Goal: Communication & Community: Answer question/provide support

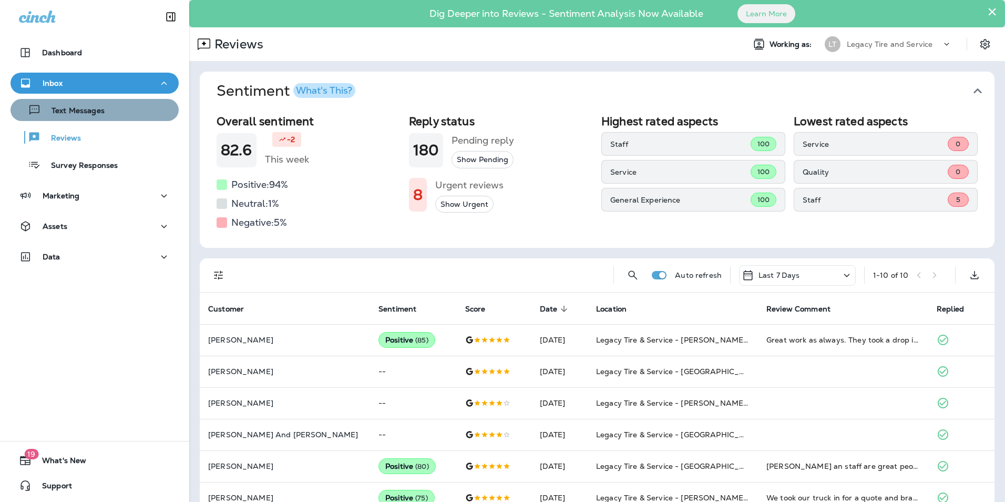
click at [115, 110] on div "Text Messages" at bounding box center [95, 110] width 160 height 16
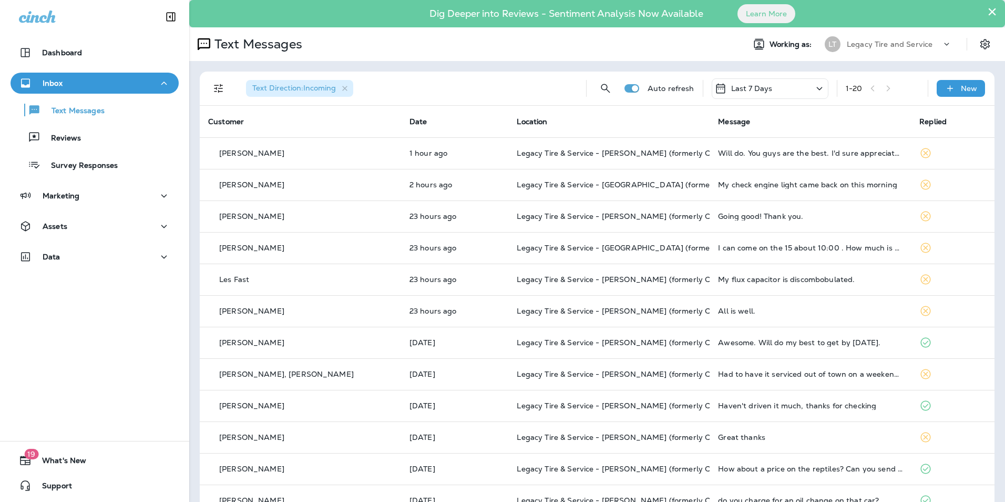
click at [104, 148] on div "Text Messages Reviews Survey Responses" at bounding box center [95, 135] width 168 height 82
click at [104, 146] on button "Reviews" at bounding box center [95, 137] width 168 height 22
click at [223, 86] on icon "Filters" at bounding box center [218, 88] width 13 height 13
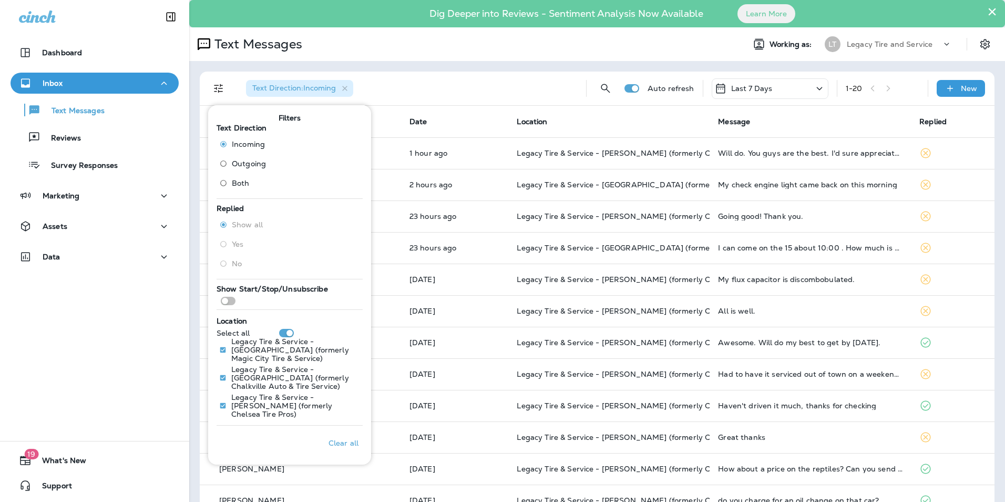
click at [247, 165] on span "Outgoing" at bounding box center [249, 163] width 34 height 8
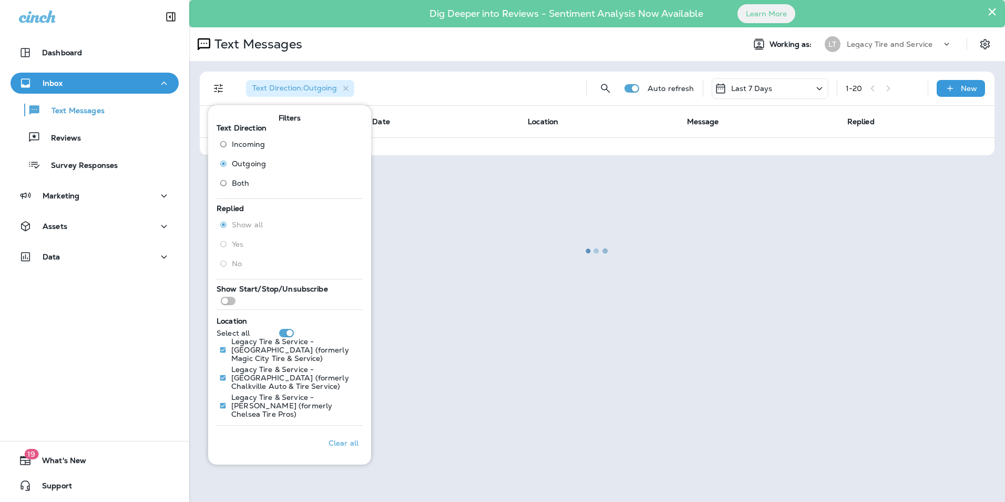
click at [404, 80] on div at bounding box center [597, 251] width 814 height 500
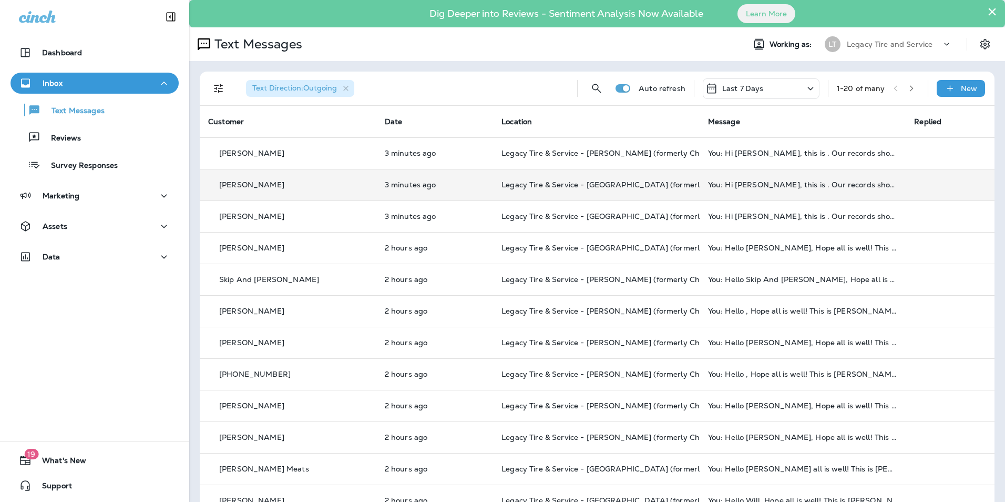
click at [434, 194] on td "3 minutes ago" at bounding box center [435, 185] width 117 height 32
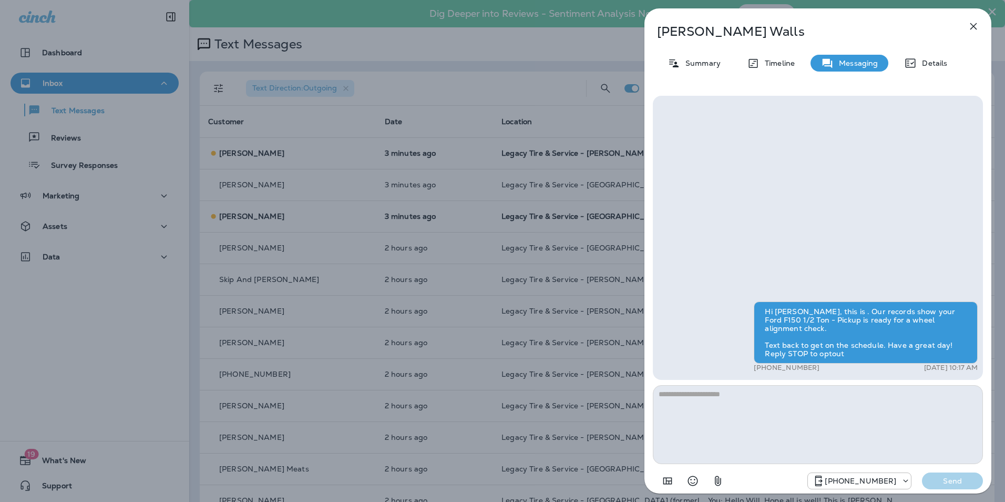
click at [974, 26] on icon "button" at bounding box center [974, 26] width 7 height 7
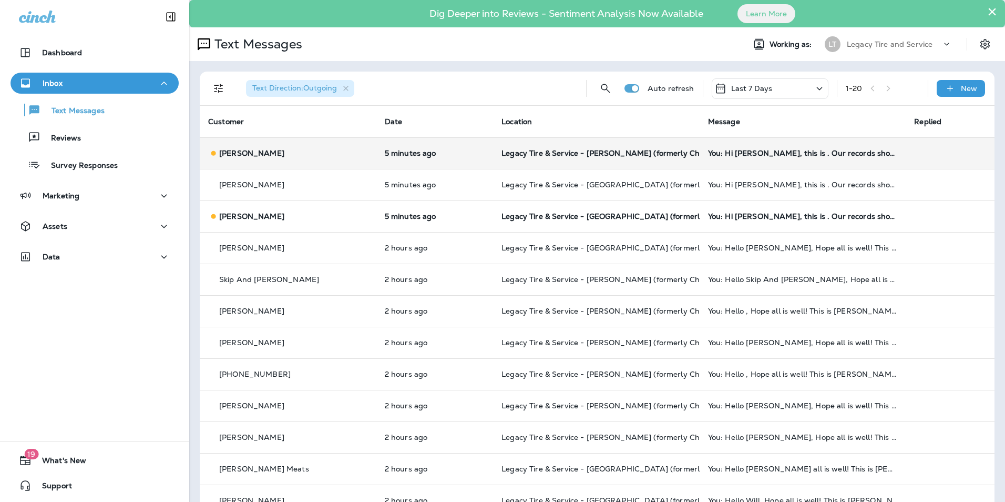
click at [328, 155] on div "Mike Shoemaker" at bounding box center [288, 153] width 160 height 11
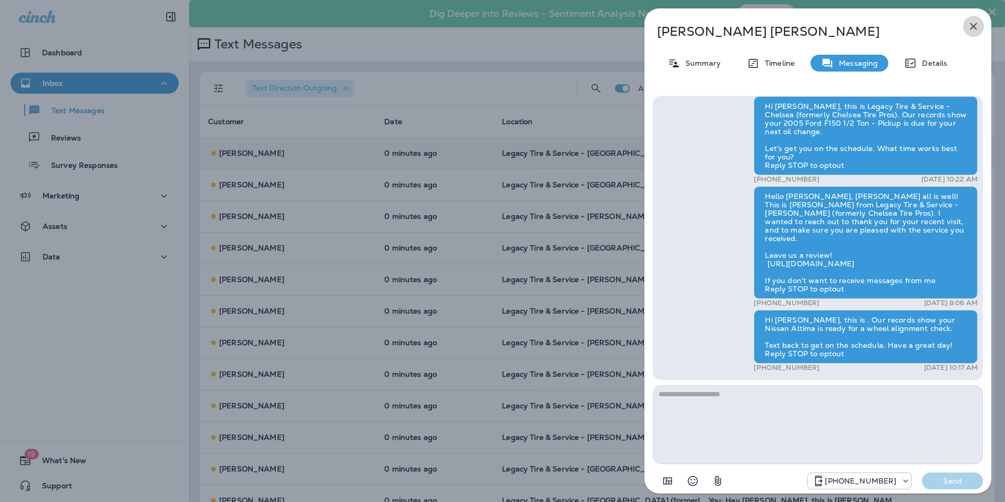
click at [975, 29] on icon "button" at bounding box center [974, 26] width 13 height 13
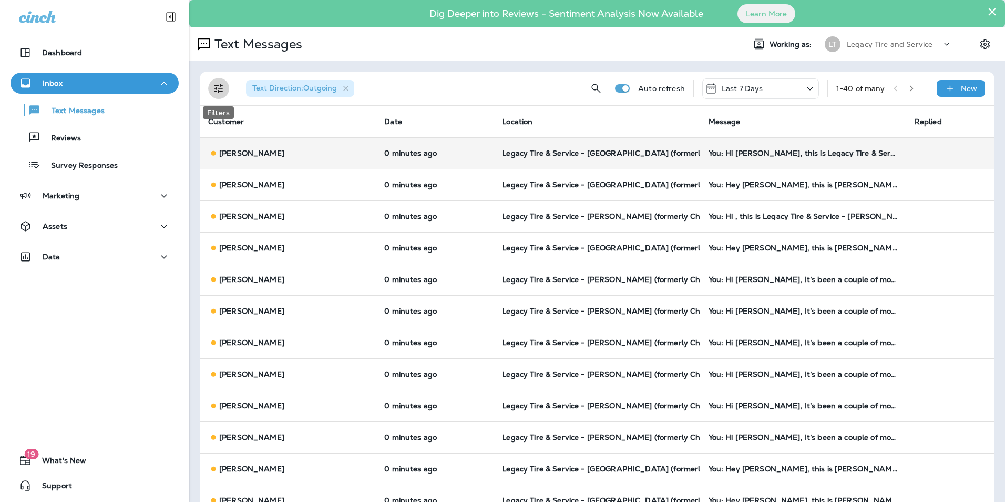
click at [218, 88] on icon "Filters" at bounding box center [218, 88] width 13 height 13
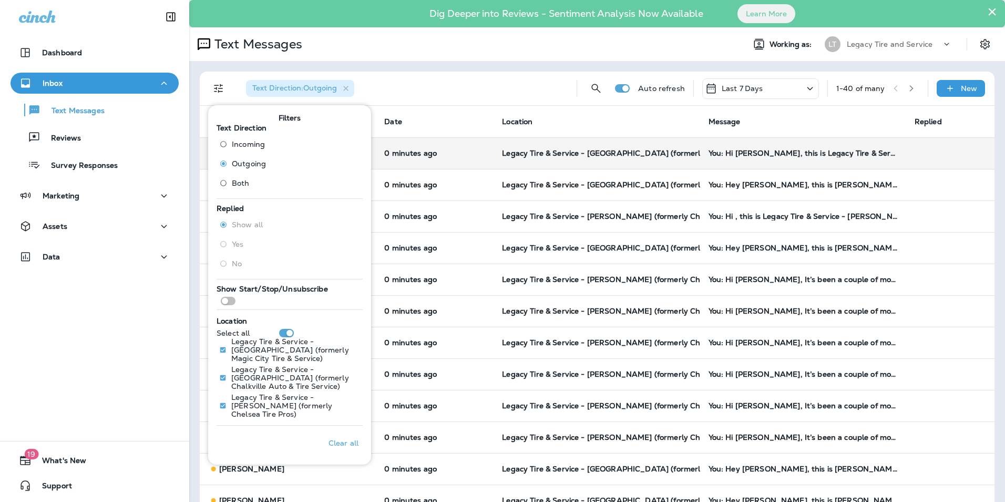
click at [502, 149] on span "Legacy Tire & Service - [GEOGRAPHIC_DATA] (formerly Magic City Tire & Service)" at bounding box center [650, 152] width 297 height 9
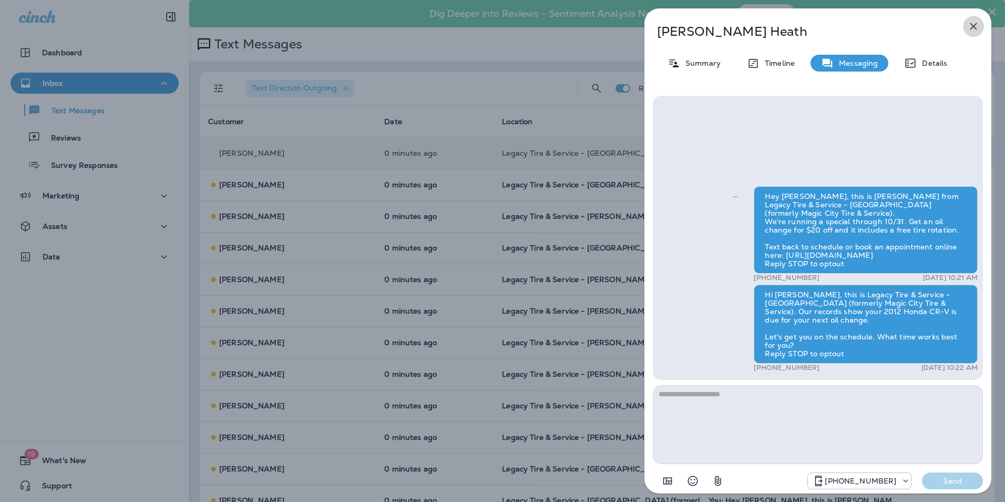
click at [971, 32] on icon "button" at bounding box center [974, 26] width 13 height 13
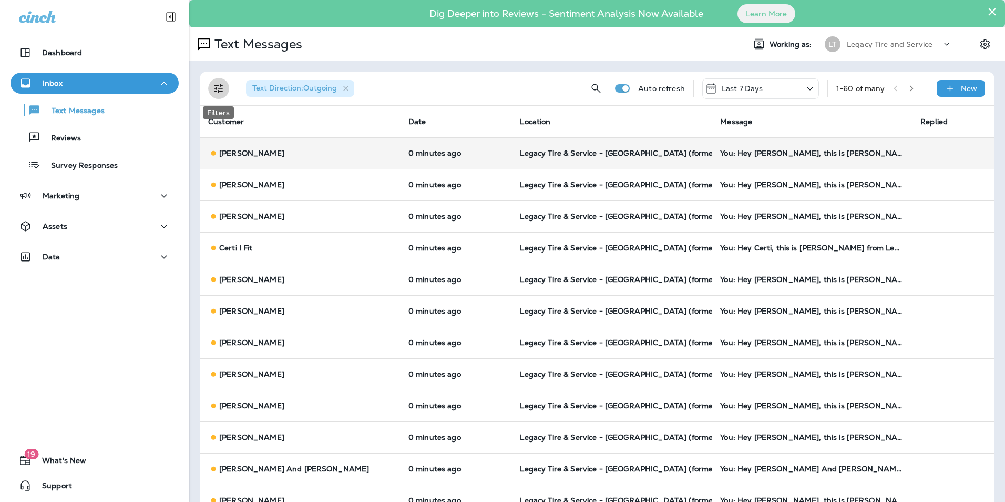
click at [227, 88] on button "Filters" at bounding box center [218, 88] width 21 height 21
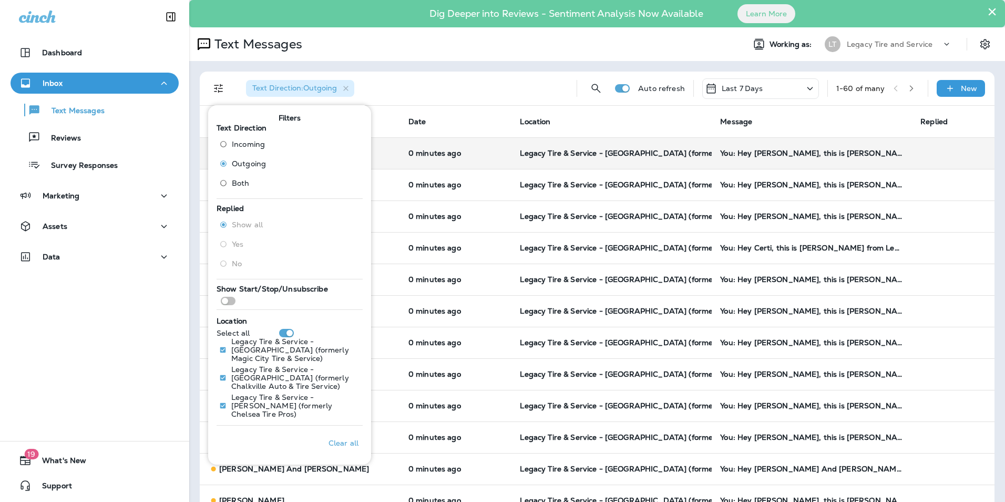
click at [251, 144] on span "Incoming" at bounding box center [248, 144] width 33 height 8
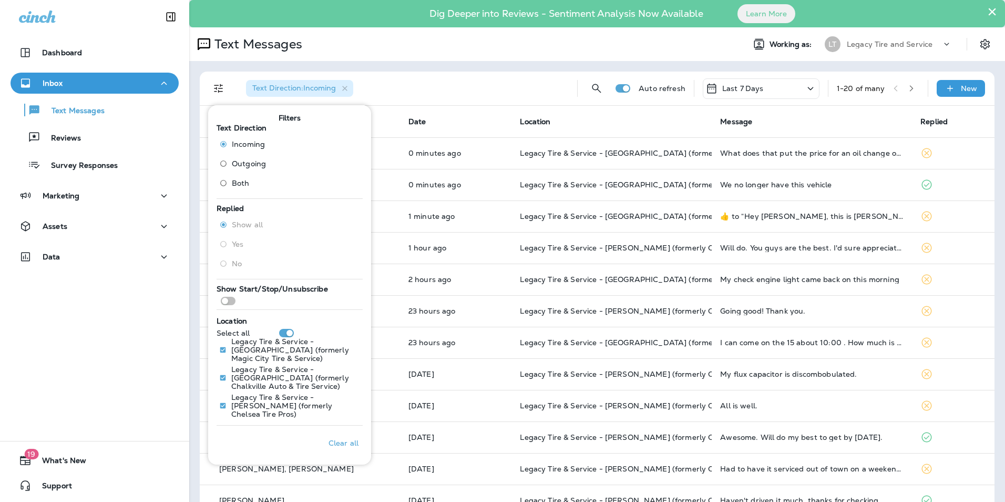
click at [452, 227] on td "1 minute ago" at bounding box center [456, 216] width 112 height 32
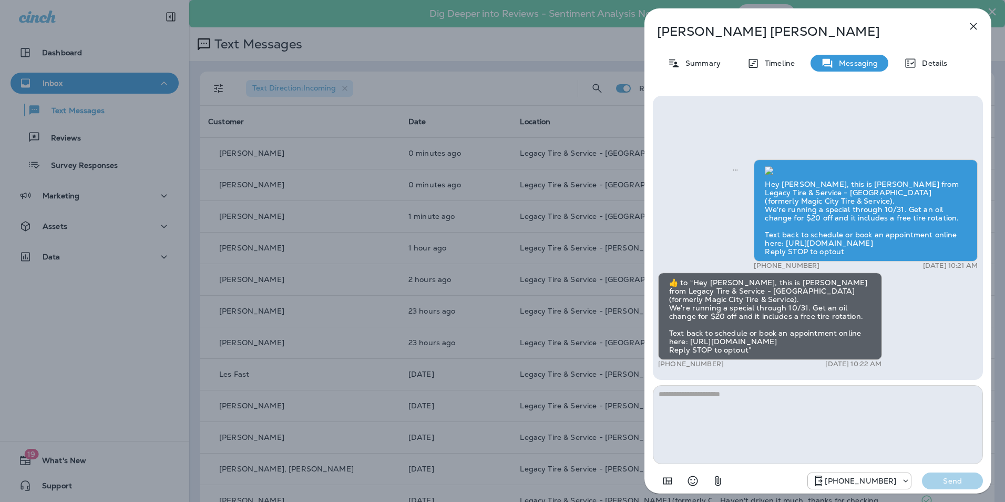
click at [421, 226] on div "Curtis Hilliard Summary Timeline Messaging Details Hey Curtis, this is Brandon …" at bounding box center [502, 251] width 1005 height 502
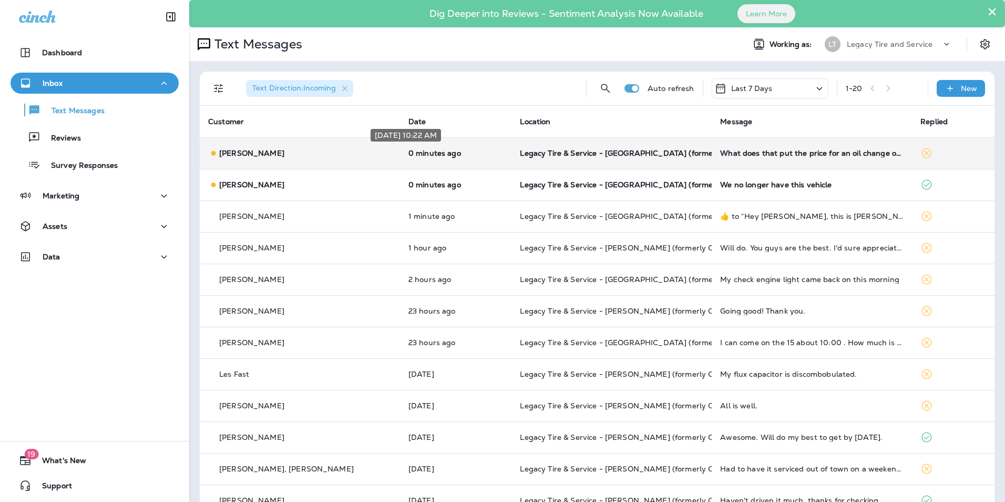
click at [445, 150] on p "0 minutes ago" at bounding box center [456, 153] width 95 height 8
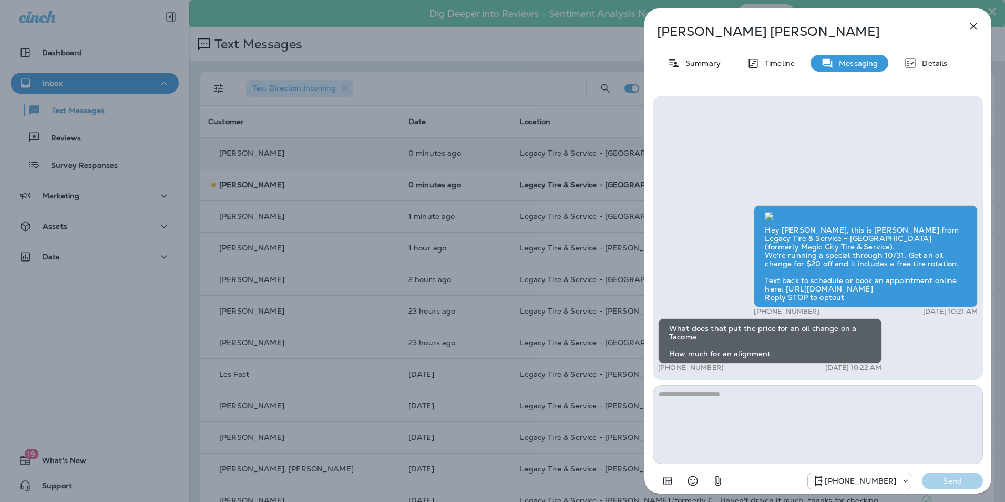
click at [229, 156] on div "Sam Hughes Summary Timeline Messaging Details Hey Sam, this is Brandon from Leg…" at bounding box center [502, 251] width 1005 height 502
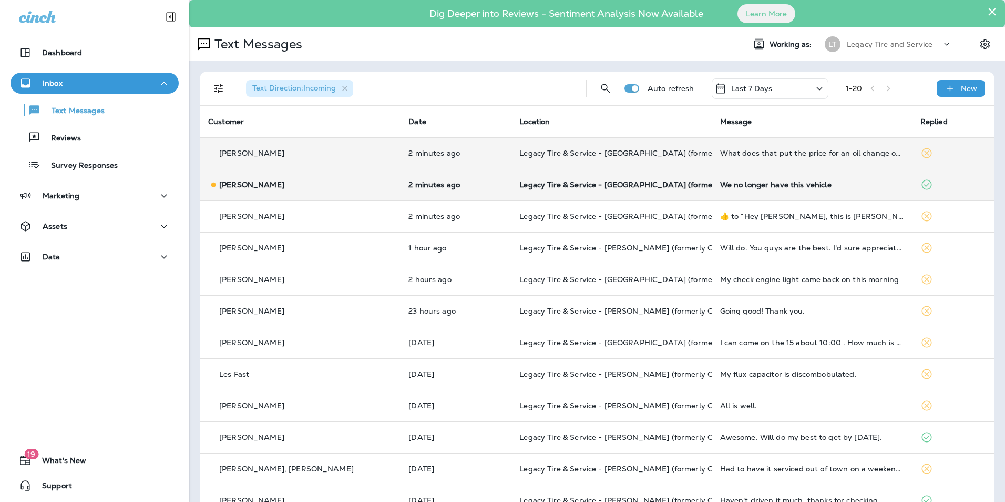
click at [462, 189] on td "2 minutes ago" at bounding box center [455, 185] width 111 height 32
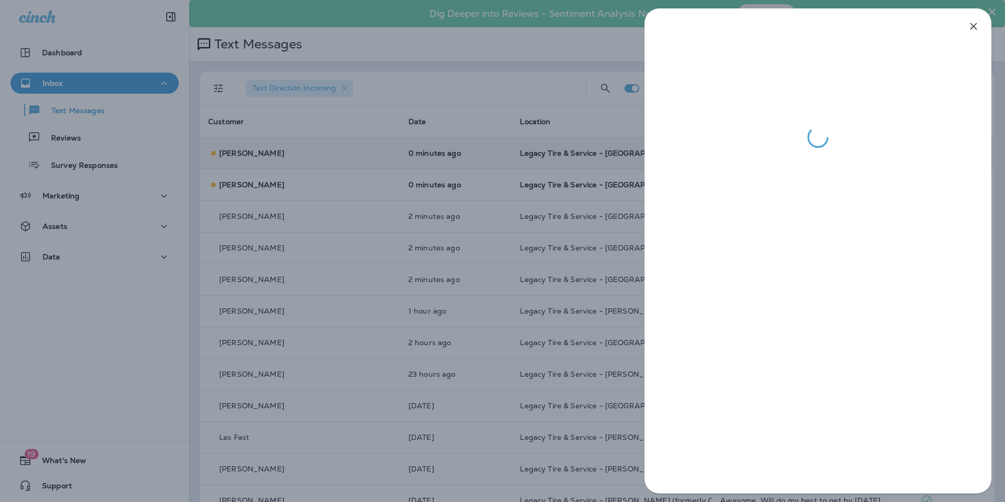
click at [452, 198] on div at bounding box center [502, 251] width 1005 height 502
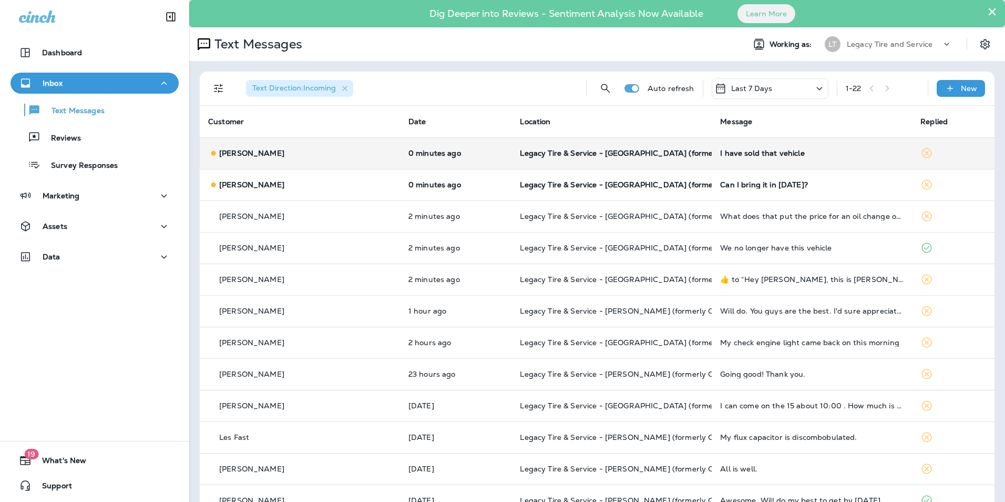
click at [400, 136] on th "Date" at bounding box center [456, 122] width 112 height 32
click at [354, 145] on td "Tony Picklesimer" at bounding box center [300, 153] width 200 height 32
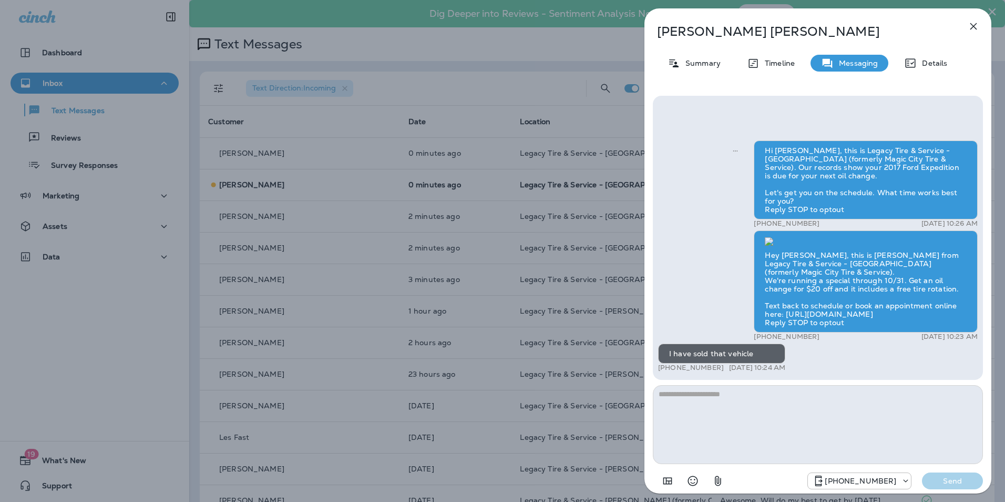
scroll to position [-56, 0]
click at [588, 185] on div "Tony Picklesimer Summary Timeline Messaging Details Hi Tony, this is Legacy Tir…" at bounding box center [502, 251] width 1005 height 502
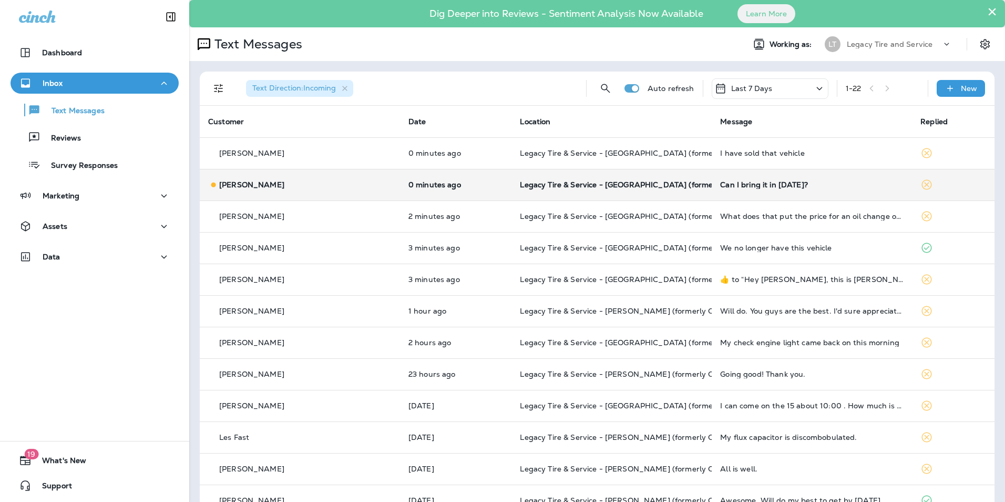
click at [460, 191] on td "0 minutes ago" at bounding box center [456, 185] width 112 height 32
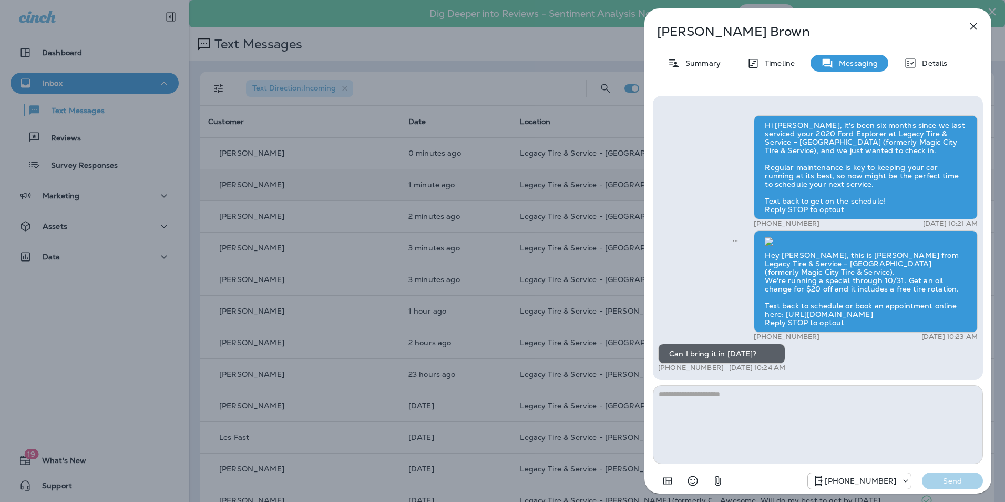
click at [460, 191] on div "Densie Brown Summary Timeline Messaging Details Hi Densie, it's been six months…" at bounding box center [502, 251] width 1005 height 502
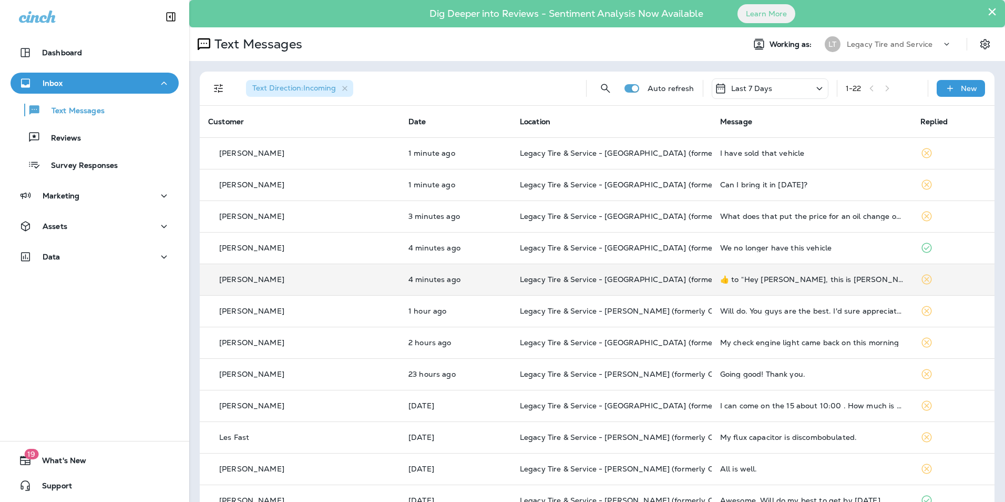
click at [470, 273] on td "4 minutes ago" at bounding box center [455, 279] width 111 height 32
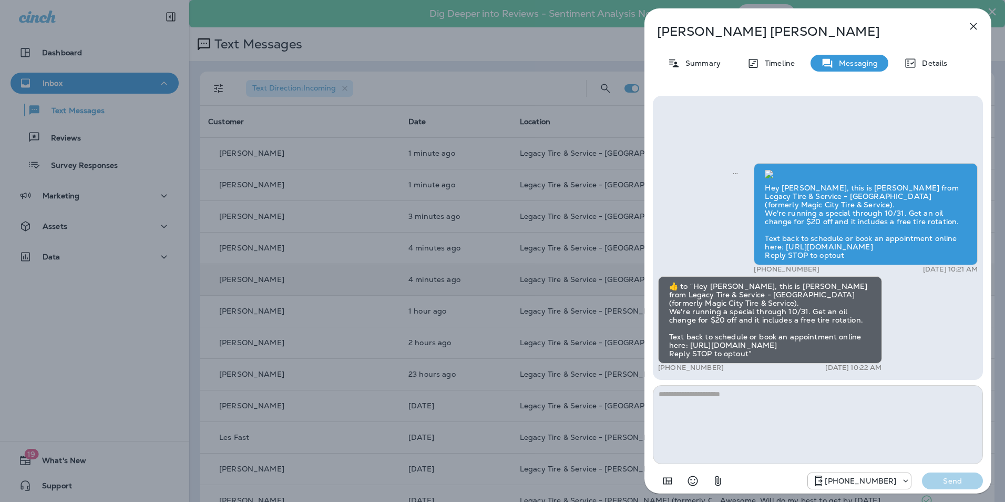
click at [470, 273] on div "Curtis Hilliard Summary Timeline Messaging Details Hey Curtis, this is Brandon …" at bounding box center [502, 251] width 1005 height 502
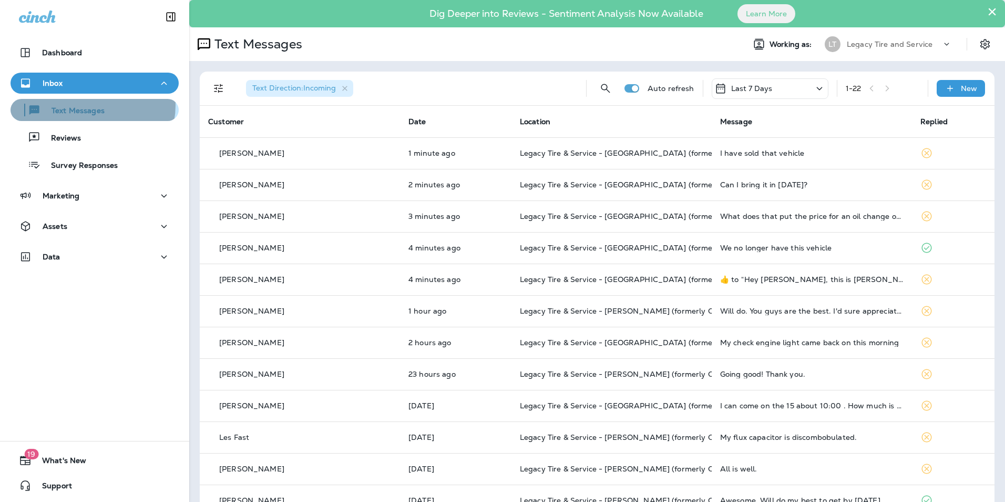
click at [90, 105] on div "Text Messages" at bounding box center [60, 110] width 90 height 16
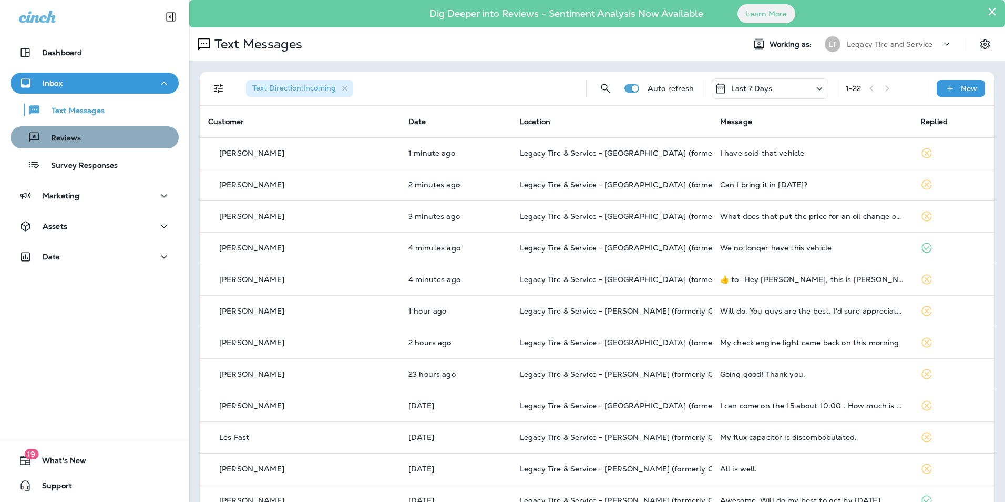
click at [99, 136] on div "Reviews" at bounding box center [95, 137] width 160 height 16
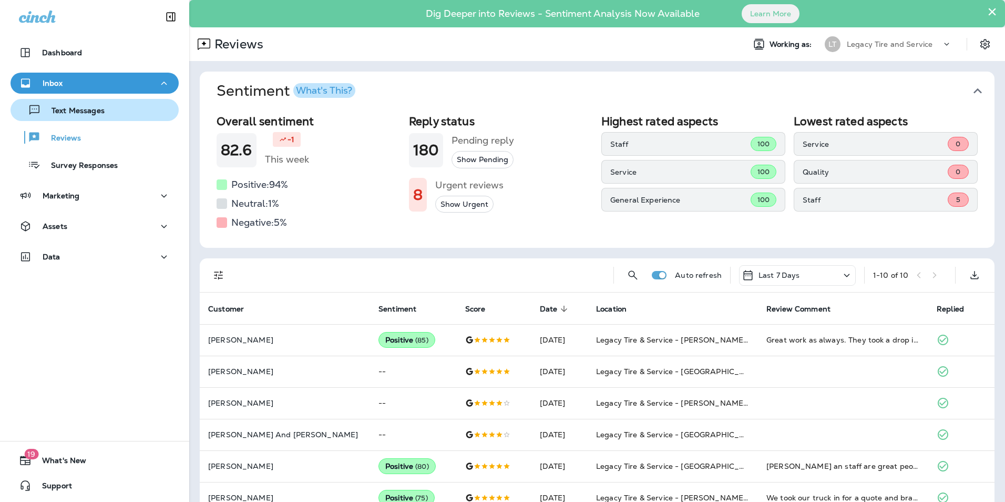
click at [101, 115] on p "Text Messages" at bounding box center [73, 111] width 64 height 10
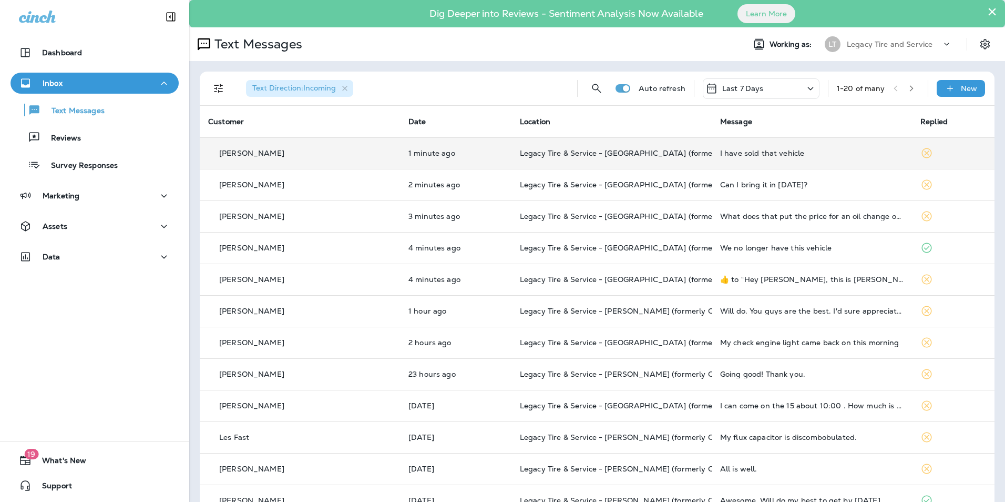
click at [318, 166] on td "Tony Picklesimer" at bounding box center [300, 153] width 200 height 32
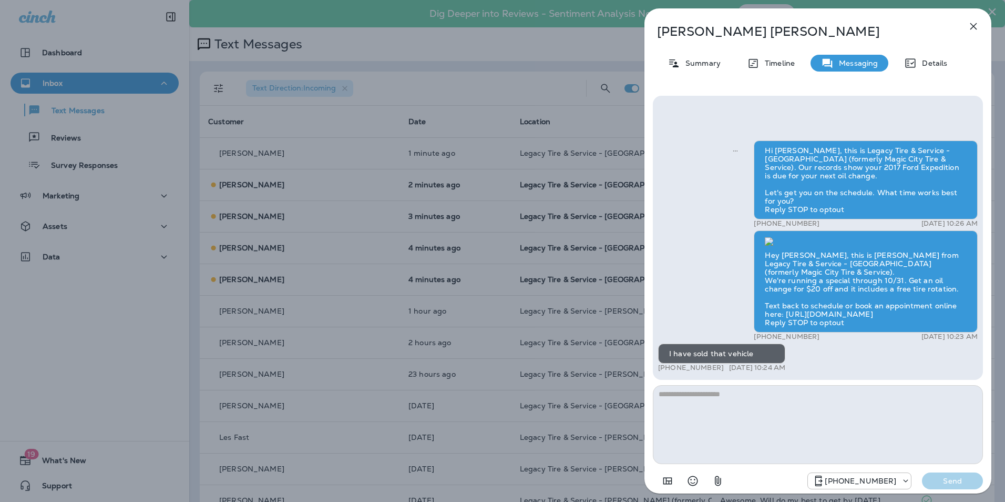
scroll to position [1, 0]
click at [980, 31] on button "button" at bounding box center [973, 26] width 21 height 21
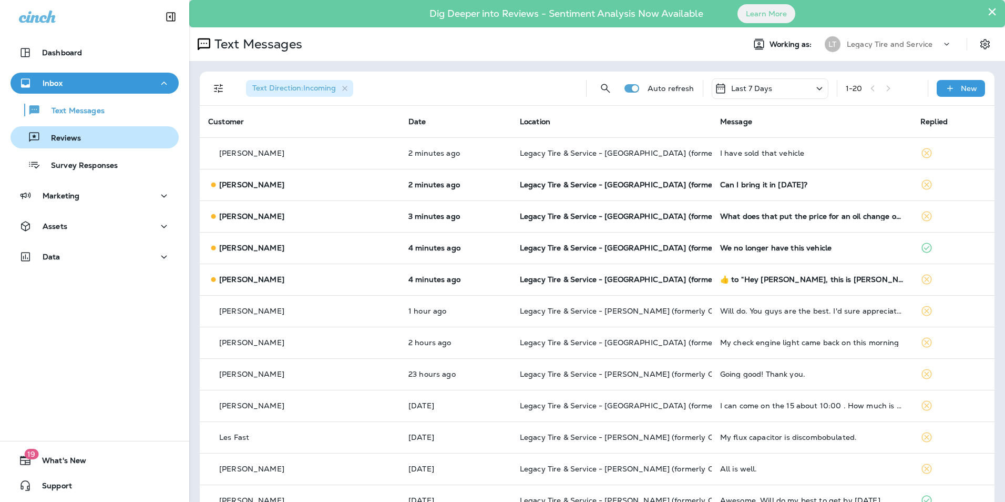
click at [100, 133] on div "Reviews" at bounding box center [95, 137] width 160 height 16
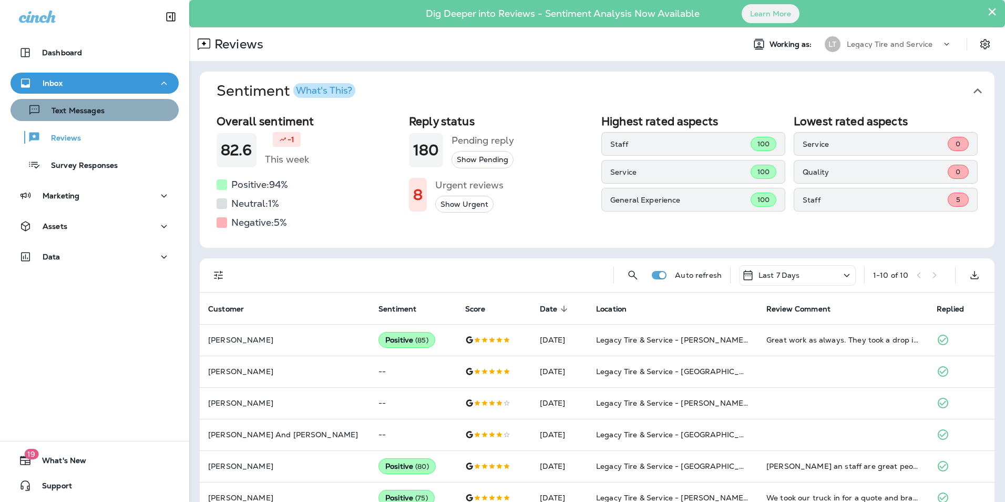
click at [104, 114] on div "Text Messages" at bounding box center [95, 110] width 160 height 16
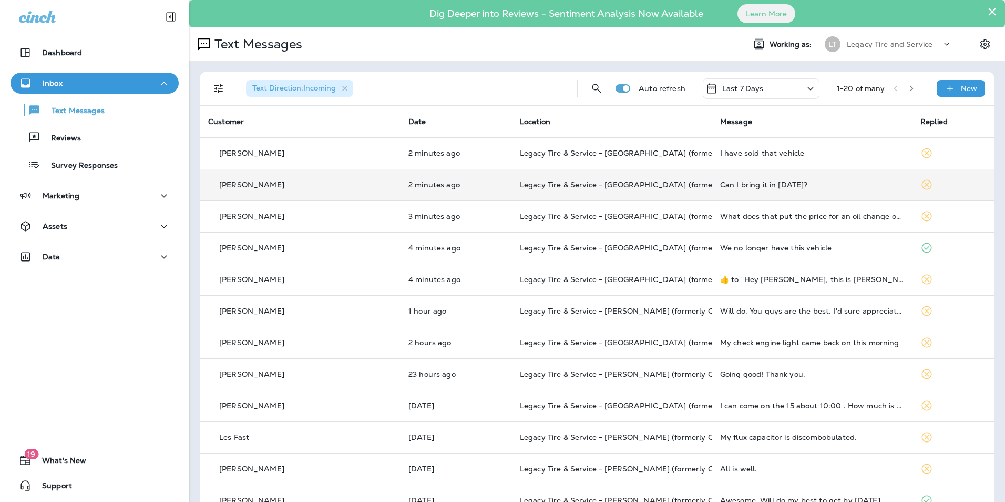
click at [345, 188] on div "Densie Brown" at bounding box center [300, 184] width 184 height 11
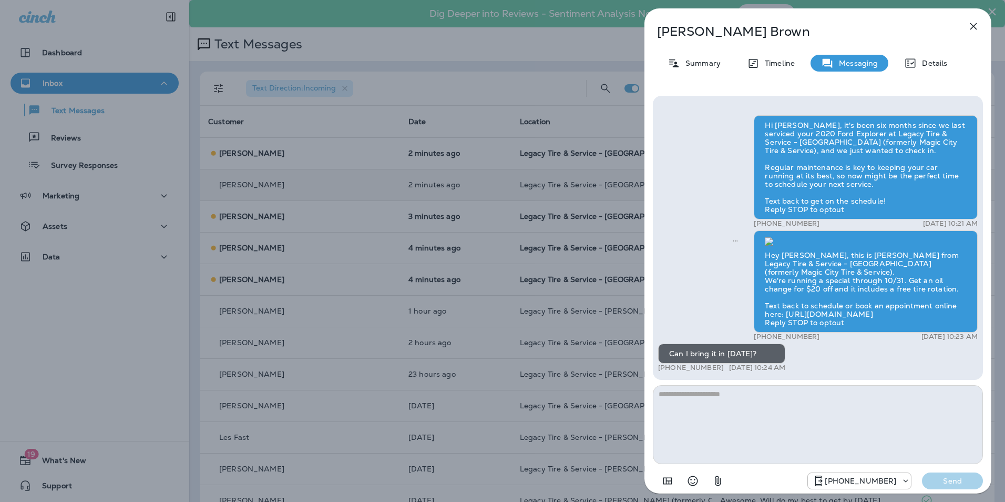
click at [971, 27] on icon "button" at bounding box center [974, 26] width 13 height 13
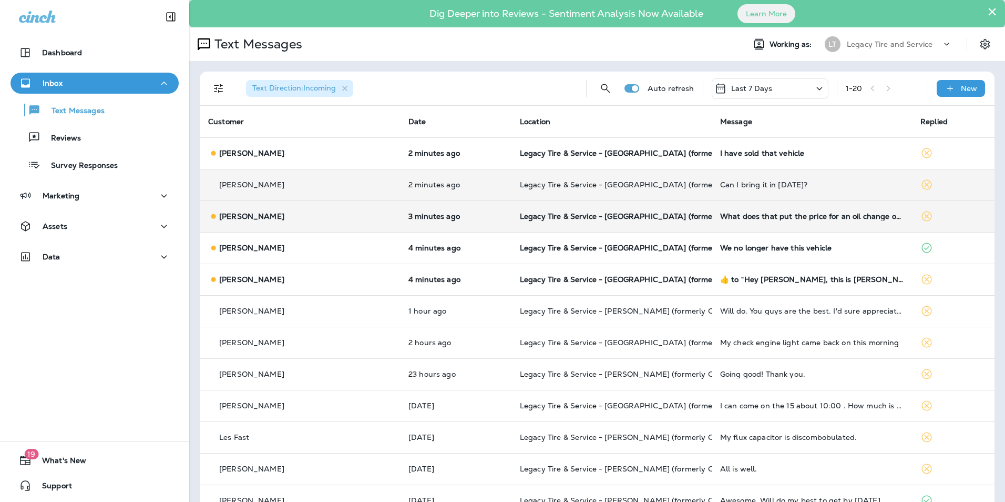
click at [298, 218] on div "Sam Hughes" at bounding box center [300, 216] width 184 height 11
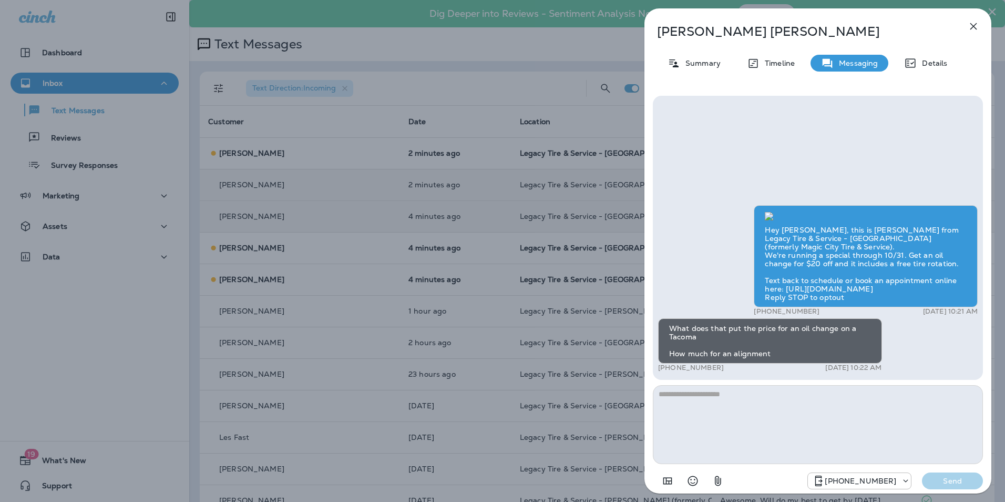
click at [975, 27] on icon "button" at bounding box center [974, 26] width 7 height 7
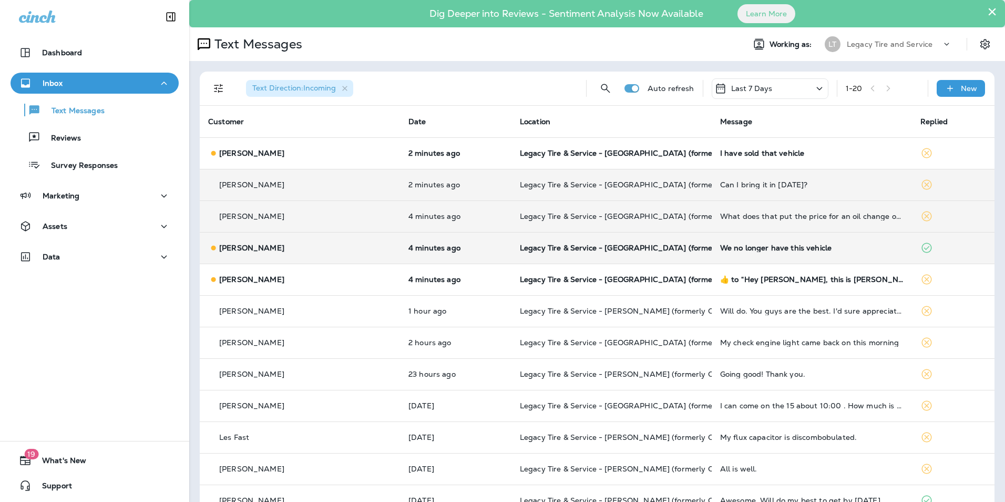
click at [298, 253] on div "Ben Craft" at bounding box center [300, 247] width 184 height 11
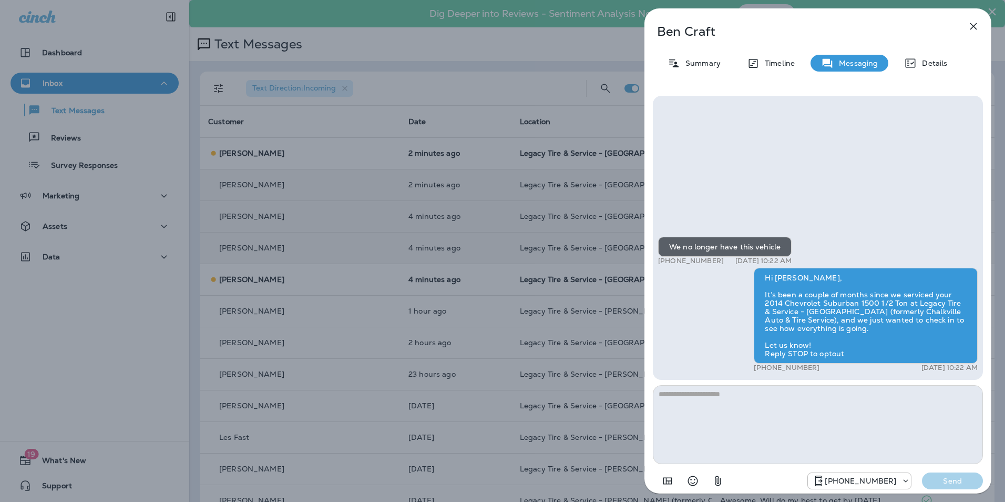
click at [976, 26] on icon "button" at bounding box center [974, 26] width 13 height 13
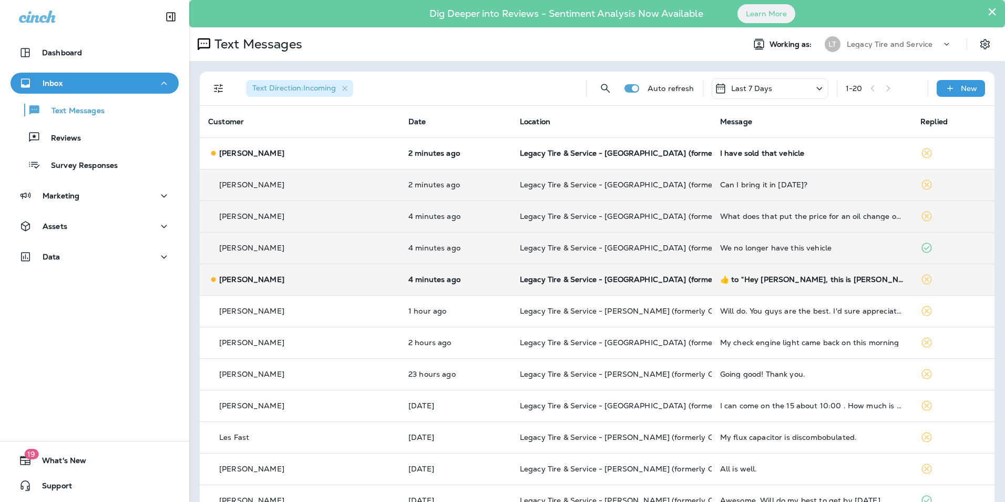
click at [334, 276] on div "Curtis Hilliard" at bounding box center [300, 279] width 184 height 11
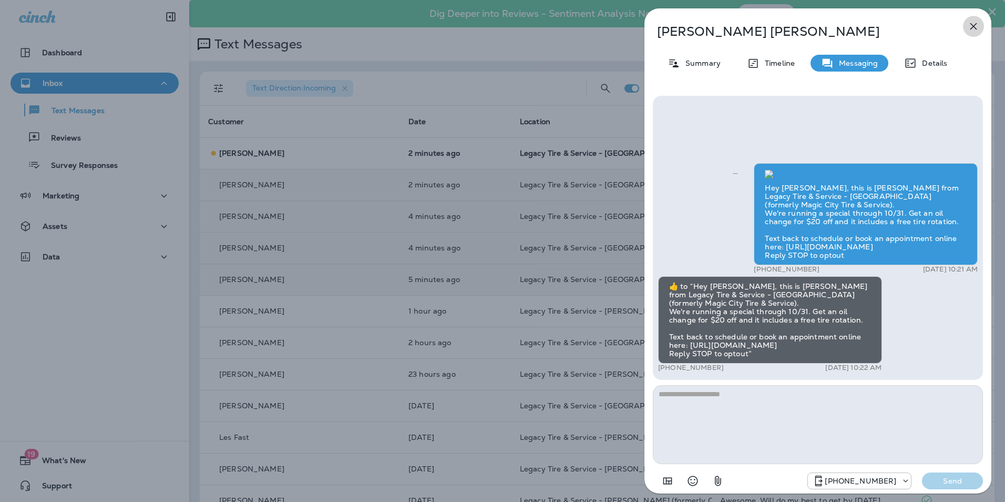
click at [975, 17] on button "button" at bounding box center [973, 26] width 21 height 21
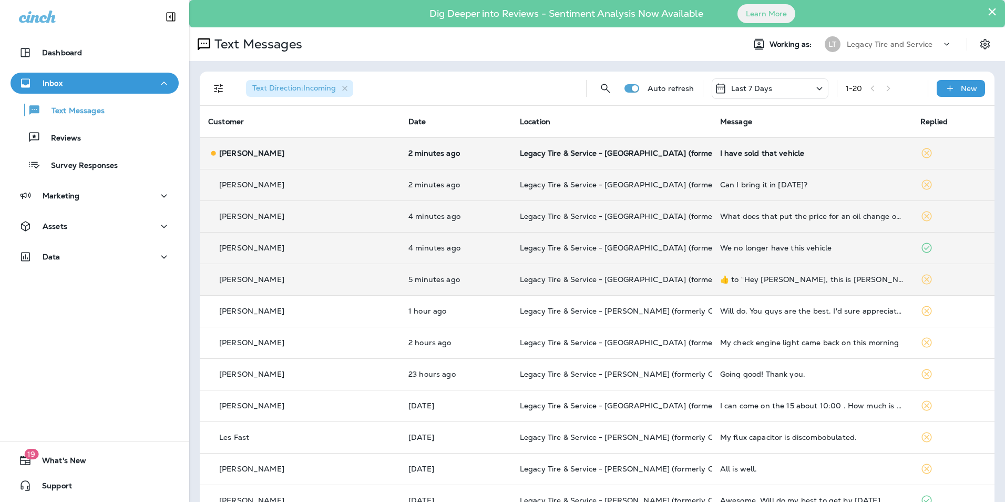
click at [512, 165] on td "Legacy Tire & Service - [GEOGRAPHIC_DATA] (formerly Magic City Tire & Service)" at bounding box center [612, 153] width 200 height 32
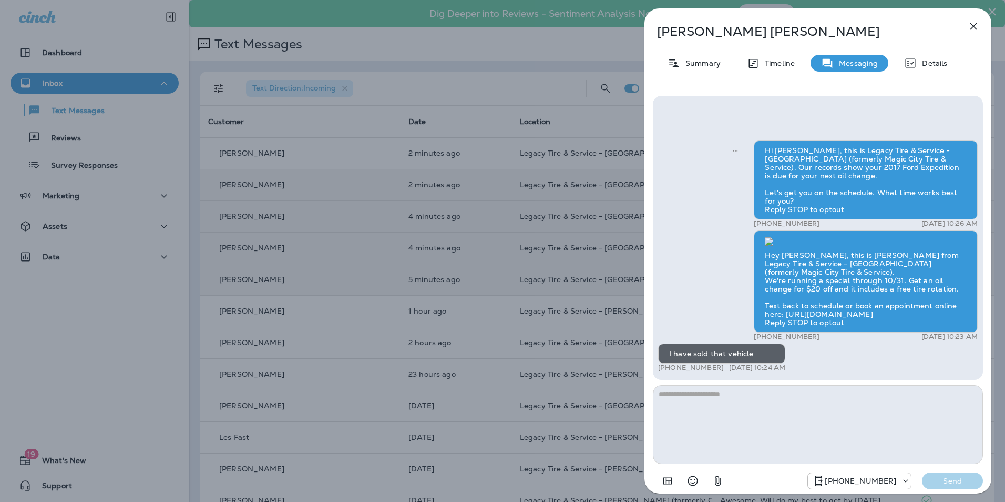
scroll to position [1, 0]
click at [974, 32] on icon "button" at bounding box center [974, 26] width 13 height 13
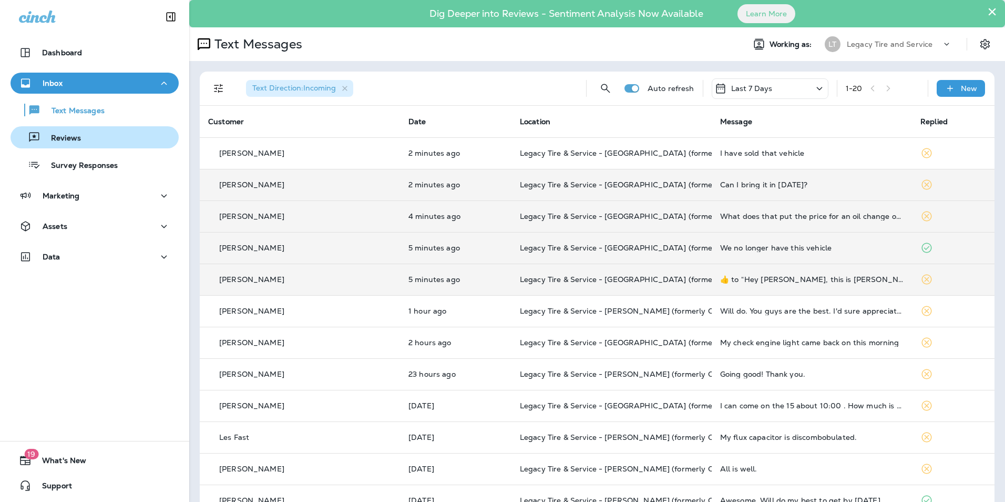
click at [98, 137] on div "Reviews" at bounding box center [95, 137] width 160 height 16
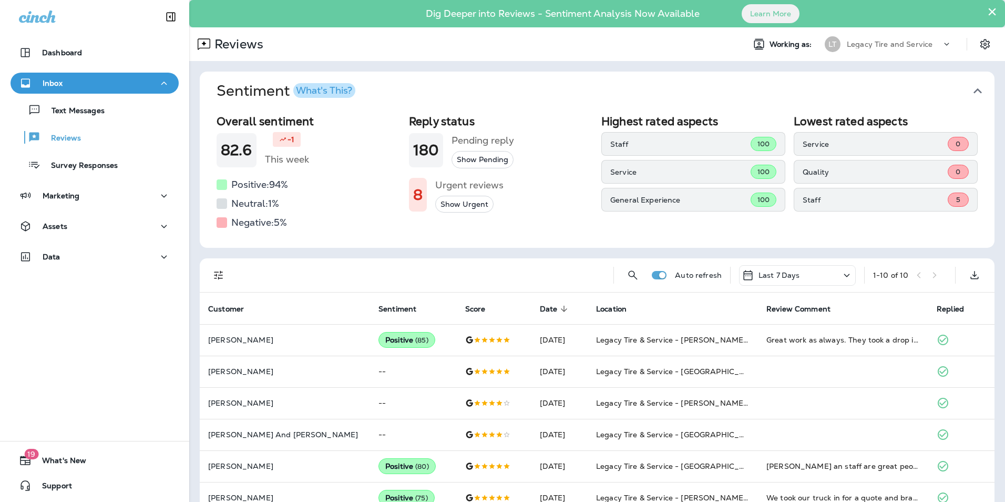
click at [98, 123] on div "Text Messages Reviews Survey Responses" at bounding box center [95, 135] width 168 height 82
click at [114, 104] on div "Text Messages" at bounding box center [95, 110] width 160 height 16
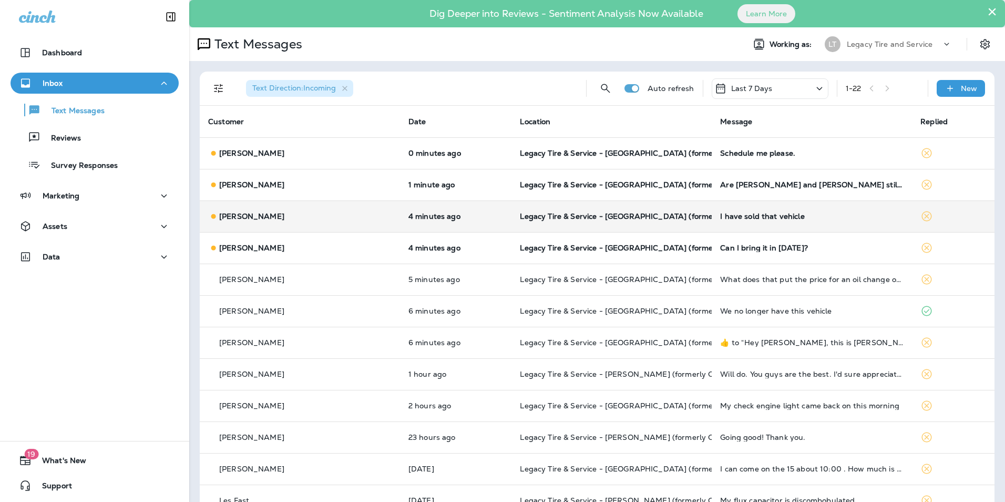
click at [343, 225] on td "Tony Picklesimer" at bounding box center [300, 216] width 200 height 32
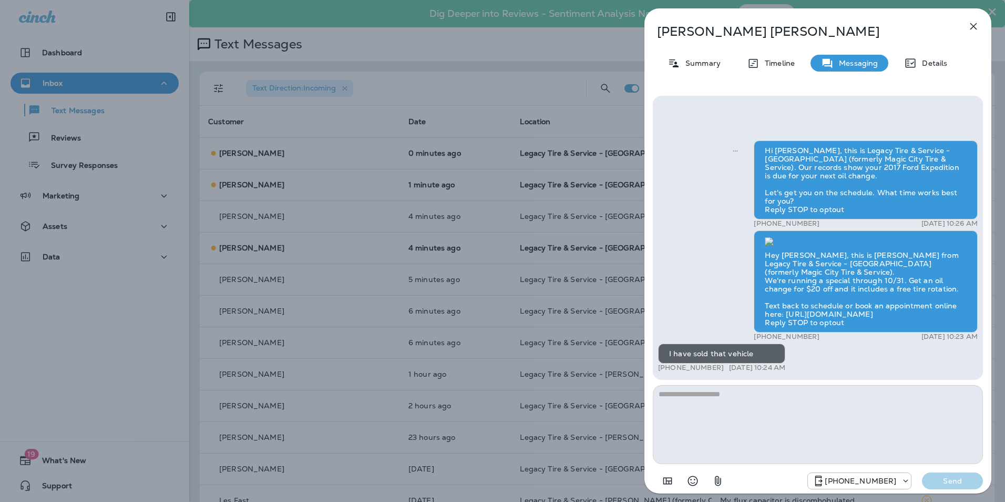
click at [974, 28] on icon "button" at bounding box center [974, 26] width 13 height 13
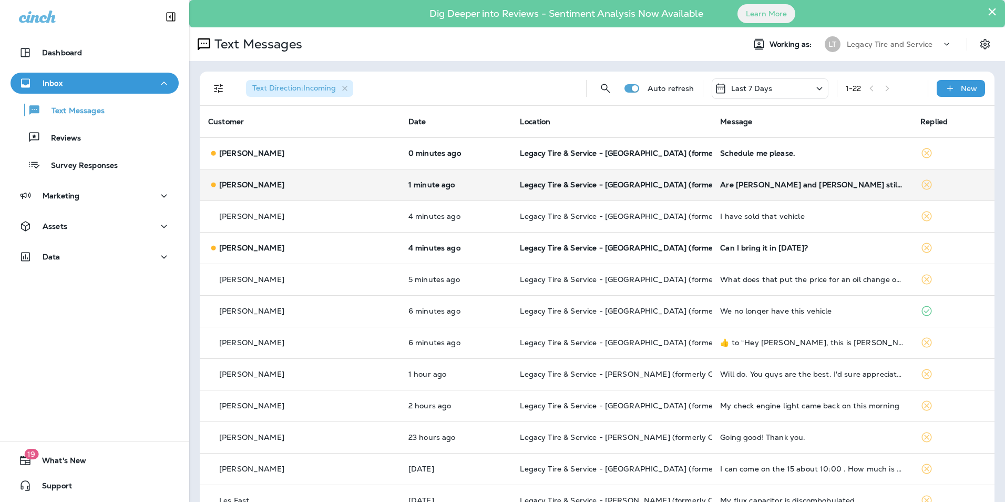
click at [310, 177] on td "Shannon Tucker" at bounding box center [300, 185] width 200 height 32
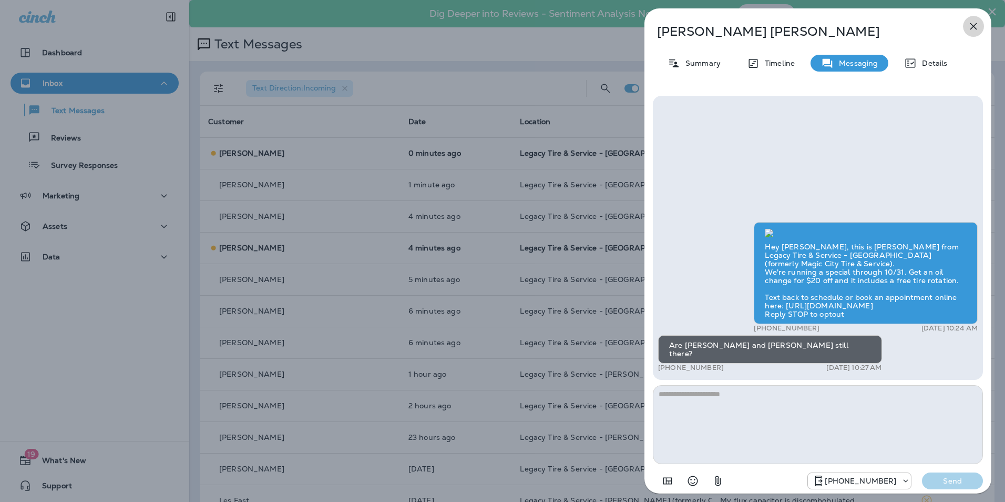
click at [973, 32] on icon "button" at bounding box center [974, 26] width 13 height 13
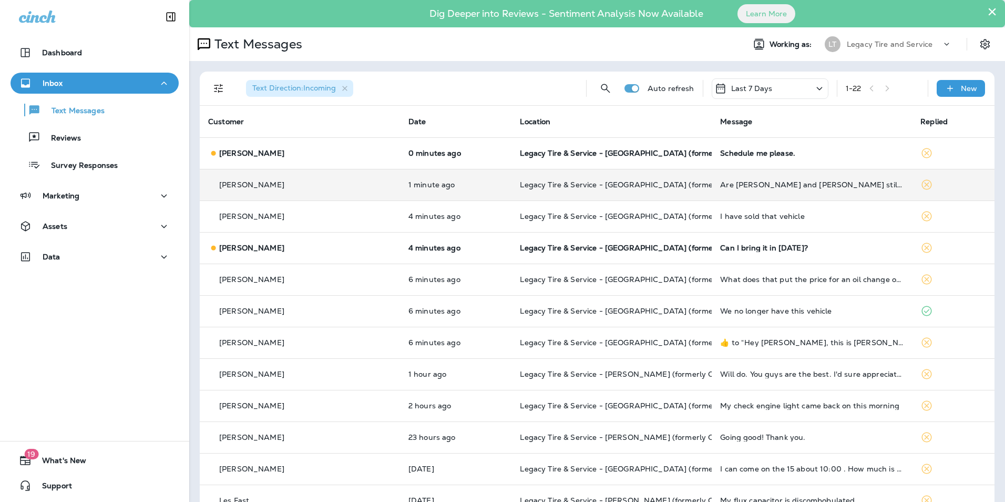
click at [433, 195] on td "1 minute ago" at bounding box center [456, 185] width 112 height 32
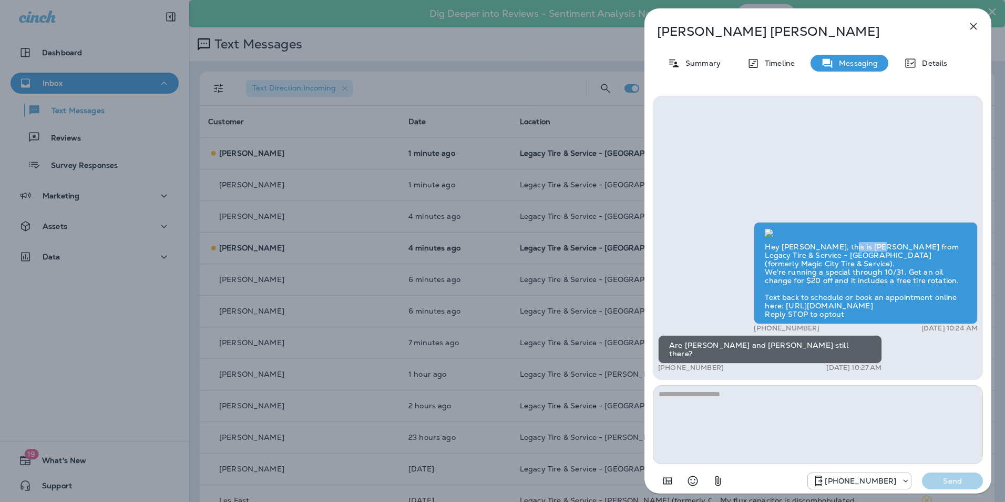
drag, startPoint x: 838, startPoint y: 248, endPoint x: 874, endPoint y: 250, distance: 35.8
click at [874, 250] on div "Hey Shannon, this is Brandon from Legacy Tire & Service - Birmingham (formerly …" at bounding box center [866, 273] width 224 height 102
click at [860, 345] on div "Hey Shannon, this is Brandon from Legacy Tire & Service - Birmingham (formerly …" at bounding box center [818, 298] width 320 height 152
click at [970, 29] on icon "button" at bounding box center [974, 26] width 13 height 13
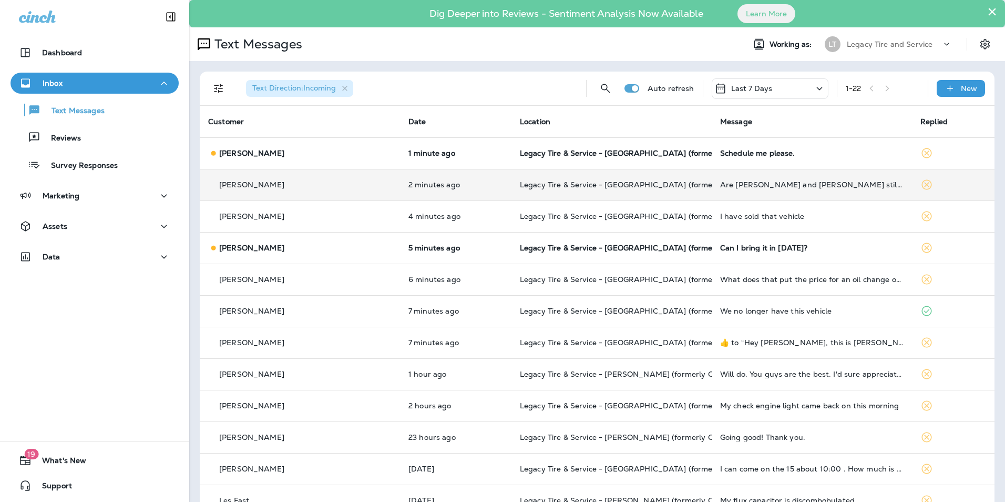
click at [830, 186] on div "Are Ben and Benny still there?" at bounding box center [812, 184] width 184 height 8
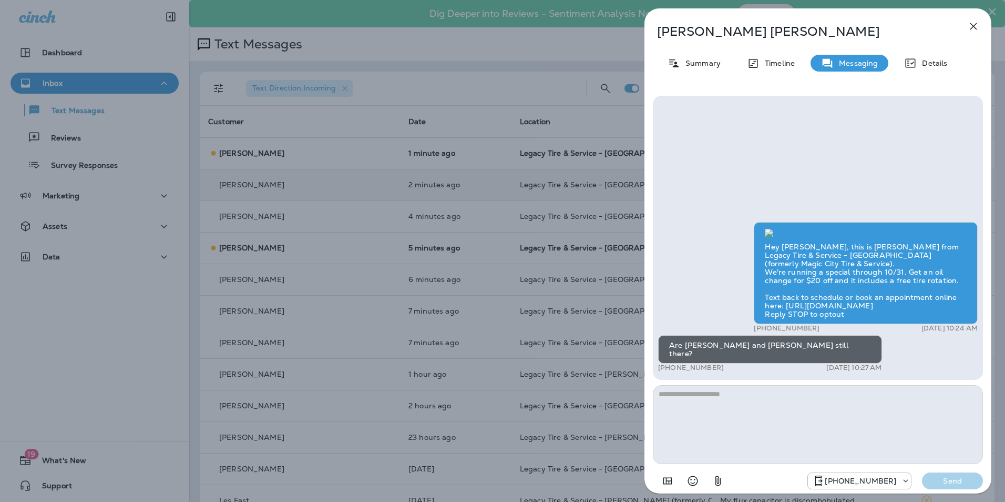
click at [968, 29] on icon "button" at bounding box center [974, 26] width 13 height 13
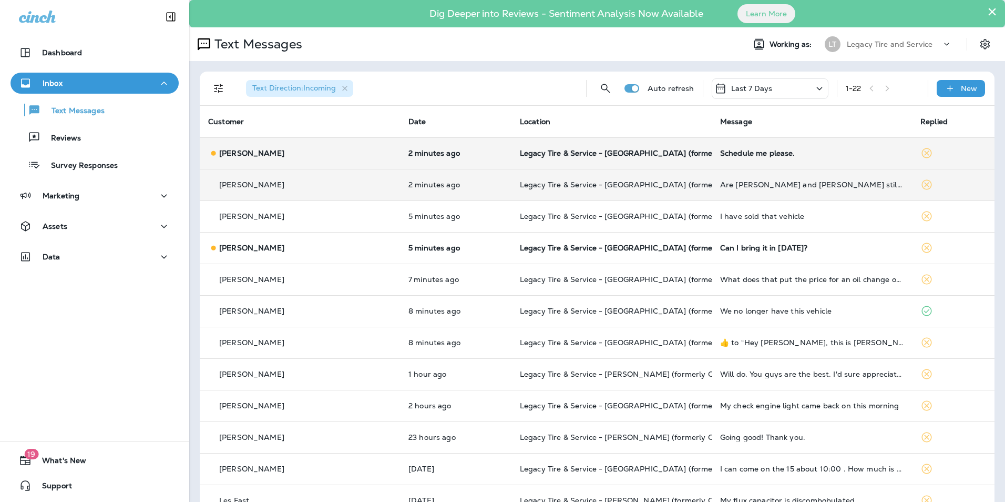
click at [296, 150] on div "David Fielding" at bounding box center [300, 153] width 184 height 11
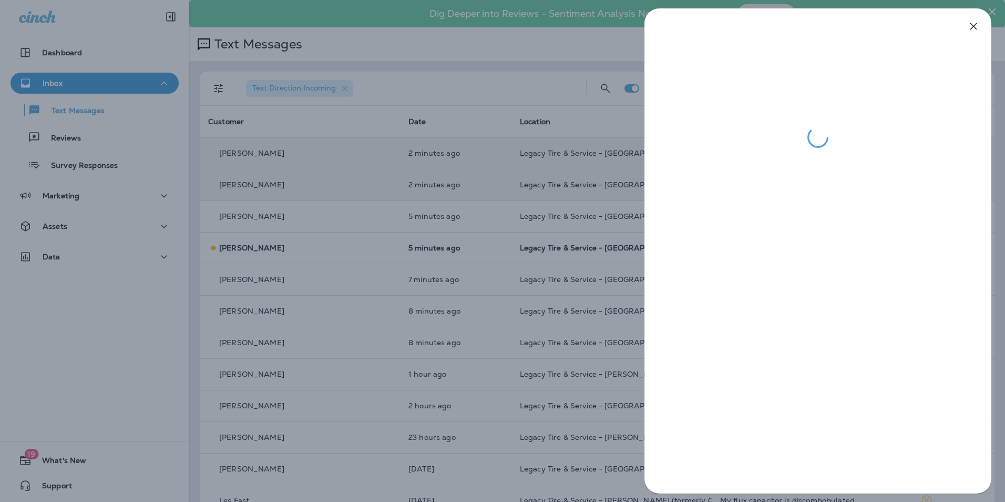
click at [362, 103] on div at bounding box center [502, 251] width 1005 height 502
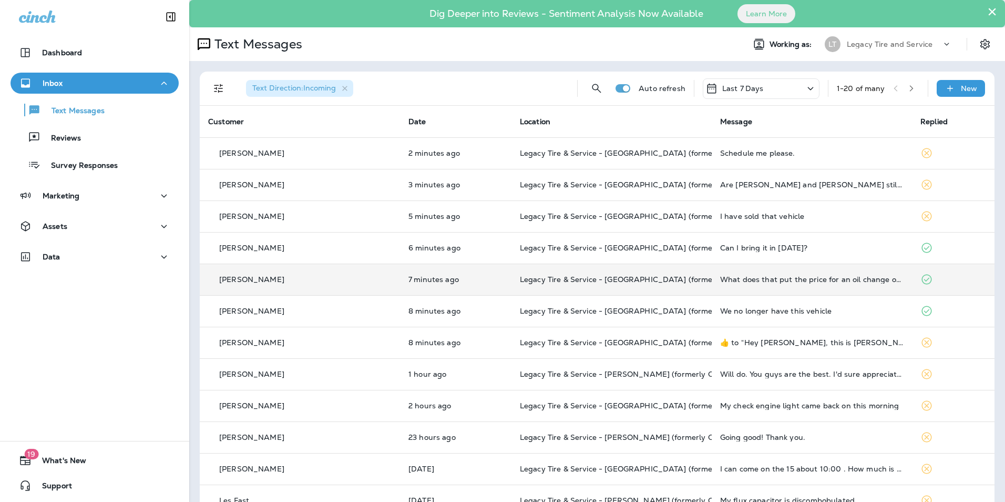
click at [303, 292] on td "[PERSON_NAME]" at bounding box center [300, 279] width 200 height 32
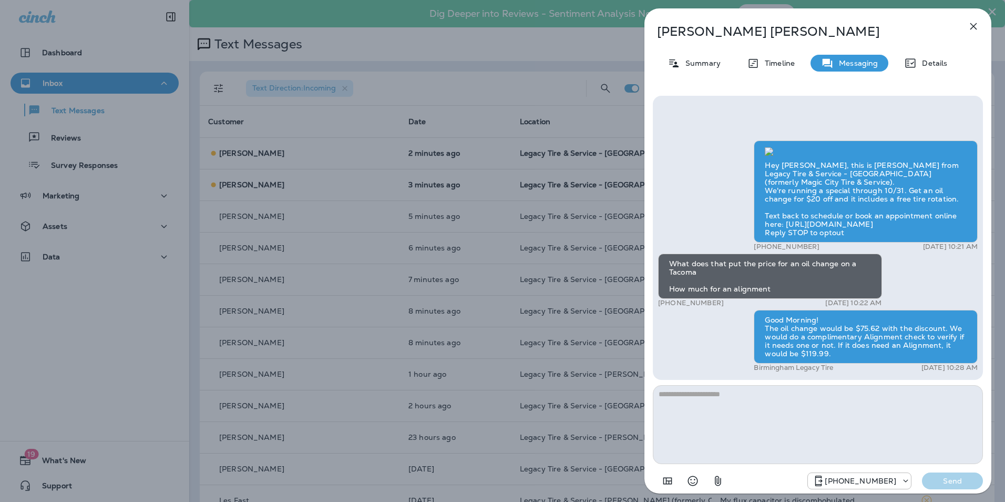
click at [973, 30] on icon "button" at bounding box center [974, 26] width 13 height 13
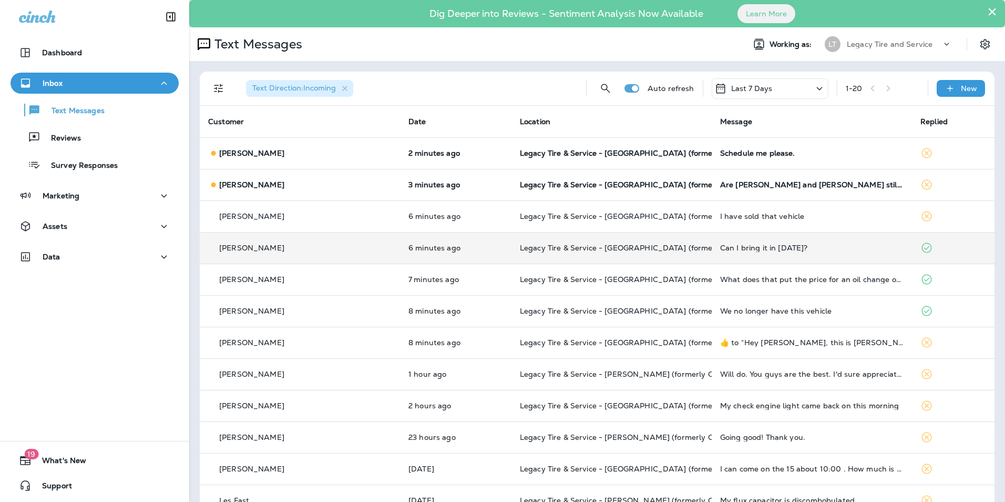
click at [329, 260] on td "Densie Brown" at bounding box center [300, 248] width 200 height 32
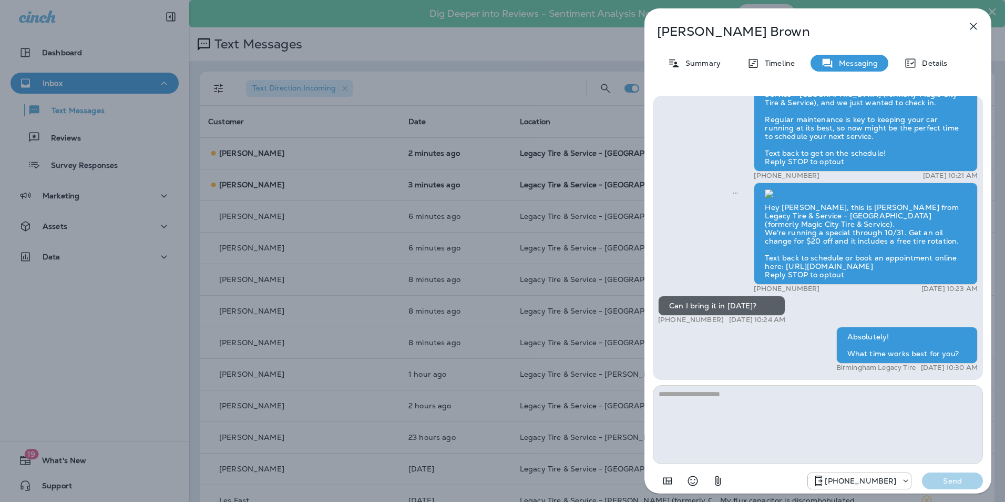
click at [972, 31] on icon "button" at bounding box center [974, 26] width 13 height 13
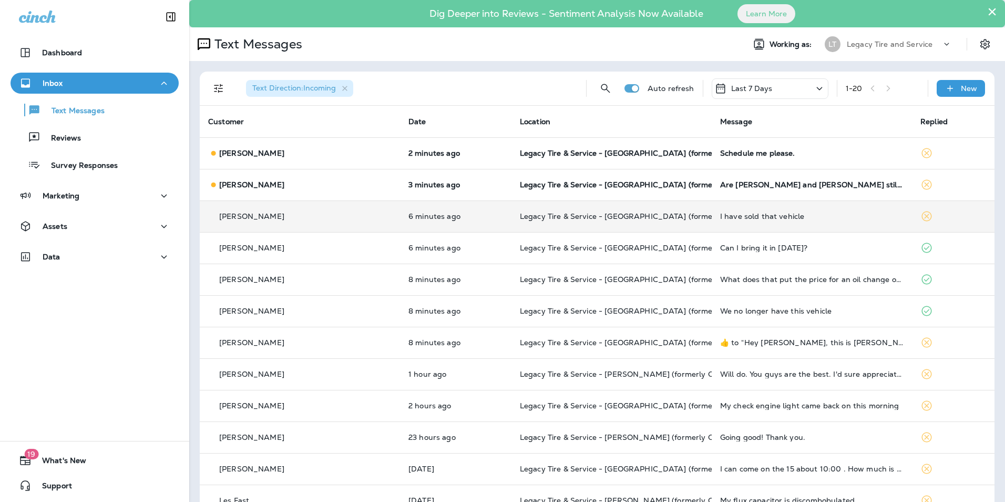
click at [322, 225] on td "Tony Picklesimer" at bounding box center [300, 216] width 200 height 32
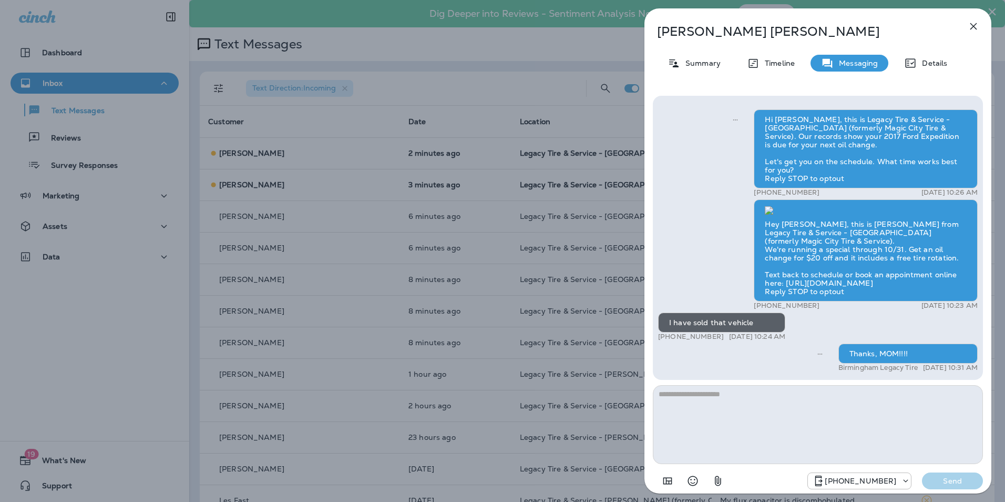
click at [980, 29] on icon "button" at bounding box center [974, 26] width 13 height 13
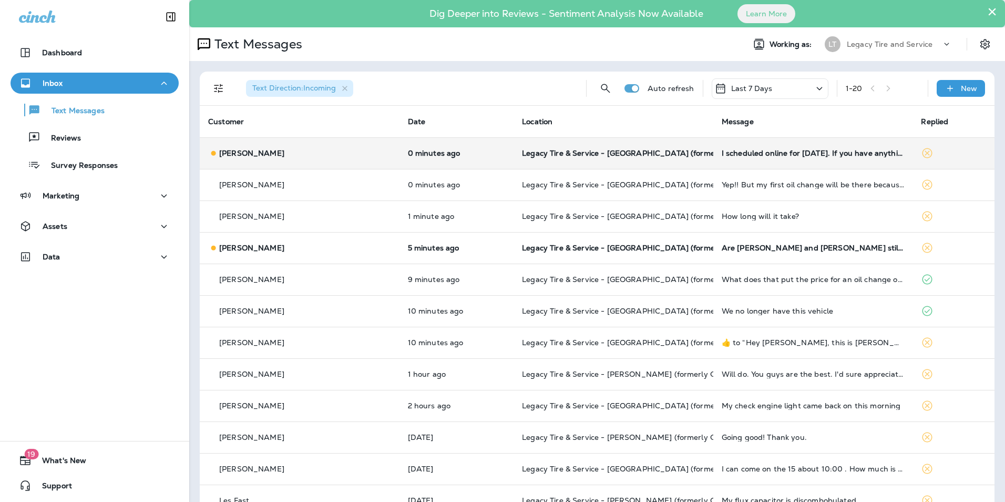
click at [320, 150] on div "David Fielding" at bounding box center [299, 153] width 183 height 11
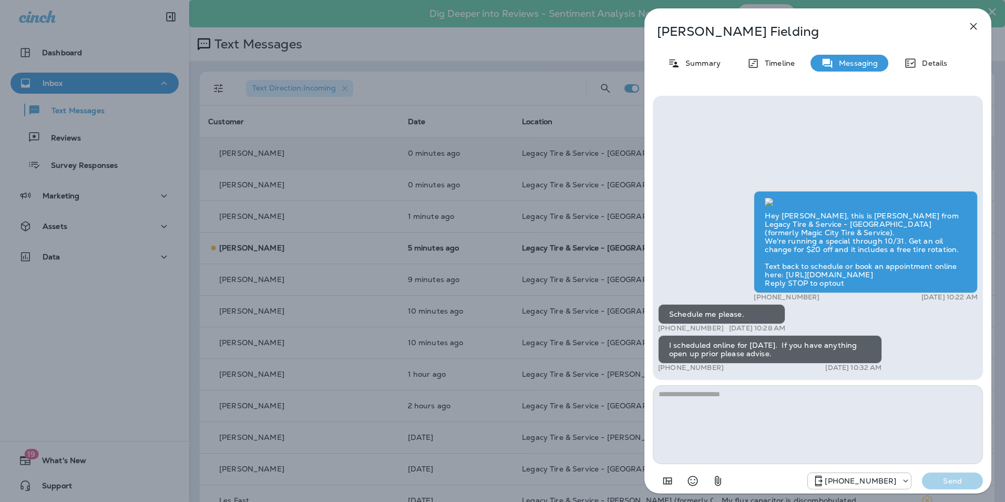
click at [973, 30] on icon "button" at bounding box center [974, 26] width 13 height 13
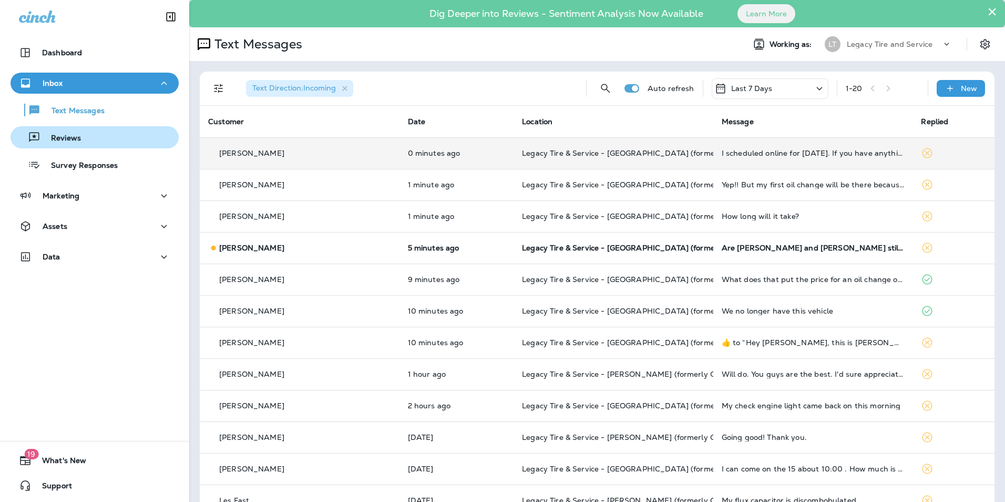
click at [90, 136] on div "Reviews" at bounding box center [95, 137] width 160 height 16
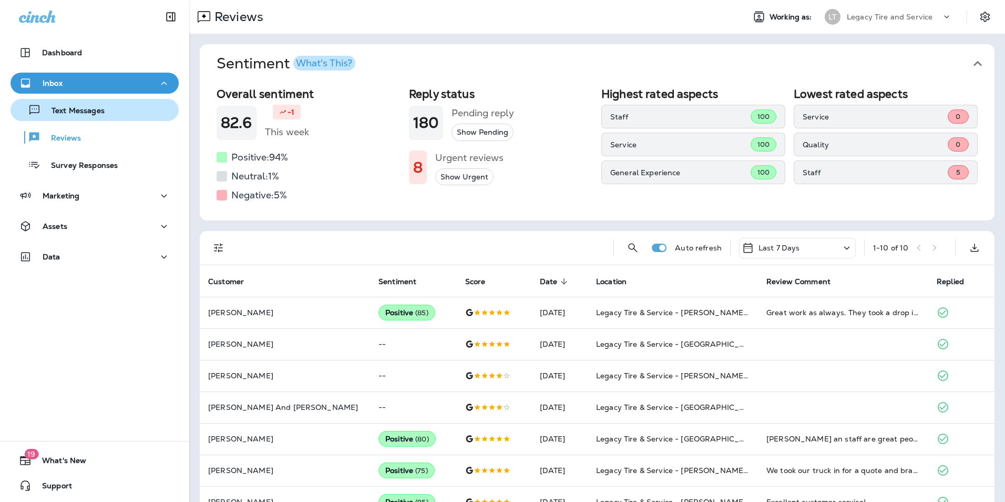
click at [98, 109] on p "Text Messages" at bounding box center [73, 111] width 64 height 10
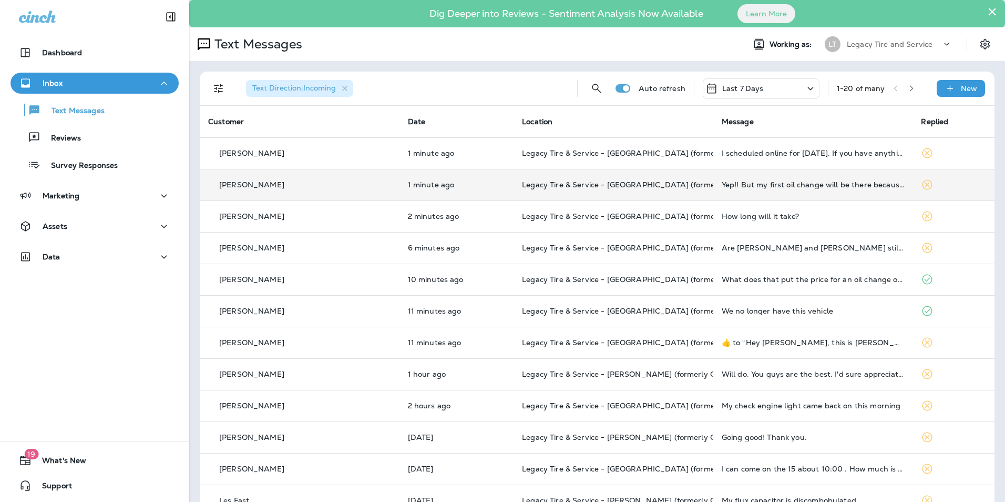
click at [323, 196] on td "Tony Picklesimer" at bounding box center [300, 185] width 200 height 32
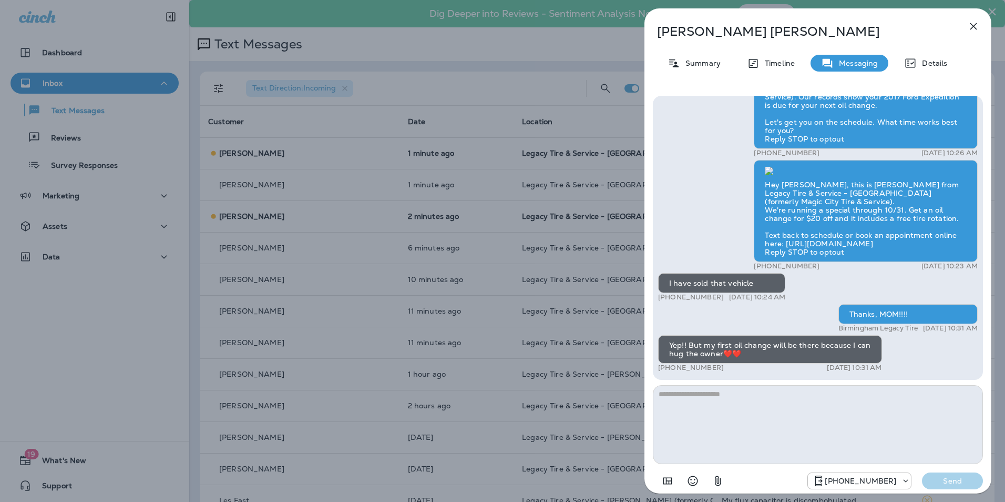
click at [466, 172] on div "Tony Picklesimer Summary Timeline Messaging Details Hi Tony, this is Legacy Tir…" at bounding box center [502, 251] width 1005 height 502
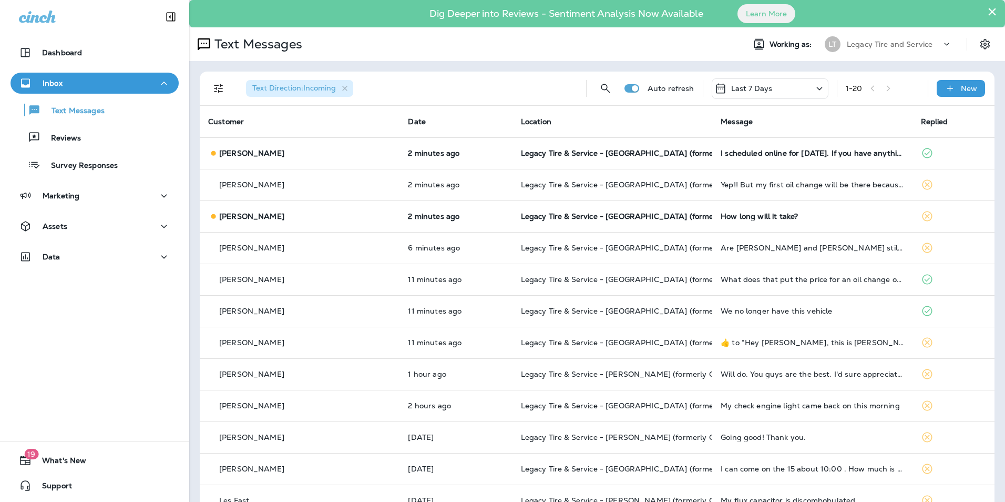
click at [470, 164] on td "2 minutes ago" at bounding box center [456, 153] width 113 height 32
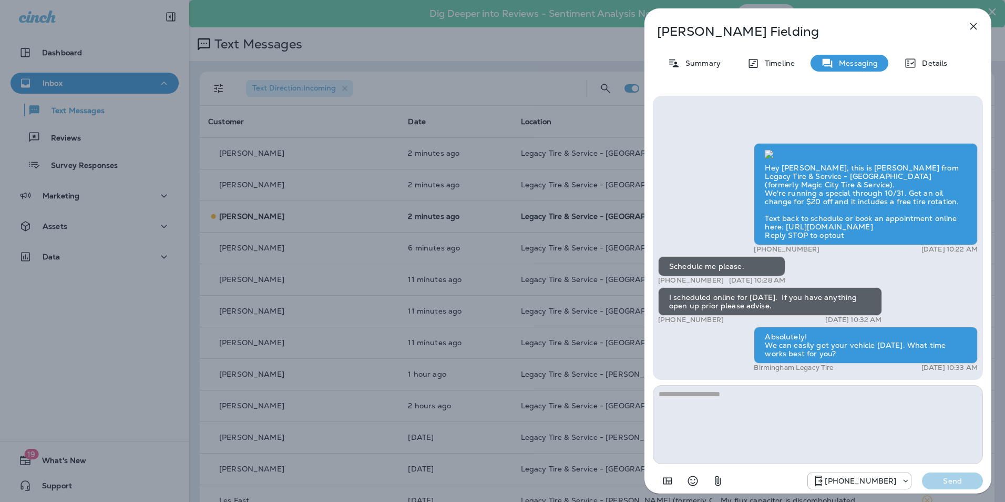
click at [409, 187] on div "David Fielding Summary Timeline Messaging Details Hey David, this is Brandon fr…" at bounding box center [502, 251] width 1005 height 502
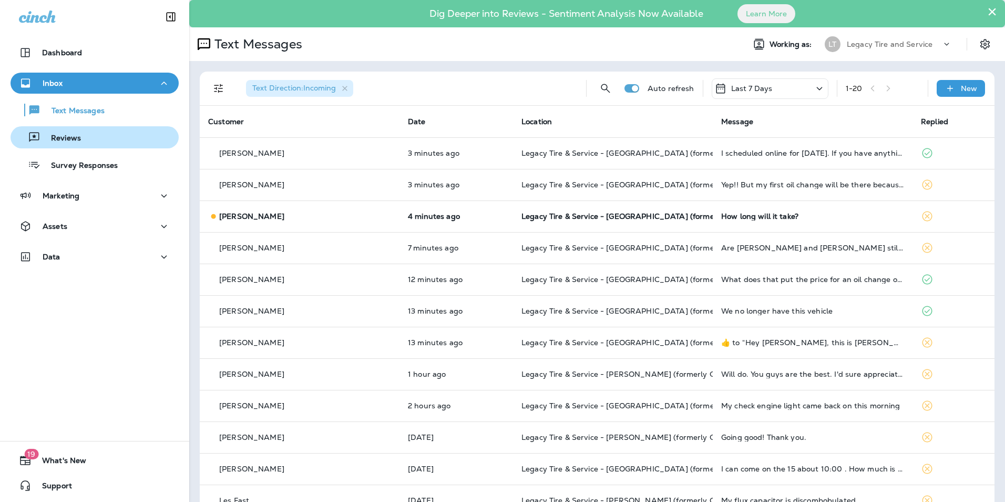
click at [96, 145] on button "Reviews" at bounding box center [95, 137] width 168 height 22
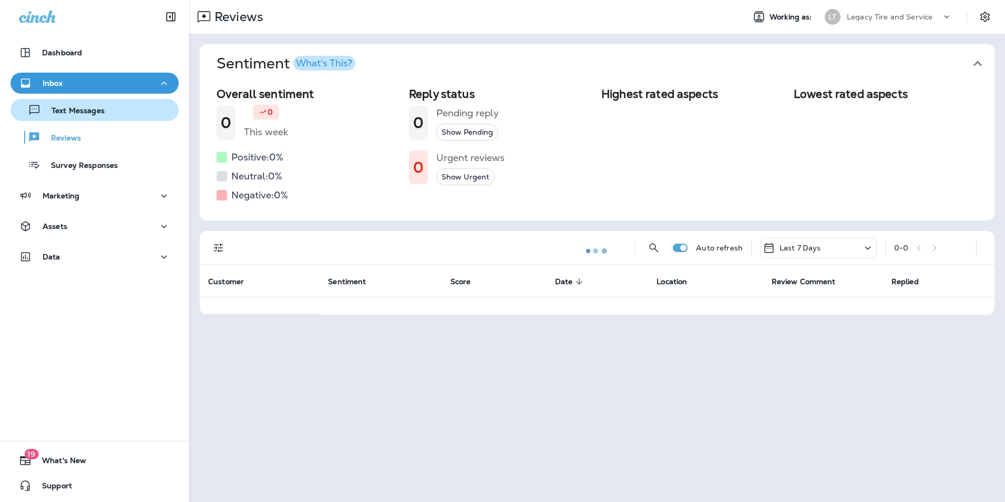
click at [96, 112] on p "Text Messages" at bounding box center [73, 111] width 64 height 10
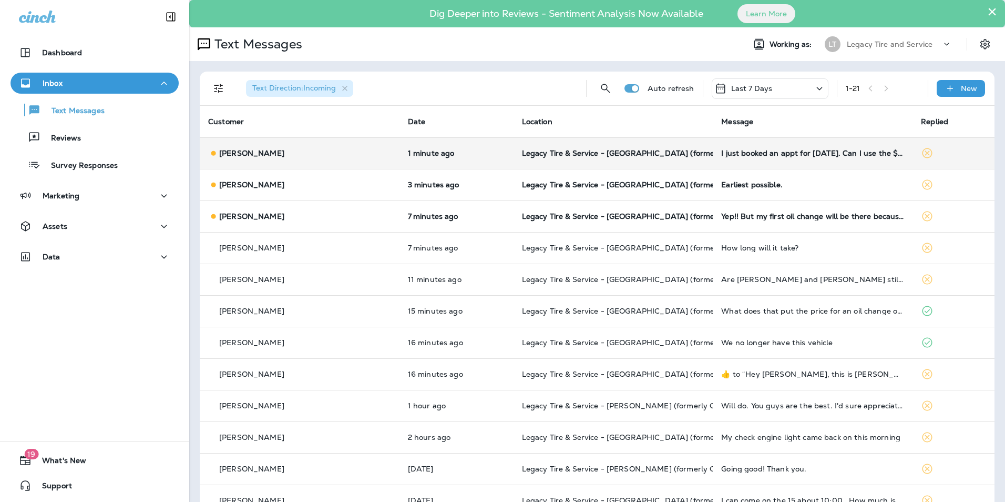
click at [466, 164] on td "1 minute ago" at bounding box center [457, 153] width 114 height 32
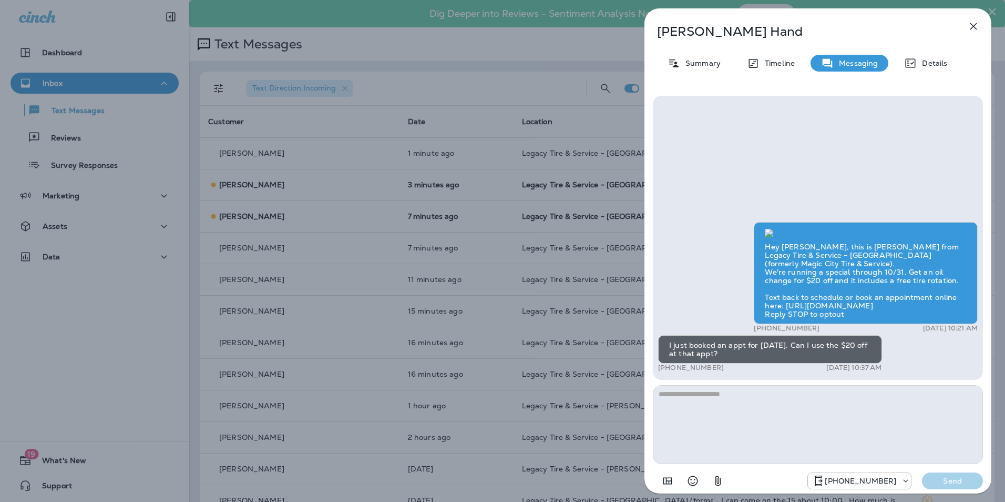
click at [974, 27] on icon "button" at bounding box center [974, 26] width 13 height 13
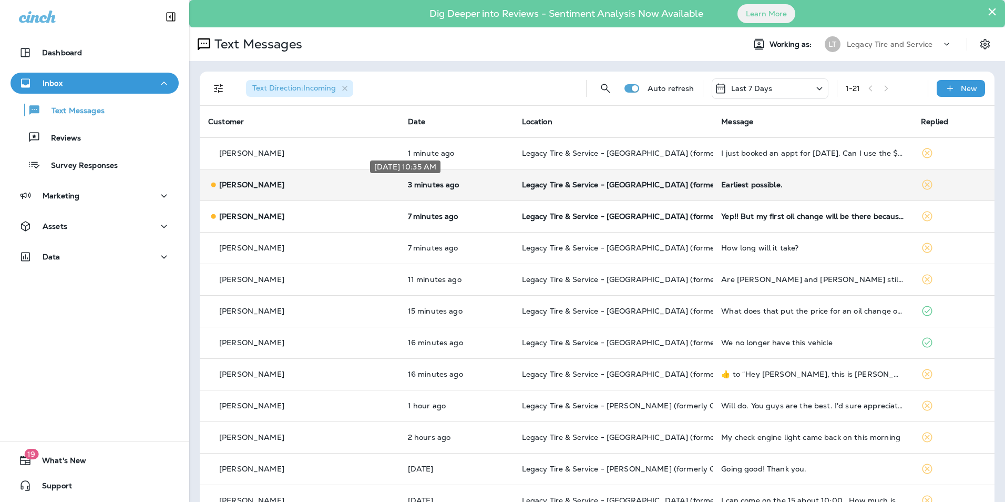
click at [408, 185] on p "3 minutes ago" at bounding box center [456, 184] width 97 height 8
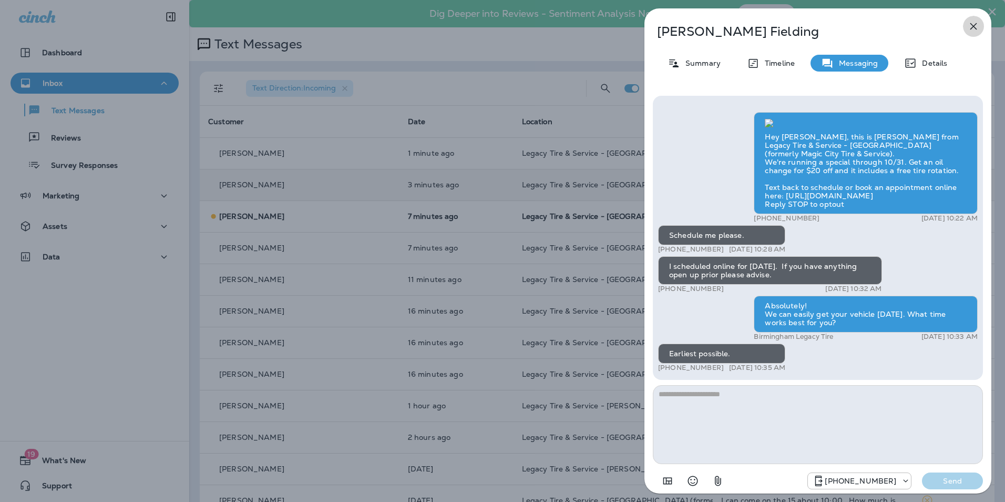
click at [980, 24] on button "button" at bounding box center [973, 26] width 21 height 21
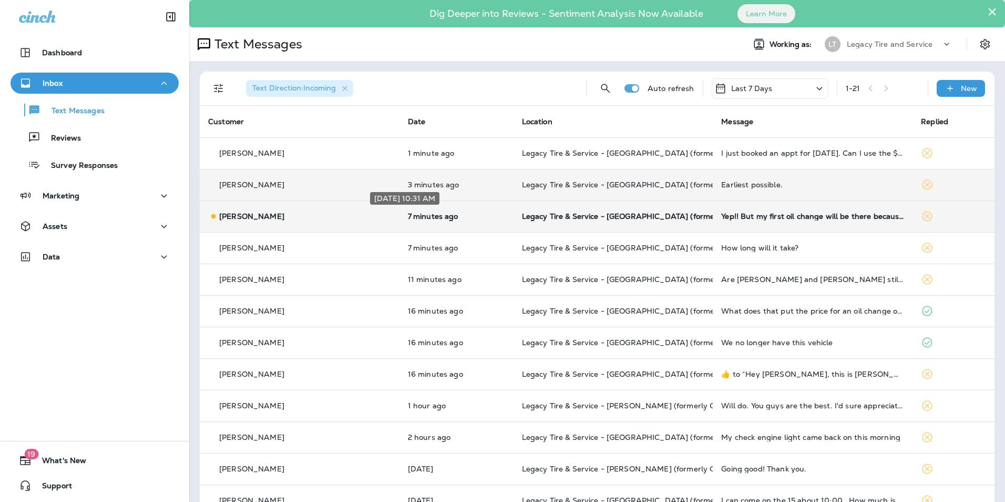
click at [448, 213] on p "7 minutes ago" at bounding box center [456, 216] width 97 height 8
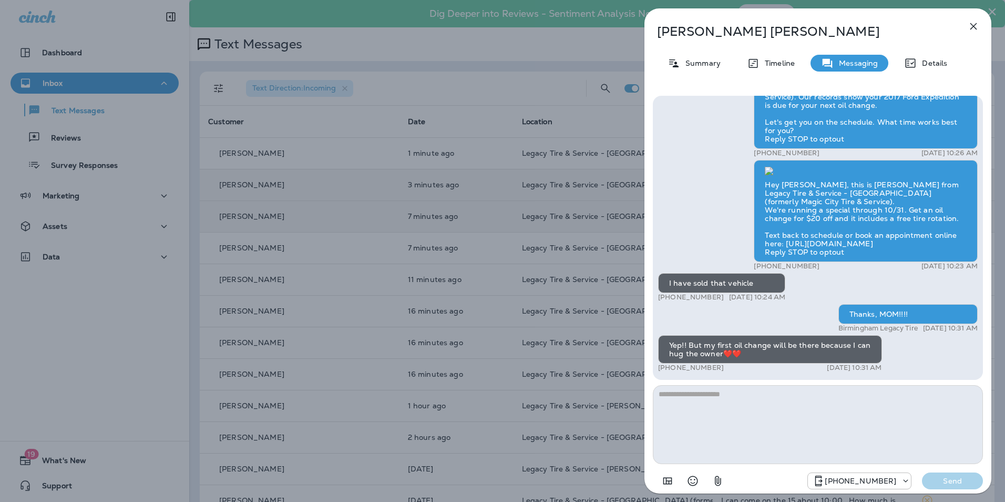
click at [476, 264] on div "Tony Picklesimer Summary Timeline Messaging Details Hi Tony, this is Legacy Tir…" at bounding box center [502, 251] width 1005 height 502
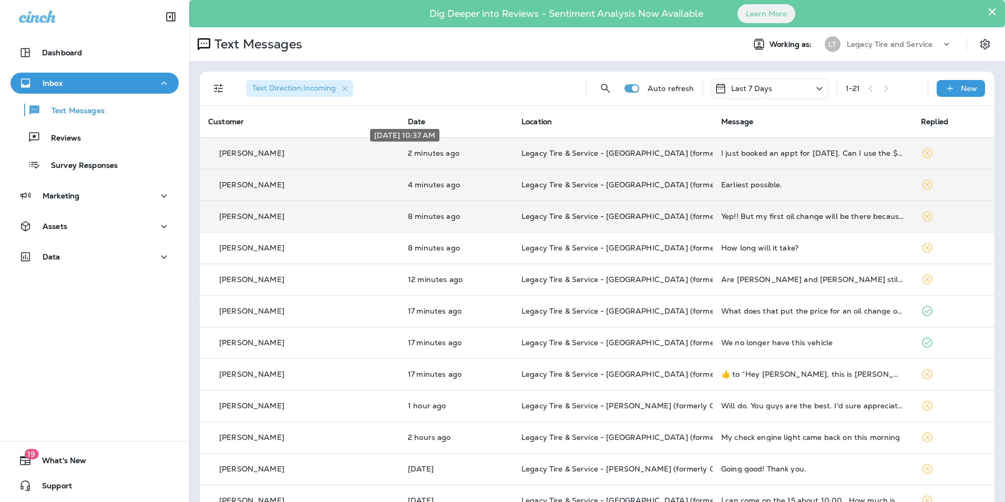
click at [456, 150] on p "2 minutes ago" at bounding box center [456, 153] width 97 height 8
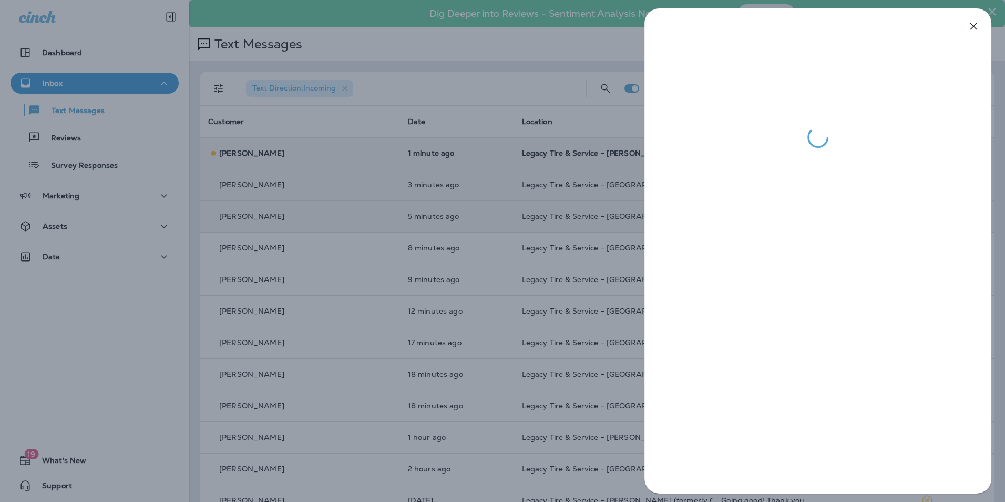
click at [381, 334] on div at bounding box center [502, 251] width 1005 height 502
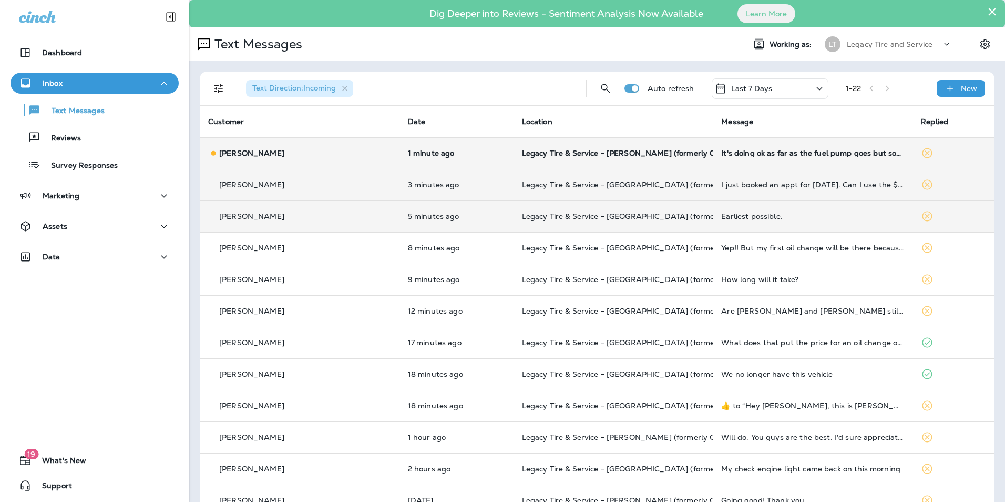
click at [307, 228] on td "David Fielding" at bounding box center [300, 216] width 200 height 32
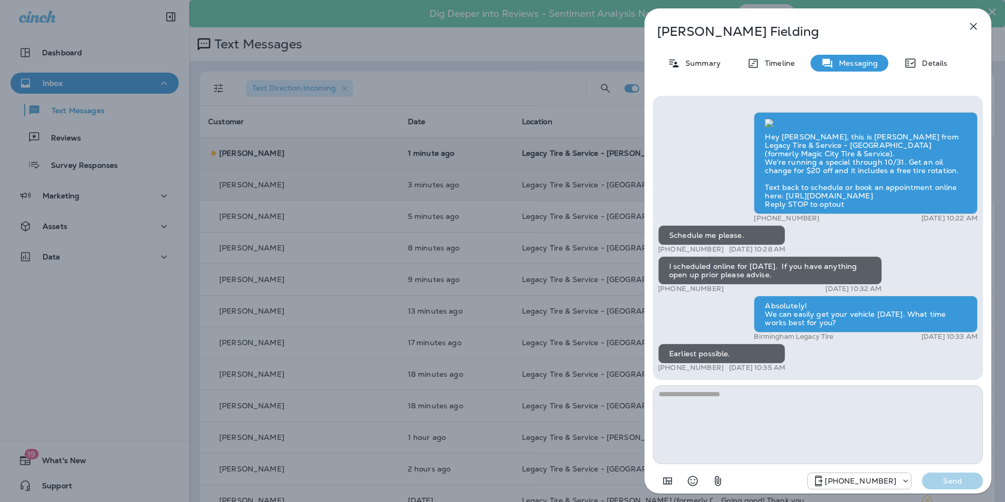
scroll to position [-84, 0]
click at [774, 127] on img at bounding box center [769, 123] width 8 height 8
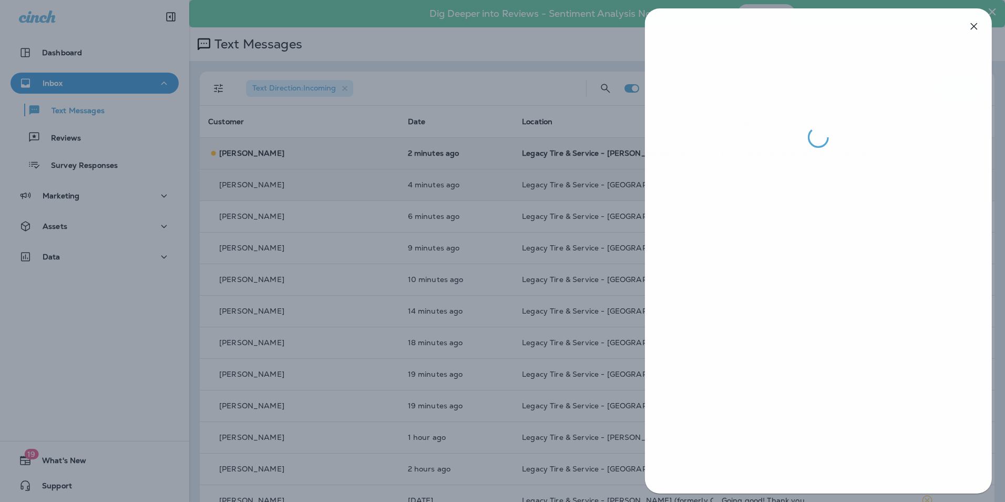
click at [442, 308] on div at bounding box center [503, 251] width 1005 height 502
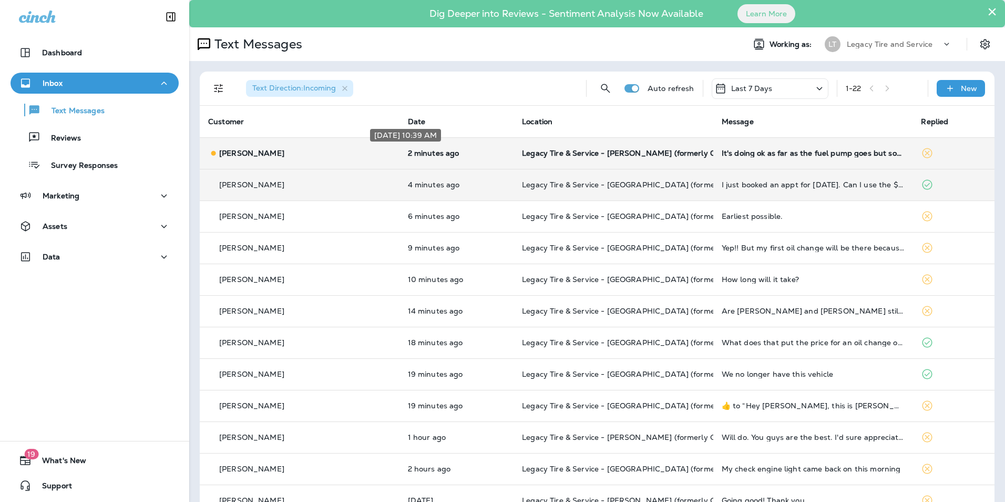
click at [442, 151] on p "2 minutes ago" at bounding box center [457, 153] width 98 height 8
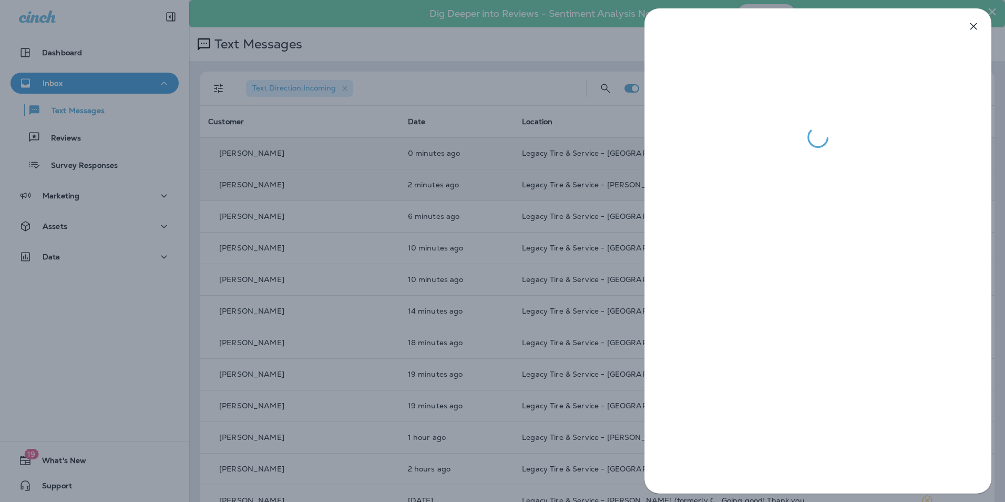
click at [469, 230] on div at bounding box center [502, 251] width 1005 height 502
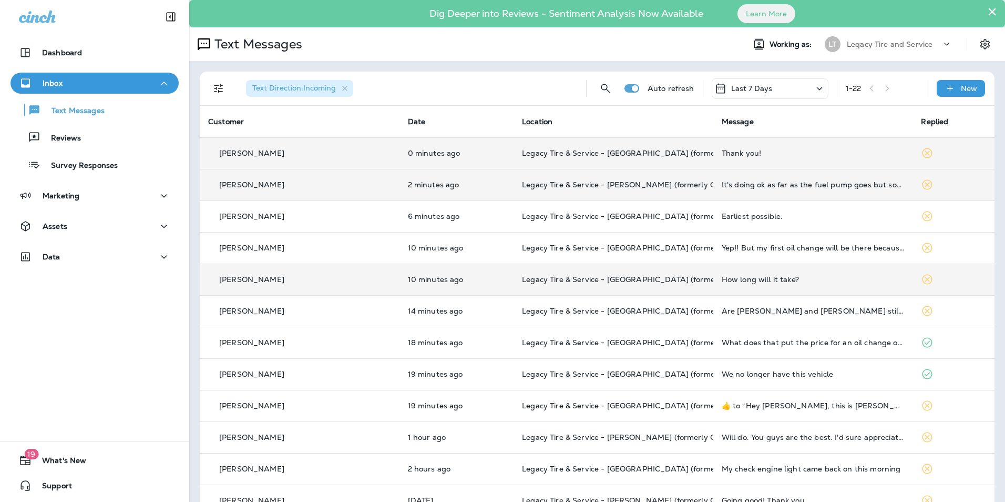
click at [449, 269] on td "10 minutes ago" at bounding box center [457, 279] width 115 height 32
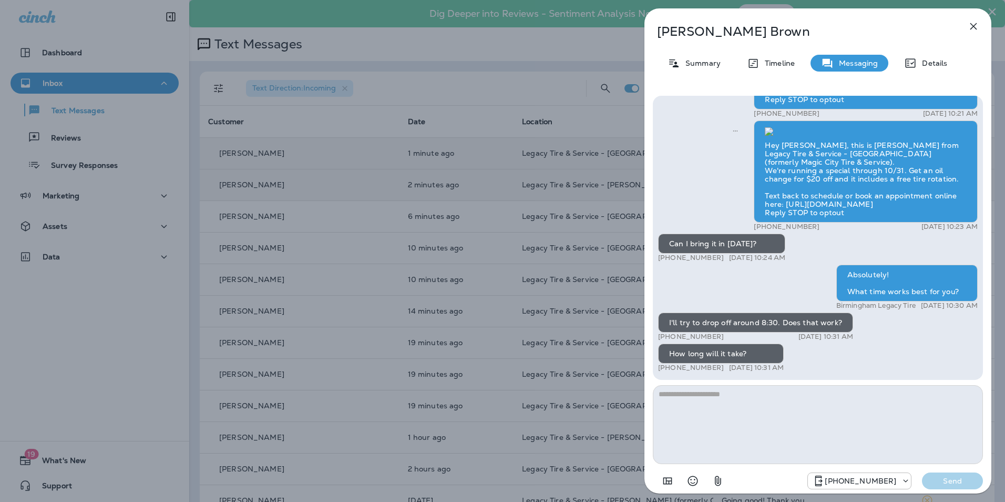
click at [549, 310] on div "Densie Brown Summary Timeline Messaging Details Hi Densie, it's been six months…" at bounding box center [502, 251] width 1005 height 502
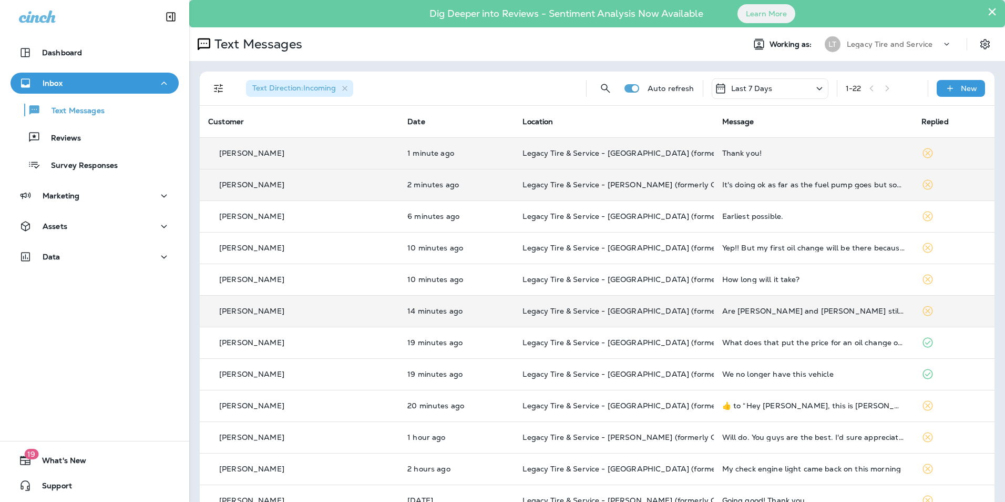
click at [457, 297] on td "14 minutes ago" at bounding box center [456, 311] width 115 height 32
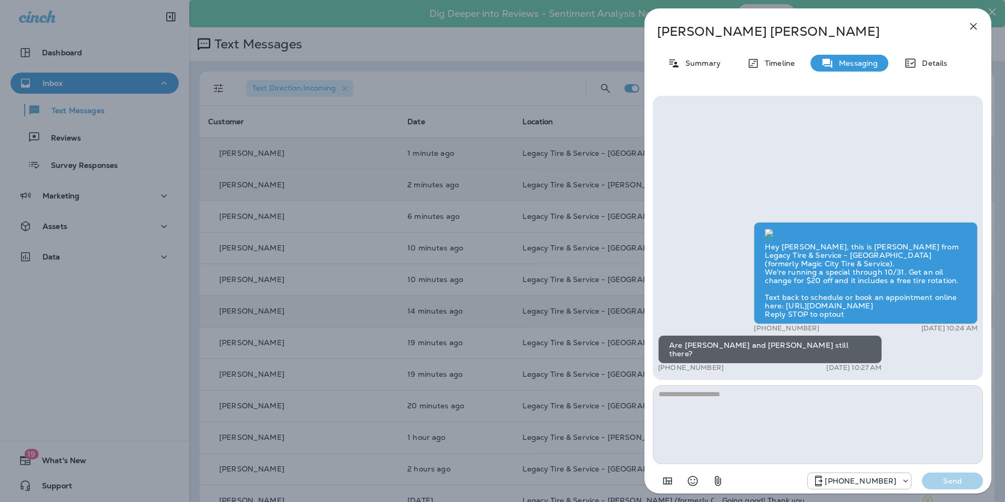
click at [457, 297] on div "Shannon Tucker Summary Timeline Messaging Details Hey Shannon, this is Brandon …" at bounding box center [502, 251] width 1005 height 502
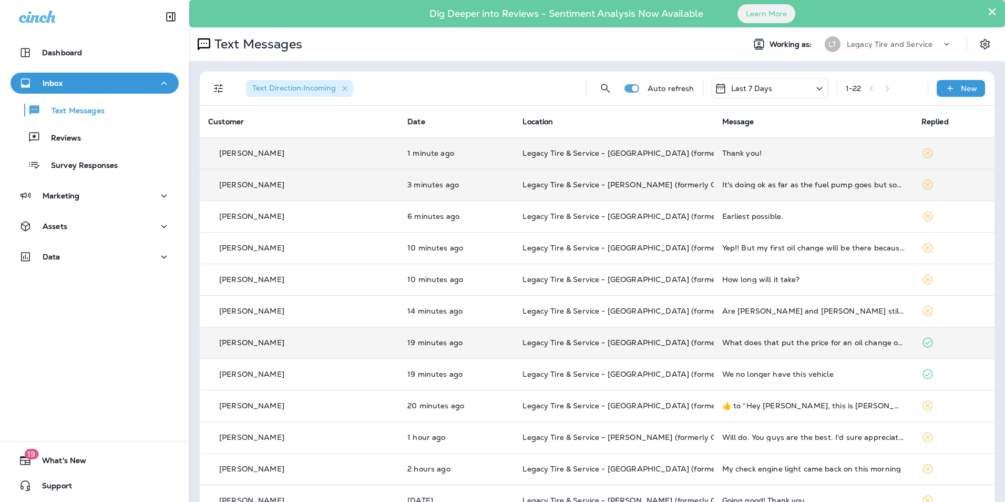
click at [456, 334] on td "19 minutes ago" at bounding box center [456, 343] width 115 height 32
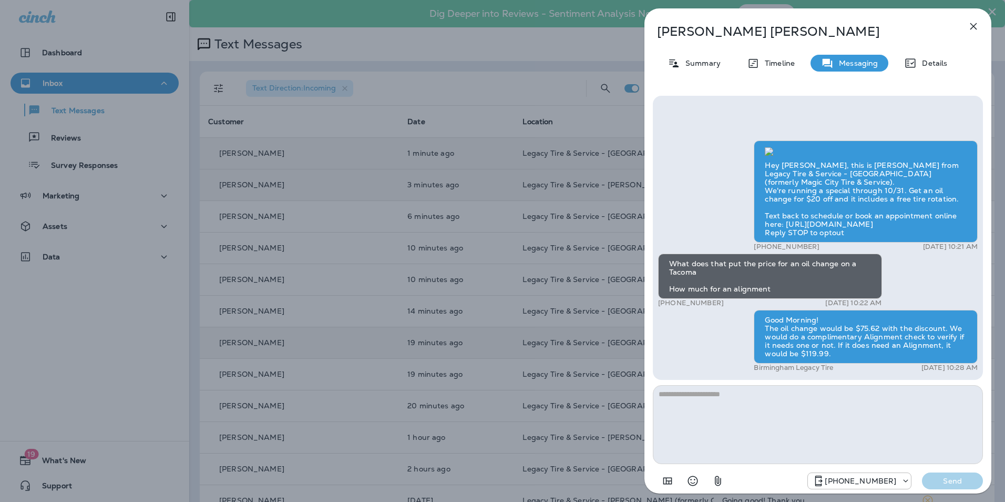
click at [456, 334] on div "Sam Hughes Summary Timeline Messaging Details Hey Sam, this is Brandon from Leg…" at bounding box center [502, 251] width 1005 height 502
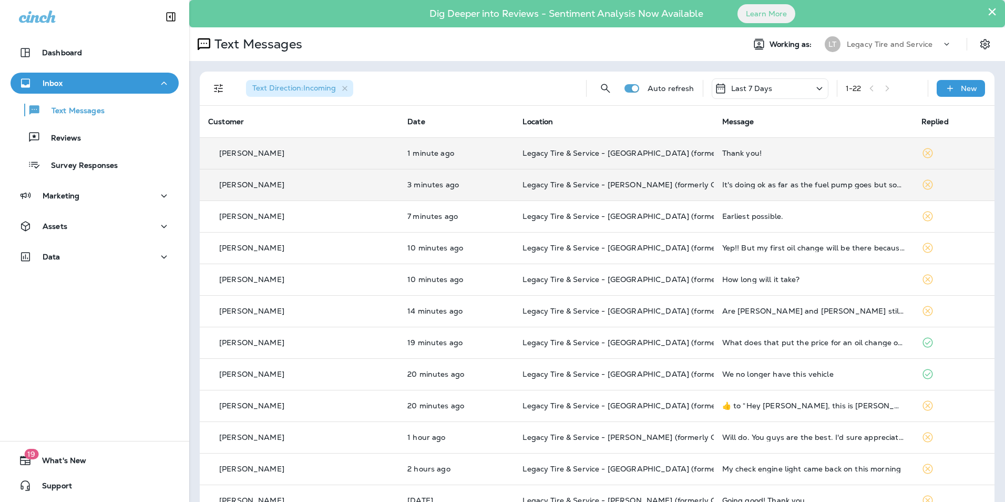
click at [453, 161] on td "1 minute ago" at bounding box center [456, 153] width 115 height 32
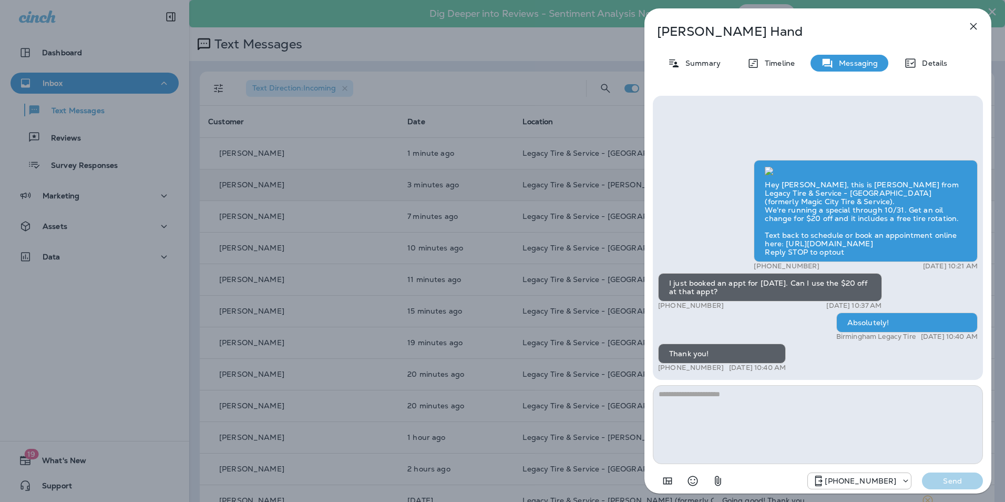
click at [446, 218] on div "Emily Hand Summary Timeline Messaging Details Hey Emily, this is Brandon from L…" at bounding box center [502, 251] width 1005 height 502
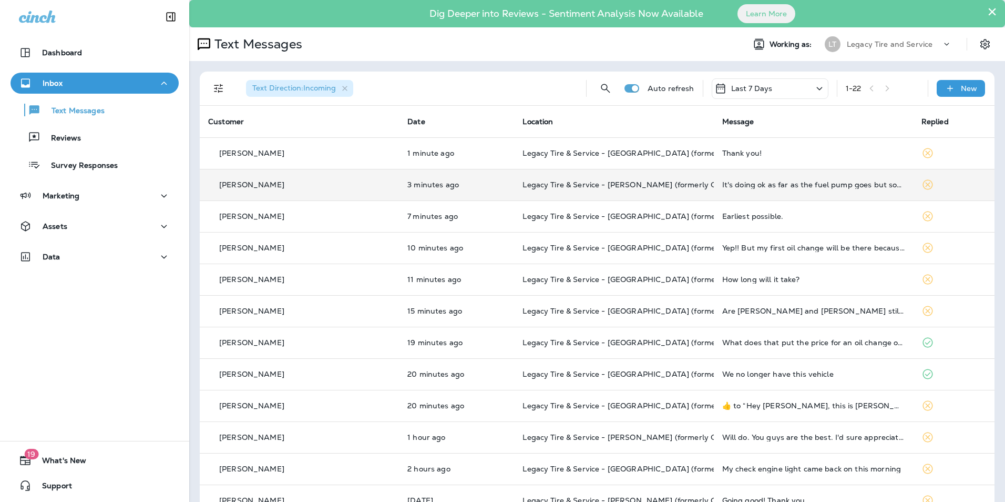
click at [446, 192] on td "3 minutes ago" at bounding box center [456, 185] width 115 height 32
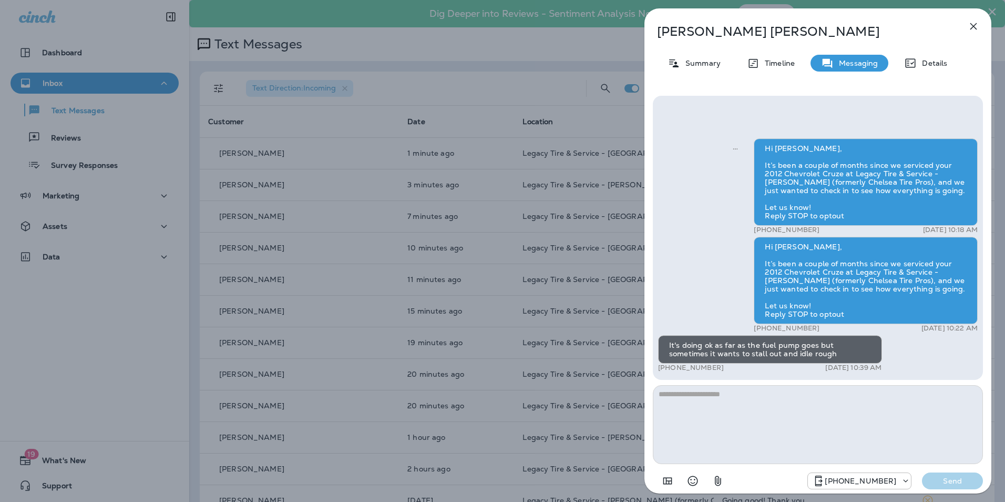
click at [446, 220] on div "Jim Carlee Summary Timeline Messaging Details Hi Jim, It’s been a couple of mon…" at bounding box center [502, 251] width 1005 height 502
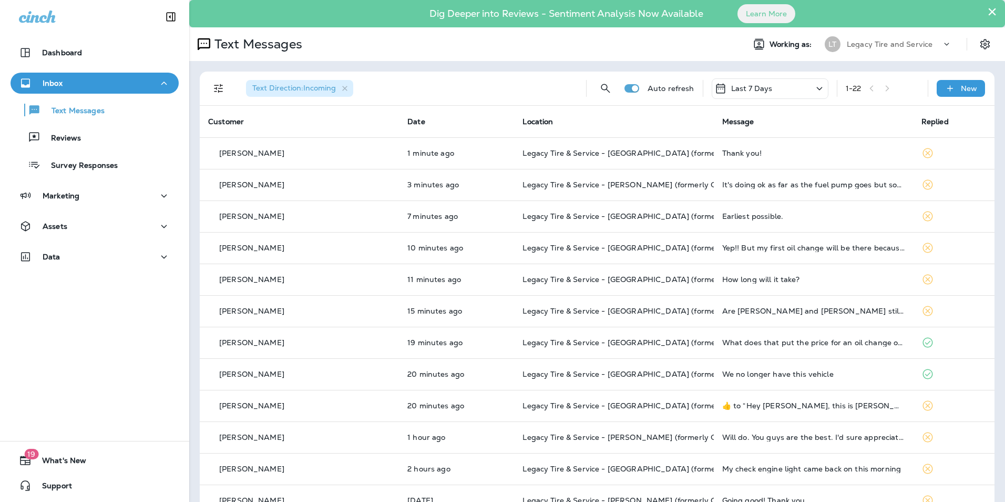
click at [444, 222] on td "7 minutes ago" at bounding box center [456, 216] width 115 height 32
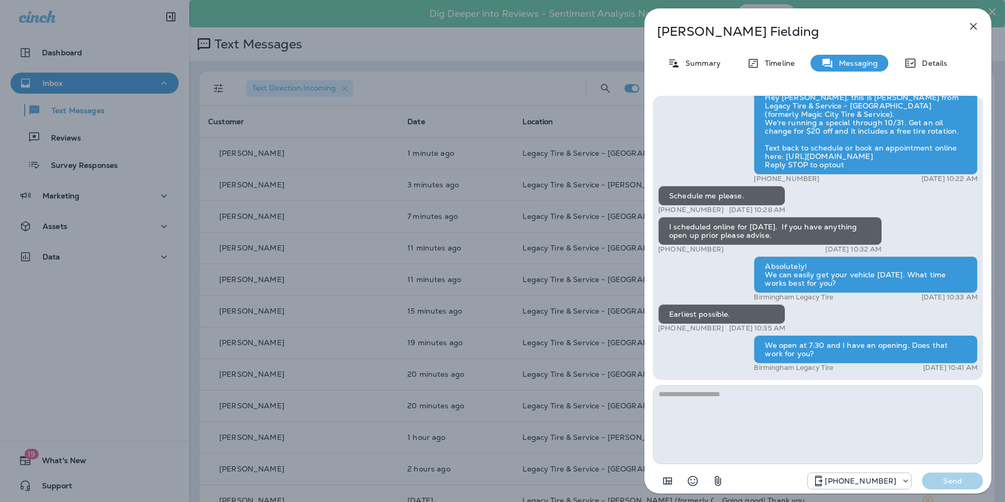
click at [325, 288] on div "David Fielding Summary Timeline Messaging Details Hey David, this is Brandon fr…" at bounding box center [502, 251] width 1005 height 502
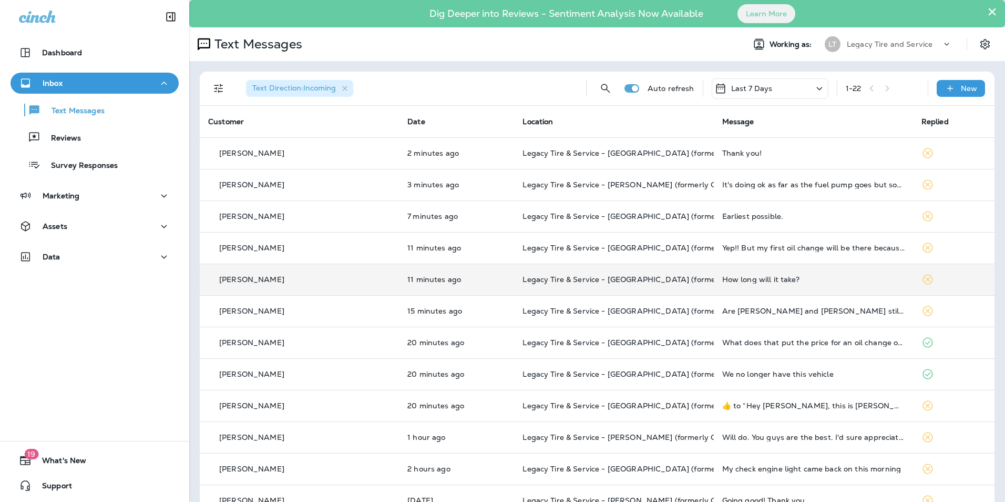
click at [320, 273] on td "Densie Brown" at bounding box center [299, 279] width 199 height 32
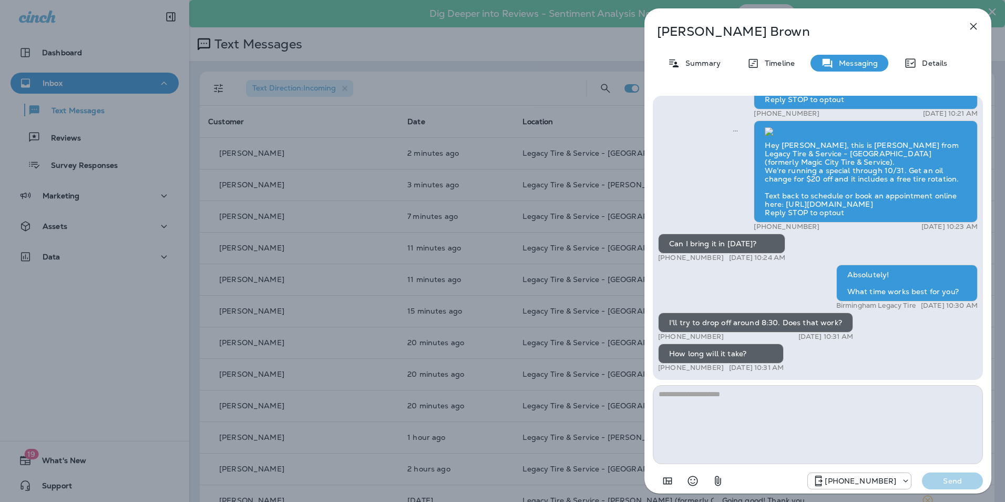
click at [258, 266] on div "Densie Brown Summary Timeline Messaging Details Hi Densie, it's been six months…" at bounding box center [502, 251] width 1005 height 502
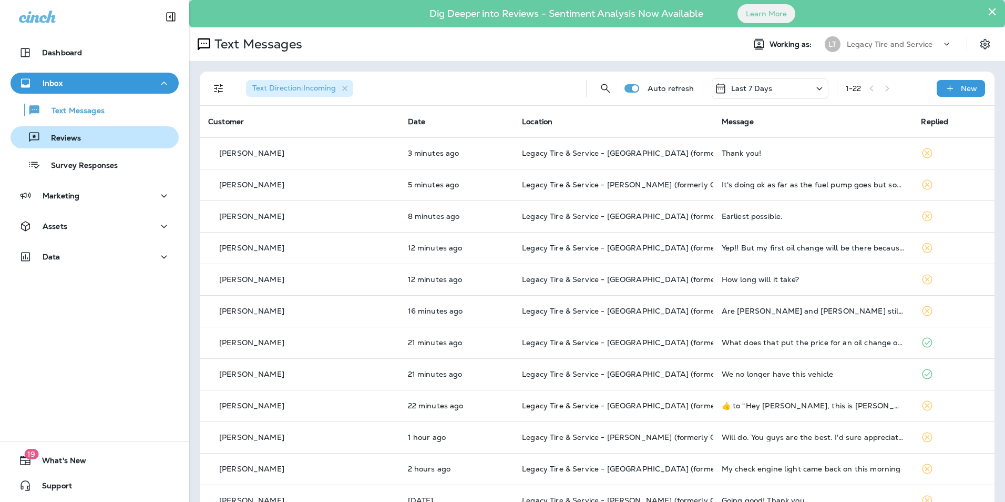
click at [93, 130] on div "Reviews" at bounding box center [95, 137] width 160 height 16
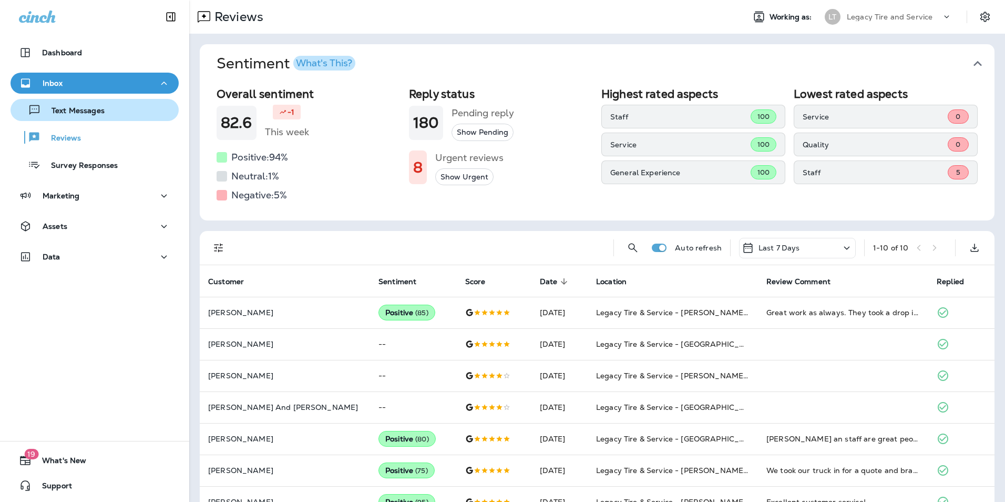
click at [95, 107] on p "Text Messages" at bounding box center [73, 111] width 64 height 10
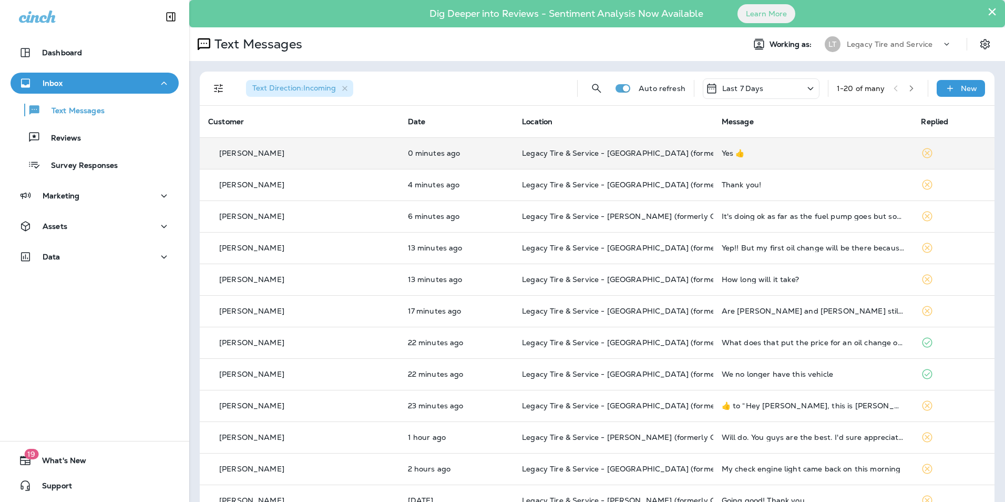
click at [286, 148] on div "David Fielding" at bounding box center [299, 153] width 183 height 11
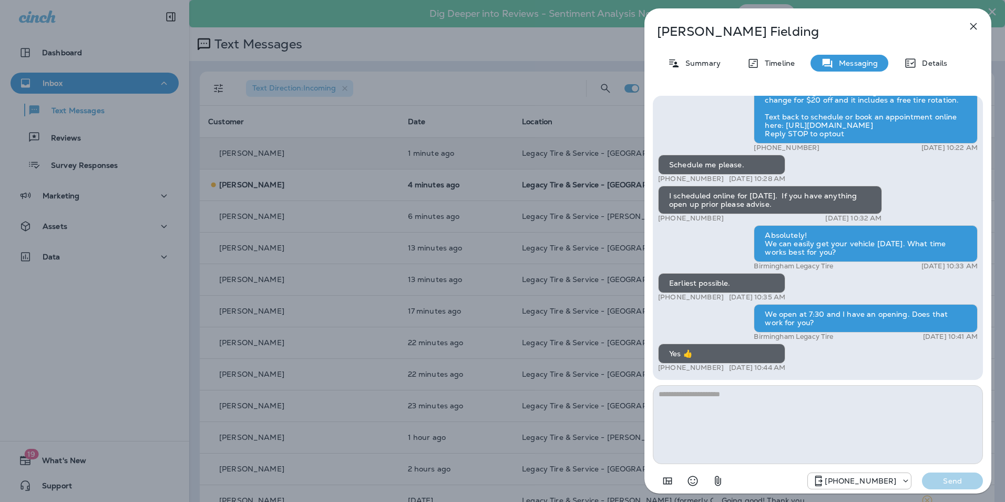
drag, startPoint x: 543, startPoint y: 186, endPoint x: 525, endPoint y: 168, distance: 25.3
click at [542, 185] on div "David Fielding Summary Timeline Messaging Details Hey David, this is Brandon fr…" at bounding box center [502, 251] width 1005 height 502
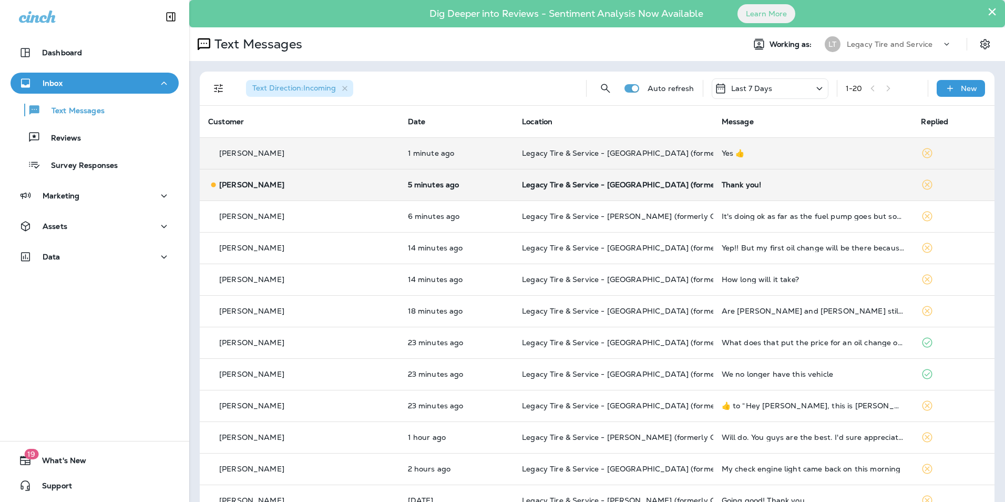
click at [455, 174] on td "5 minutes ago" at bounding box center [457, 185] width 115 height 32
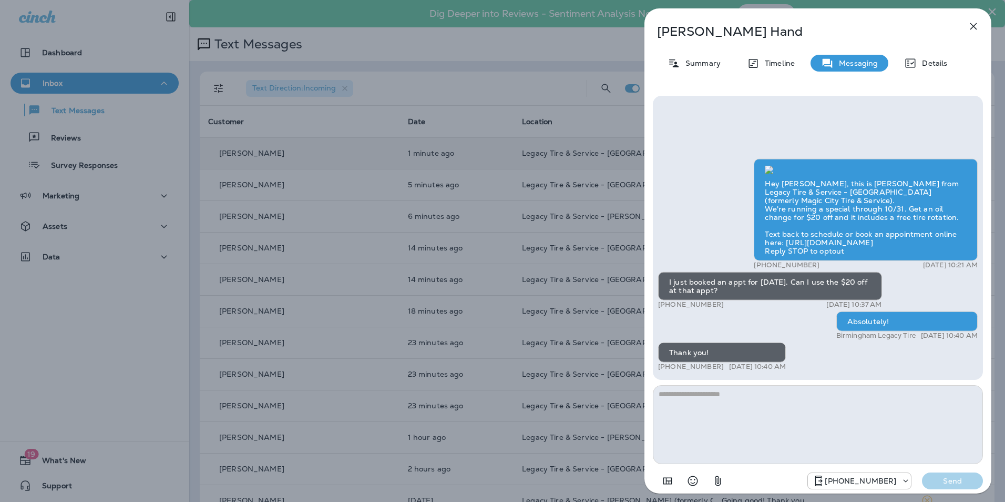
click at [445, 195] on div "Emily Hand Summary Timeline Messaging Details Hey Emily, this is Brandon from L…" at bounding box center [502, 251] width 1005 height 502
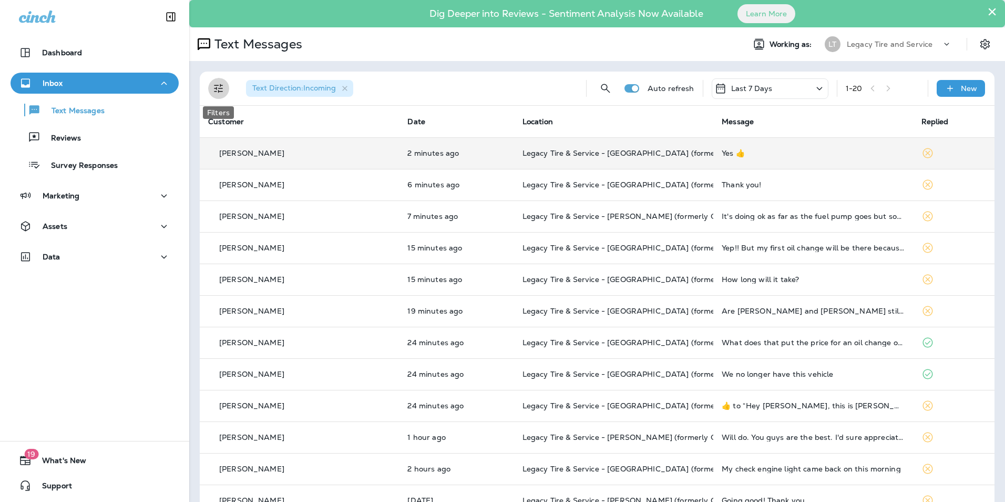
click at [215, 88] on icon "Filters" at bounding box center [218, 88] width 13 height 13
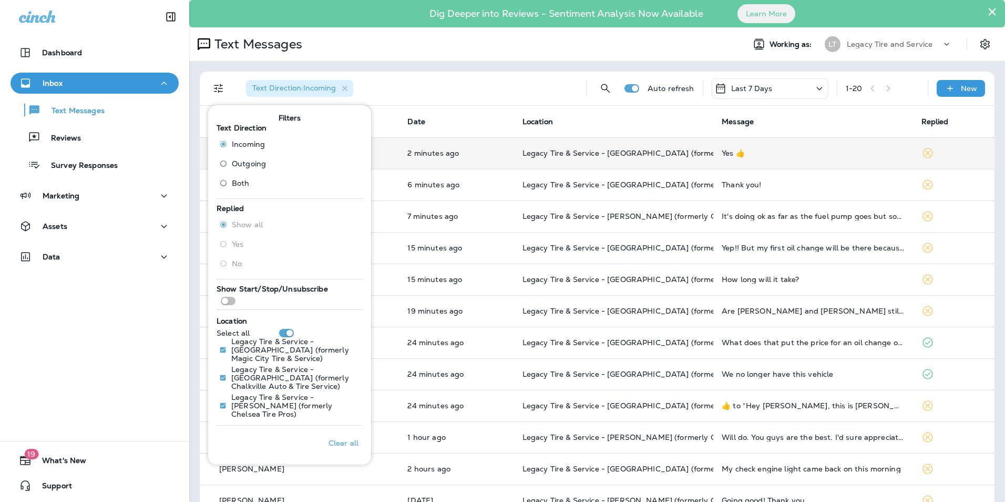
click at [242, 165] on span "Outgoing" at bounding box center [249, 163] width 34 height 8
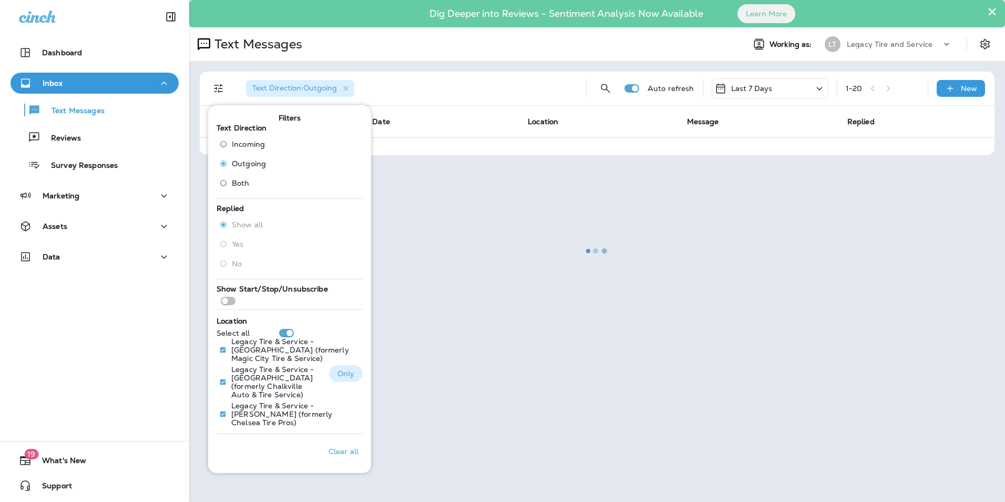
click at [258, 381] on p "Legacy Tire & Service - [GEOGRAPHIC_DATA] (formerly Chalkville Auto & Tire Serv…" at bounding box center [275, 382] width 89 height 34
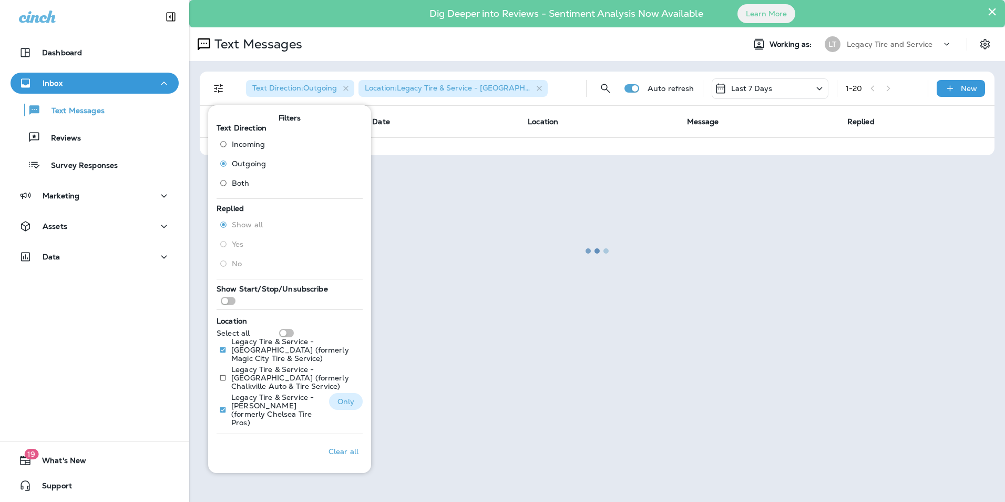
click at [250, 407] on p "Legacy Tire & Service - [PERSON_NAME] (formerly Chelsea Tire Pros)" at bounding box center [275, 410] width 89 height 34
click at [405, 366] on div at bounding box center [597, 251] width 814 height 500
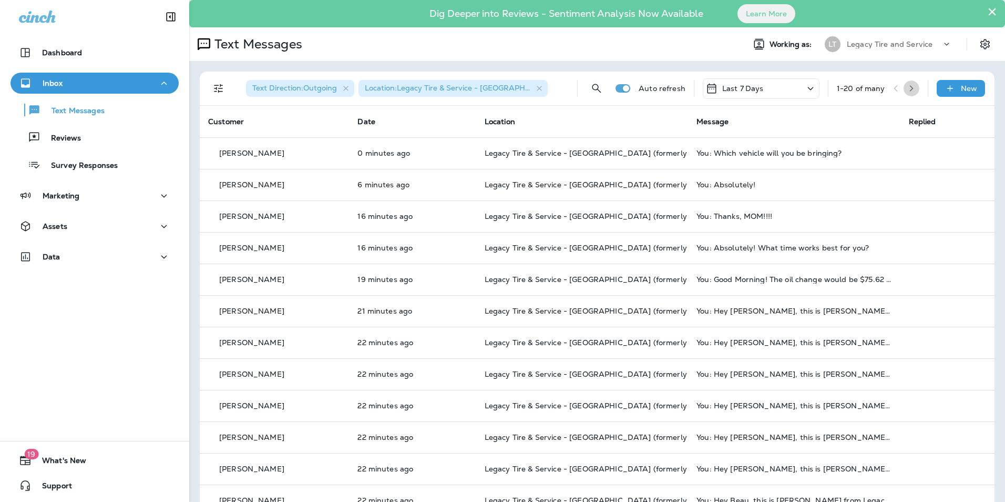
click at [908, 87] on icon "button" at bounding box center [911, 88] width 7 height 7
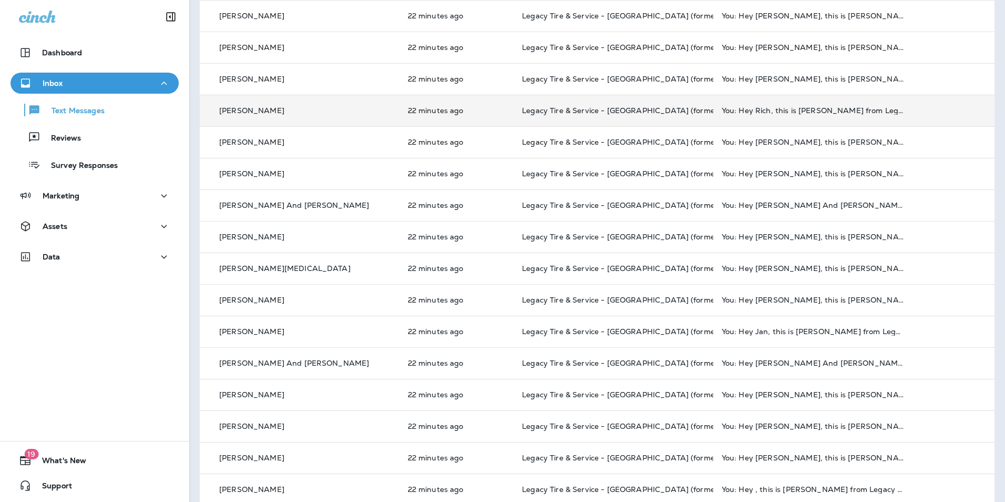
scroll to position [278, 0]
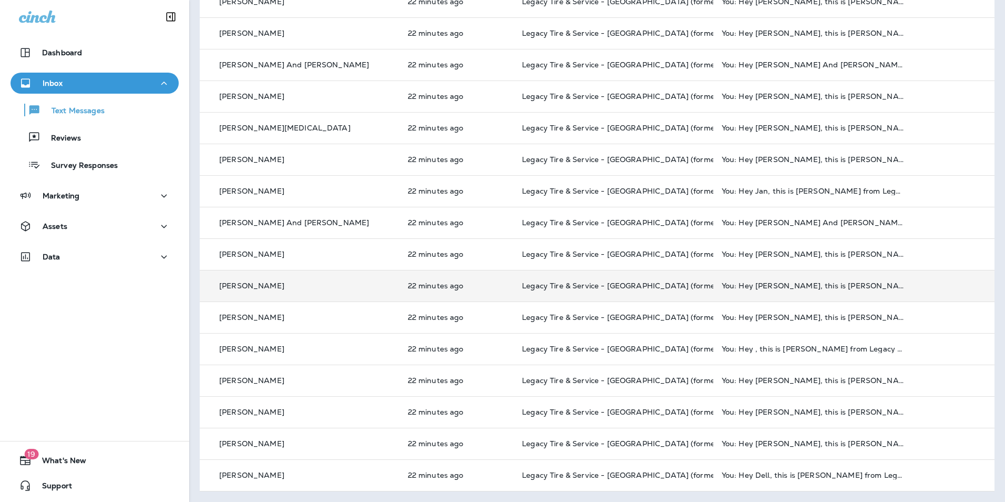
click at [463, 281] on td "22 minutes ago" at bounding box center [457, 286] width 115 height 32
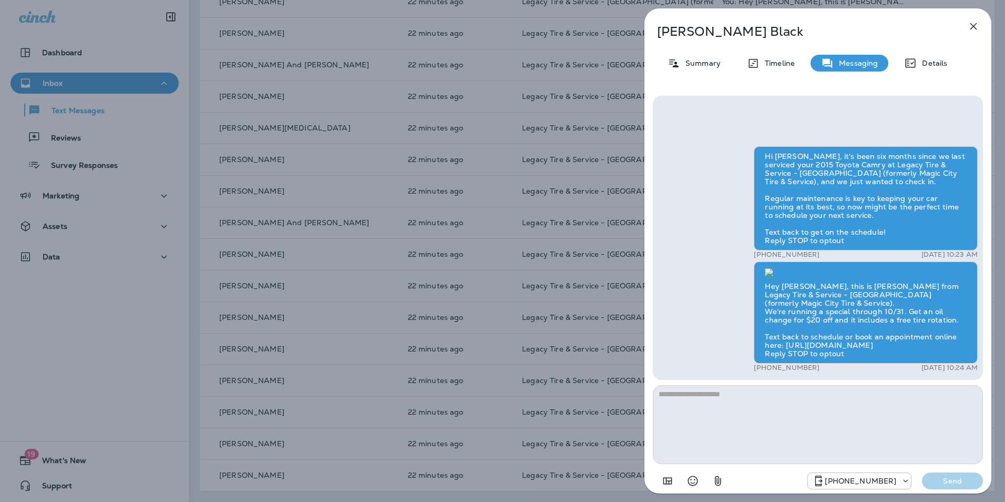
click at [973, 29] on icon "button" at bounding box center [974, 26] width 13 height 13
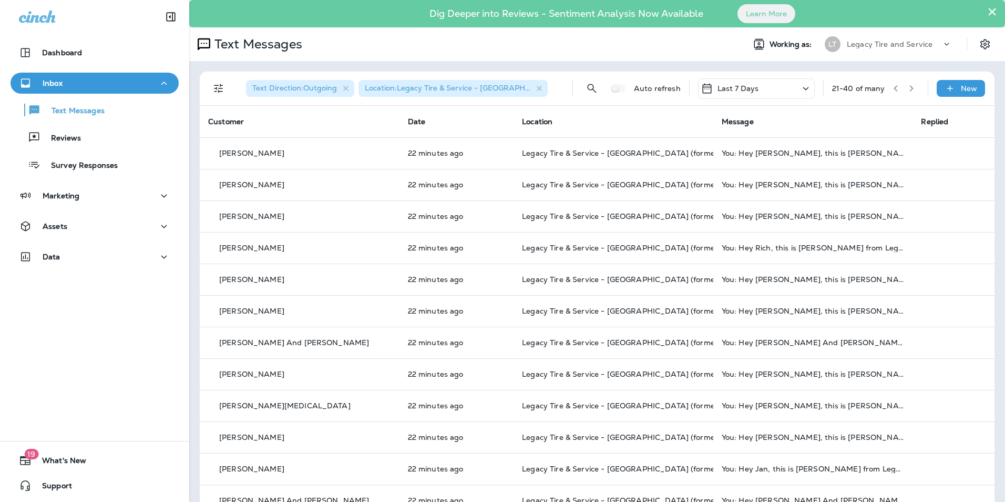
click at [908, 86] on icon "button" at bounding box center [911, 88] width 7 height 7
click at [888, 88] on button "button" at bounding box center [896, 88] width 16 height 16
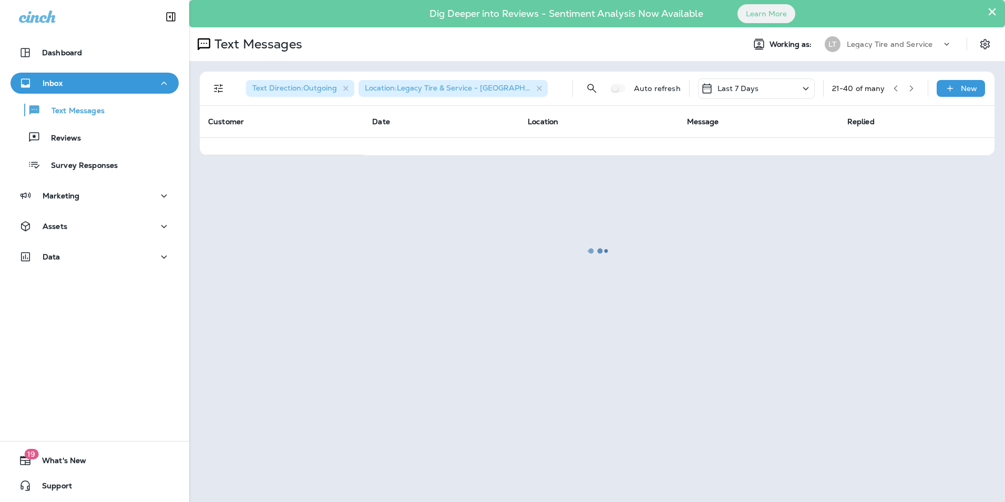
click at [782, 89] on div at bounding box center [597, 251] width 814 height 500
click at [799, 89] on div at bounding box center [597, 251] width 814 height 500
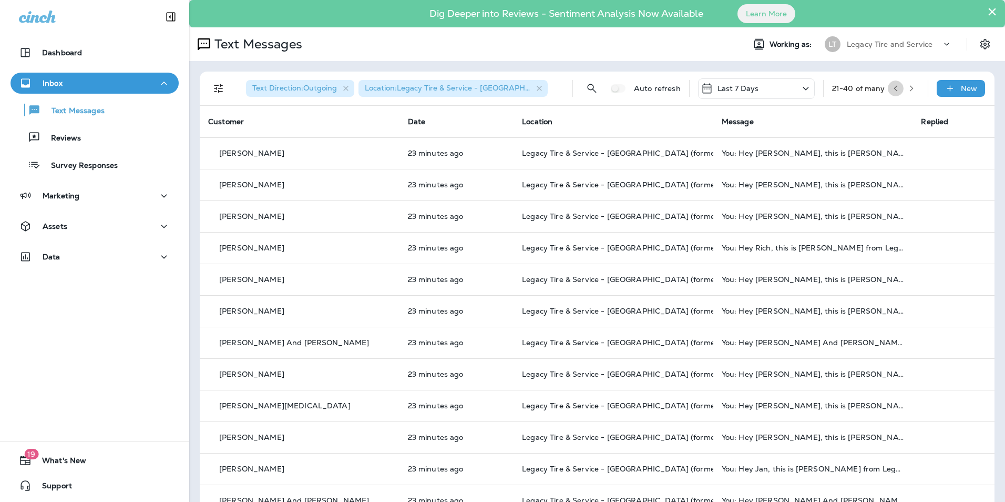
click at [896, 87] on button "button" at bounding box center [896, 88] width 16 height 16
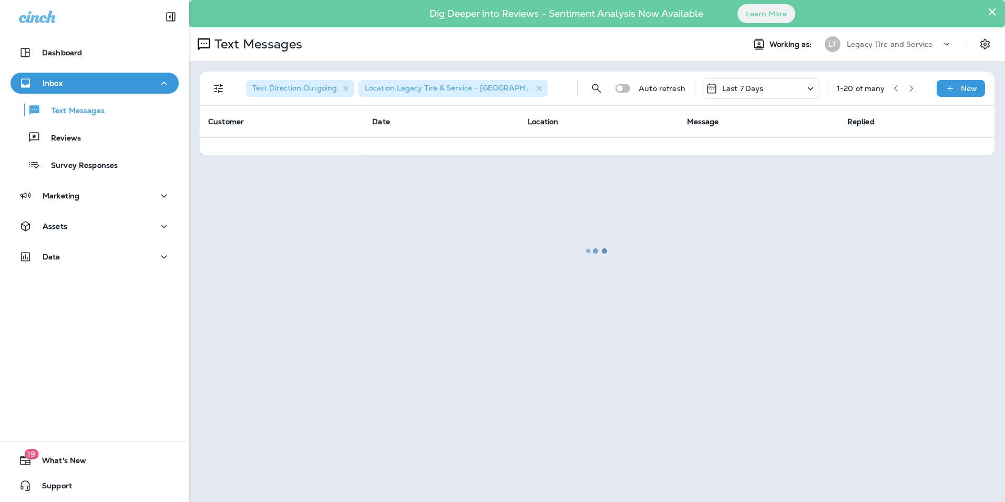
click at [113, 148] on div "Text Messages Reviews Survey Responses" at bounding box center [95, 135] width 168 height 82
click at [113, 145] on div "Reviews" at bounding box center [95, 137] width 160 height 16
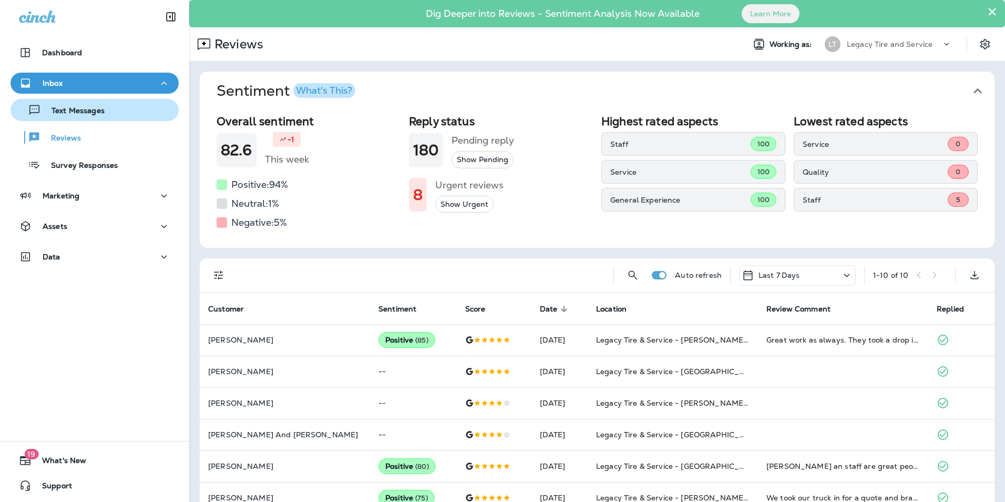
click at [122, 105] on div "Text Messages" at bounding box center [95, 110] width 160 height 16
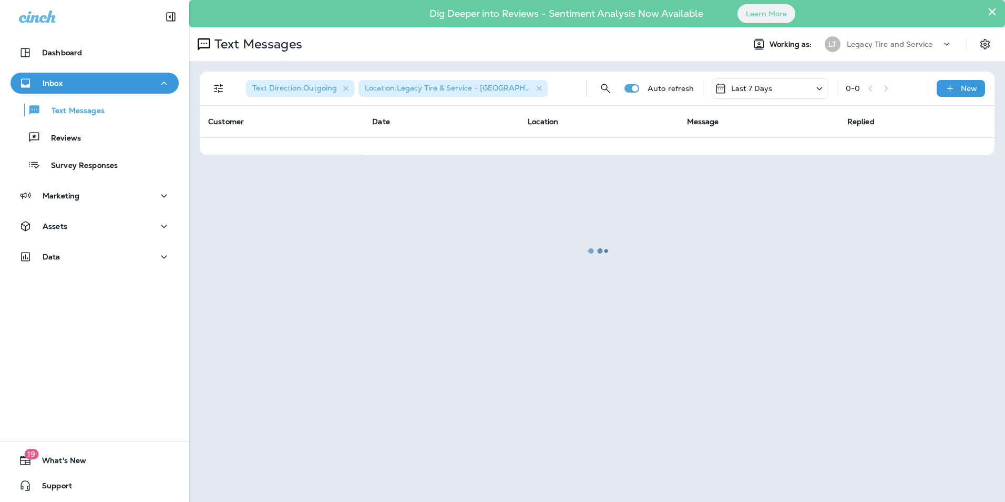
click at [227, 88] on div at bounding box center [597, 251] width 814 height 500
click at [219, 86] on div at bounding box center [597, 251] width 814 height 500
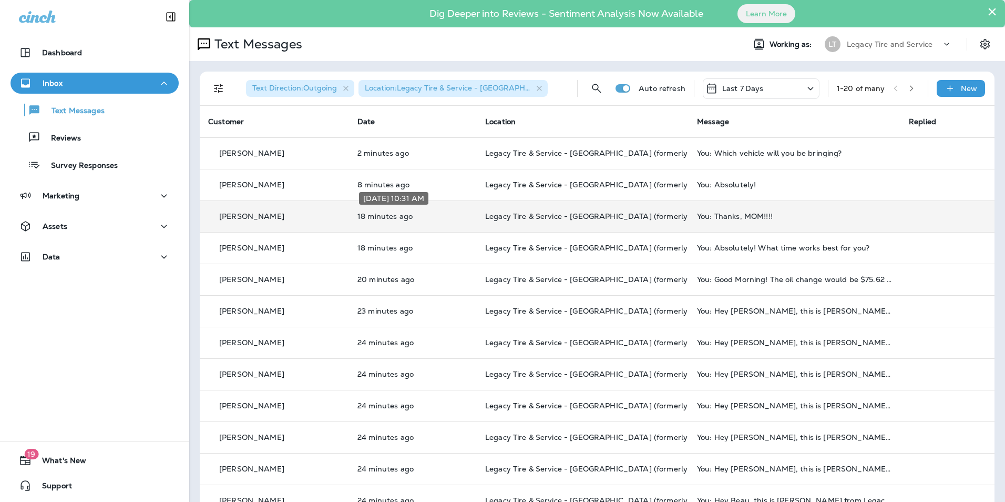
click at [450, 215] on p "18 minutes ago" at bounding box center [413, 216] width 111 height 8
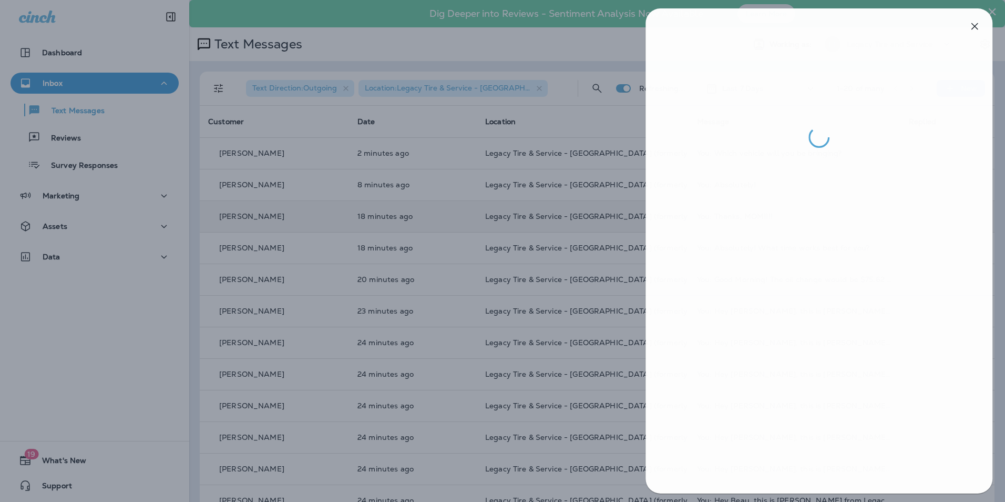
click at [450, 215] on div at bounding box center [503, 251] width 1005 height 502
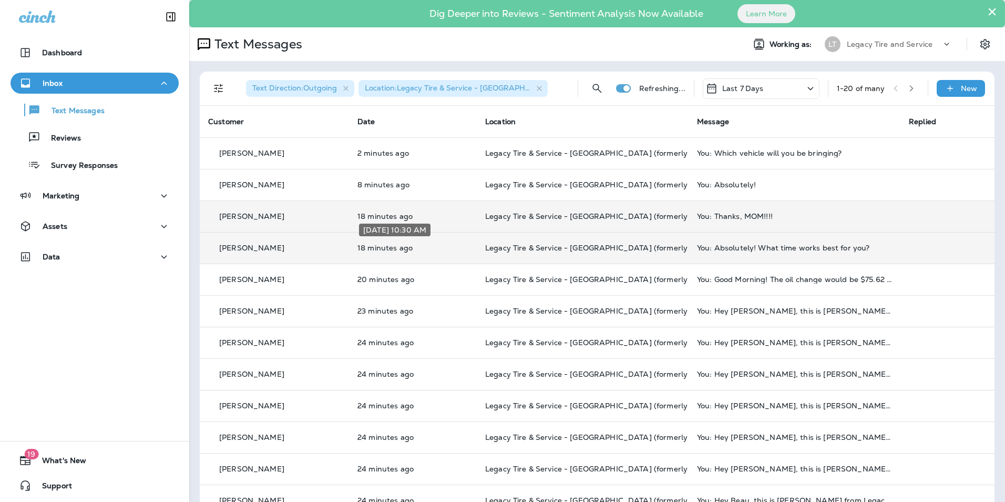
click at [446, 251] on p "18 minutes ago" at bounding box center [413, 247] width 111 height 8
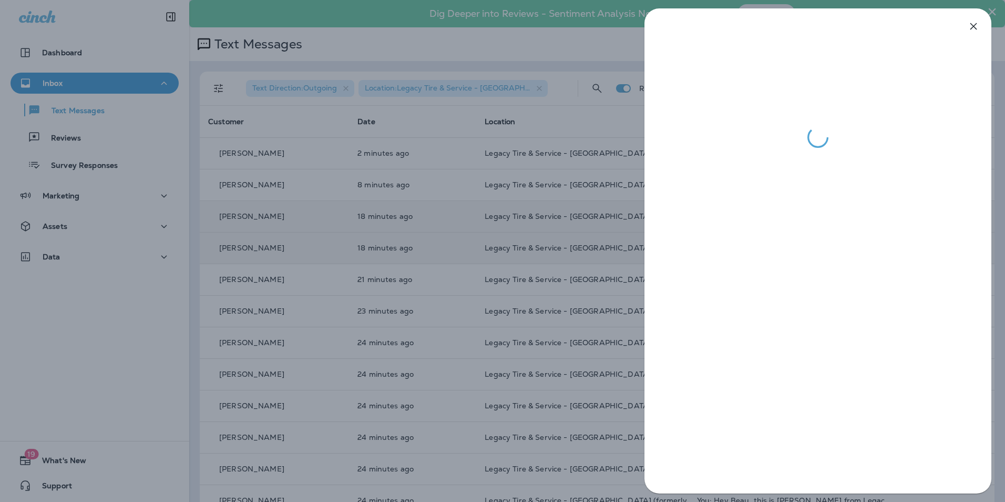
click at [446, 251] on div at bounding box center [502, 251] width 1005 height 502
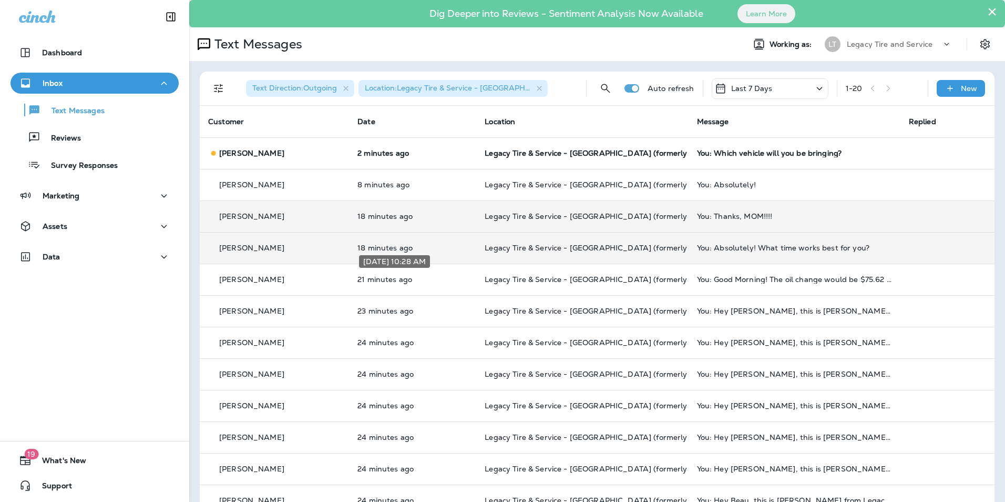
click at [442, 281] on p "21 minutes ago" at bounding box center [413, 279] width 110 height 8
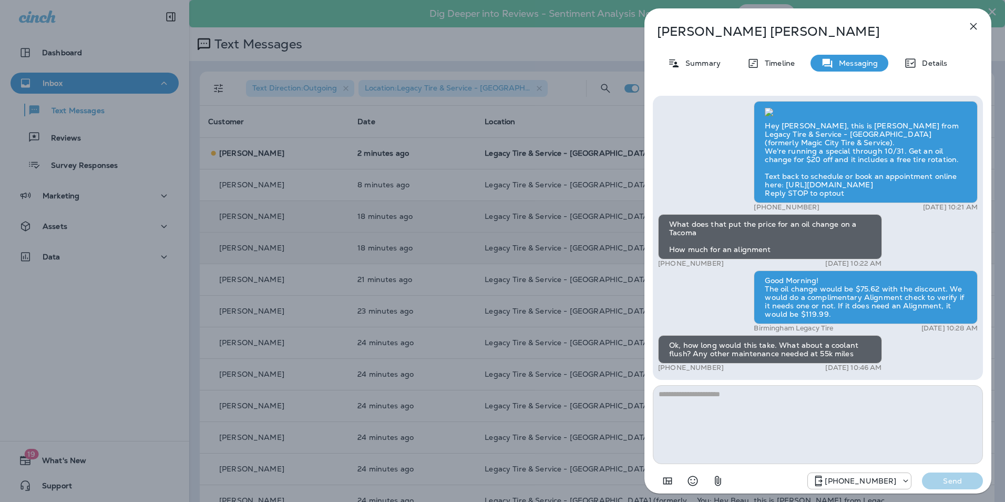
click at [357, 214] on div "Sam Hughes Summary Timeline Messaging Details Hey Sam, this is Brandon from Leg…" at bounding box center [502, 251] width 1005 height 502
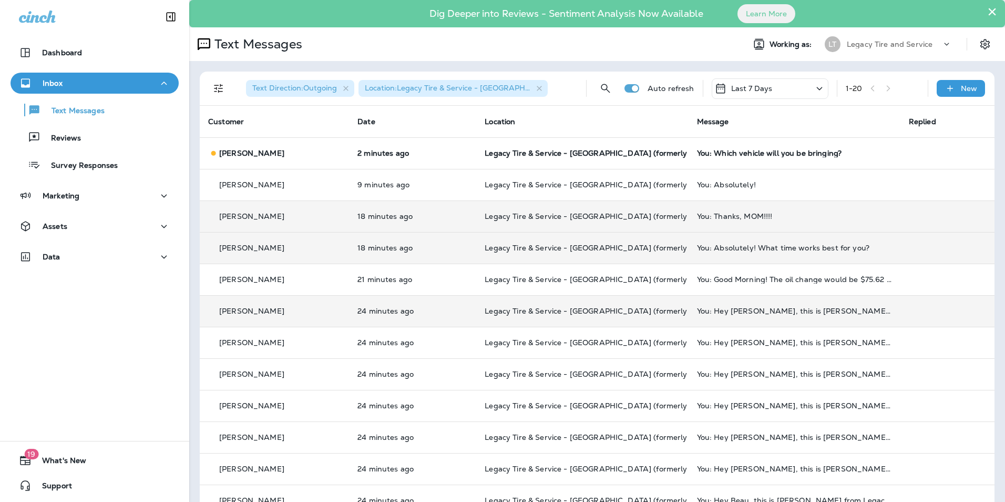
click at [324, 312] on div "Tom Lucas" at bounding box center [274, 311] width 133 height 11
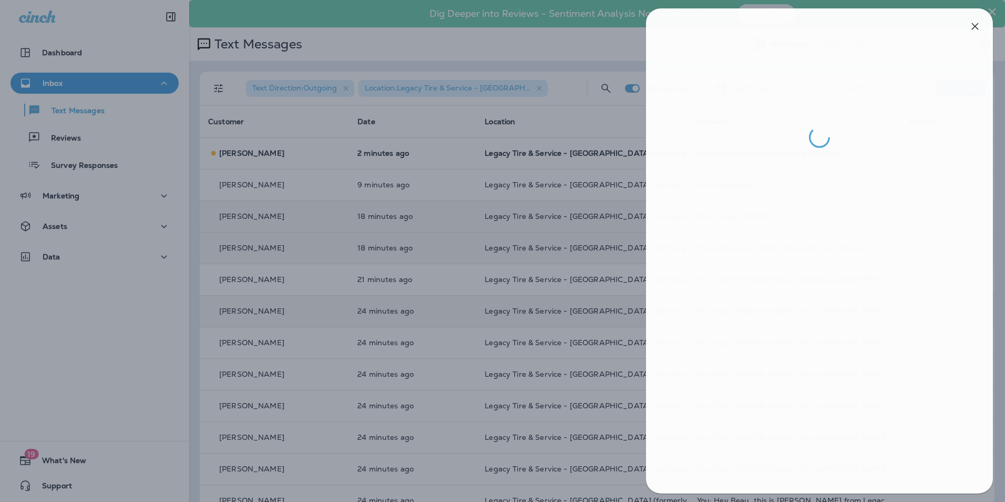
click at [325, 312] on div at bounding box center [504, 251] width 1005 height 502
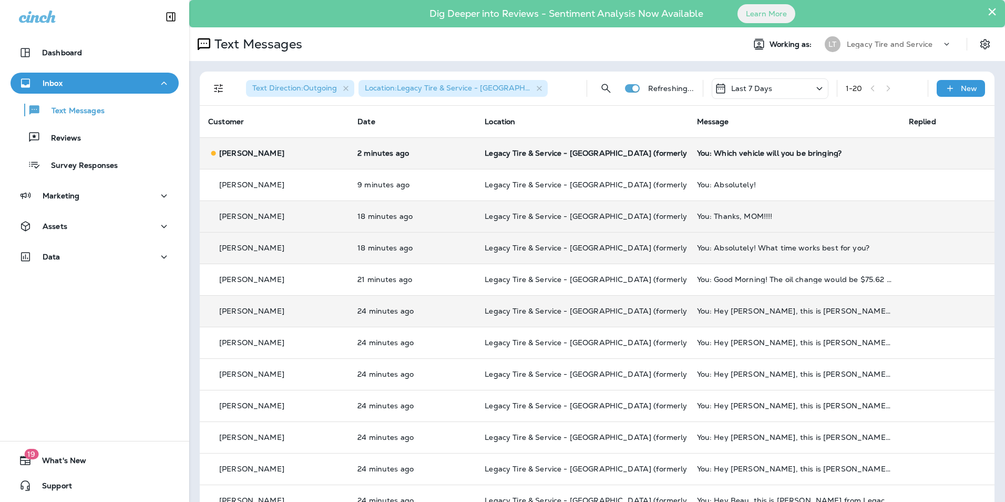
click at [315, 156] on div "David Fielding" at bounding box center [274, 153] width 133 height 11
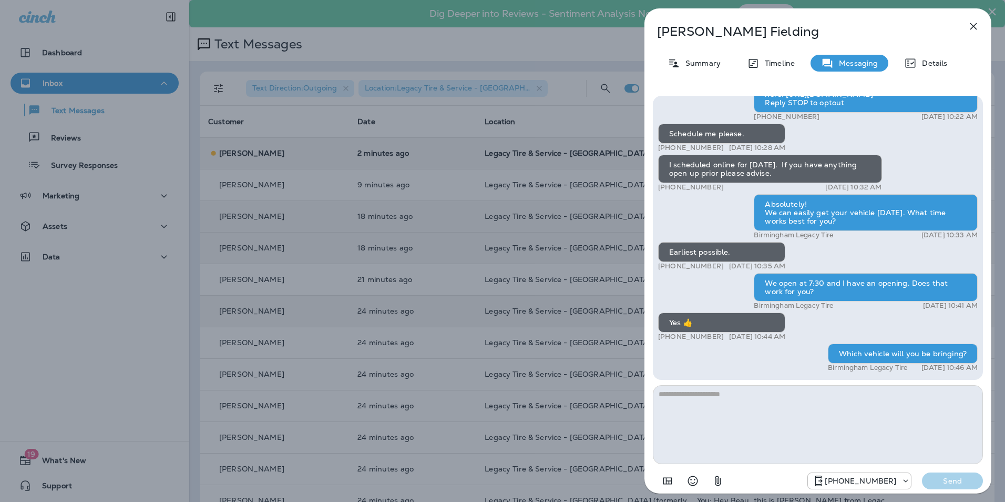
click at [329, 225] on div "David Fielding Summary Timeline Messaging Details Hey David, this is Brandon fr…" at bounding box center [502, 251] width 1005 height 502
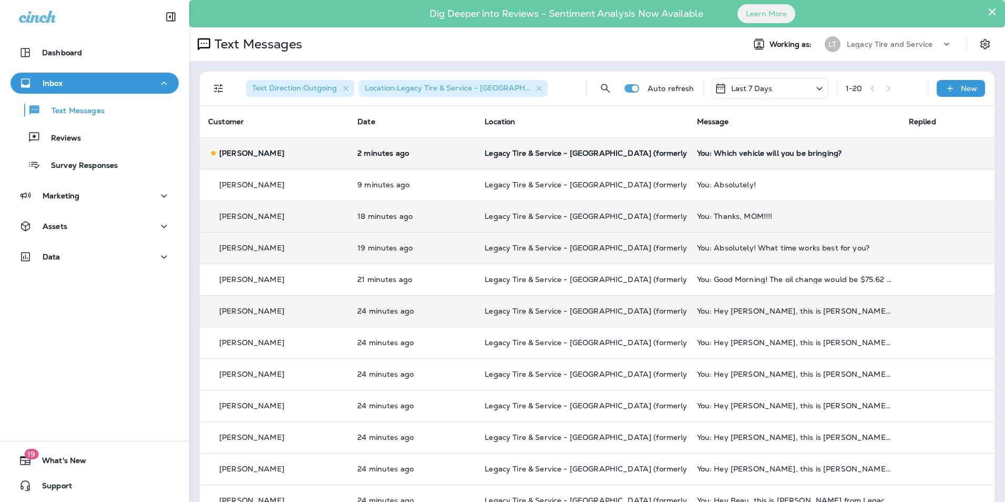
click at [213, 87] on icon "Filters" at bounding box center [218, 88] width 13 height 13
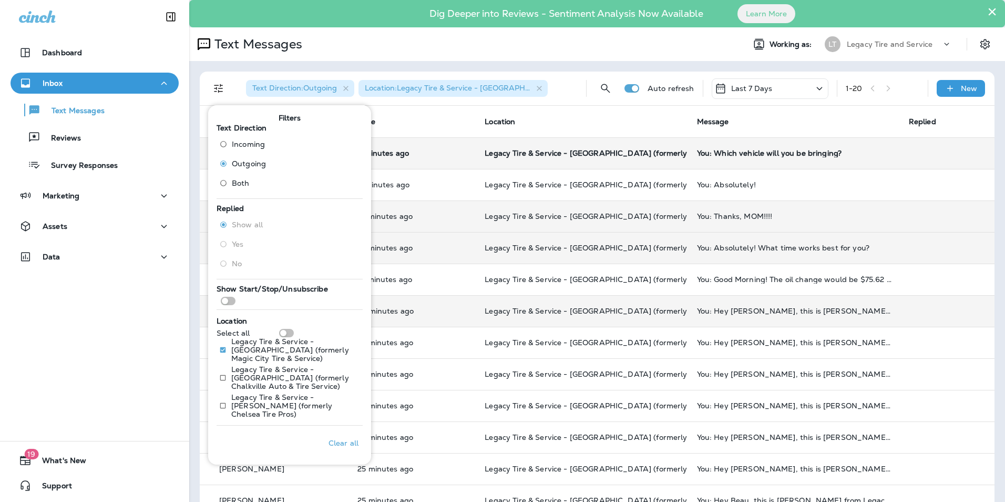
click at [243, 146] on span "Incoming" at bounding box center [248, 144] width 33 height 8
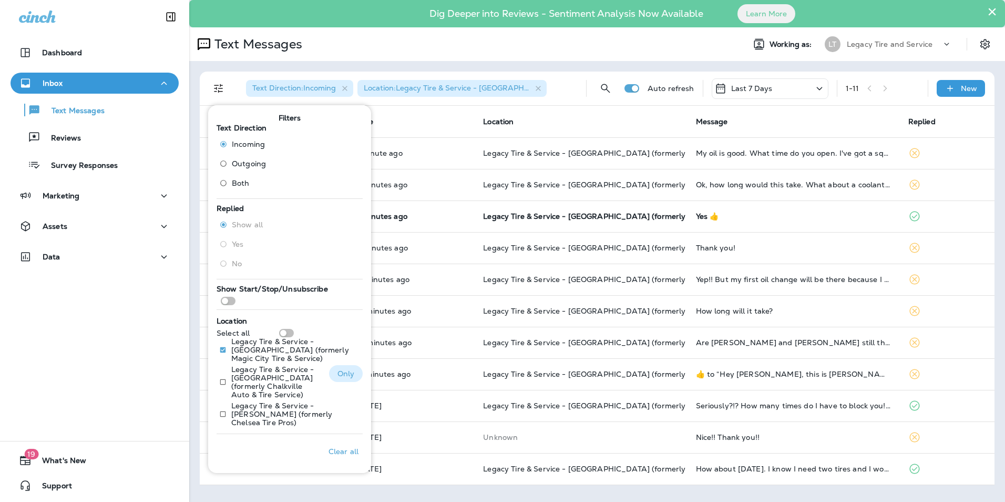
click at [255, 390] on p "Legacy Tire & Service - [GEOGRAPHIC_DATA] (formerly Chalkville Auto & Tire Serv…" at bounding box center [275, 382] width 89 height 34
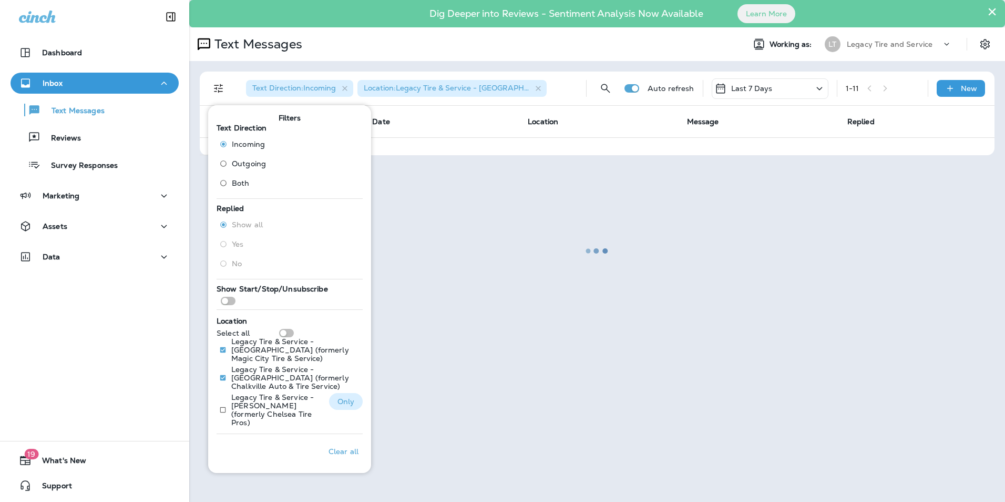
click at [253, 401] on p "Legacy Tire & Service - [PERSON_NAME] (formerly Chelsea Tire Pros)" at bounding box center [275, 410] width 89 height 34
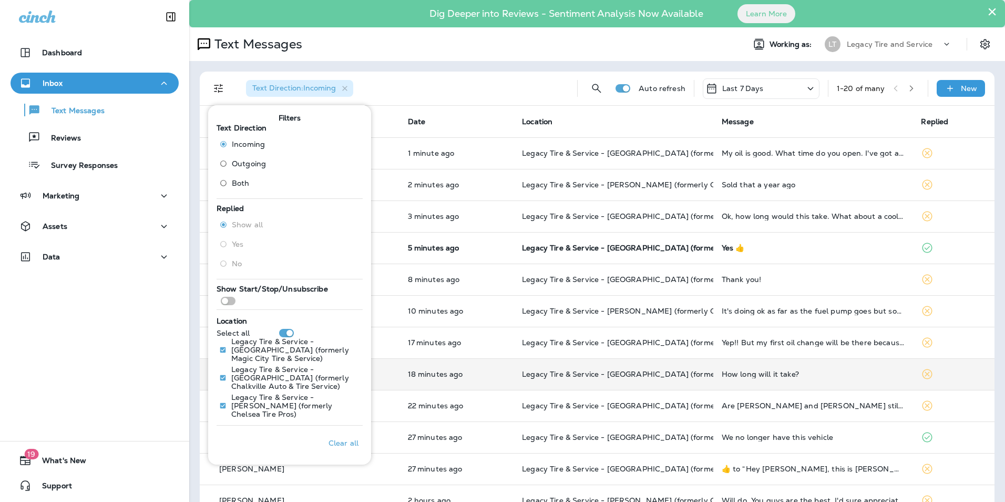
click at [445, 381] on td "18 minutes ago" at bounding box center [457, 374] width 115 height 32
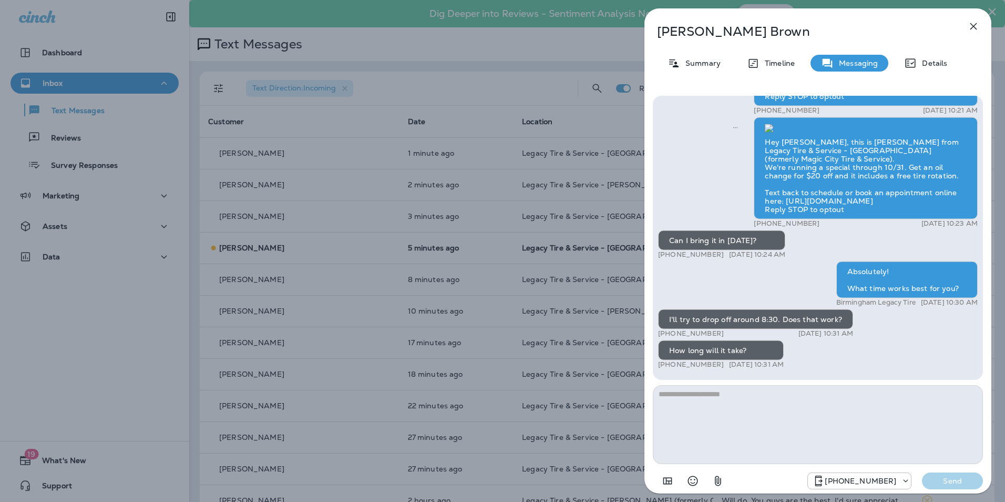
click at [436, 314] on div "Densie Brown Summary Timeline Messaging Details Hi Densie, it's been six months…" at bounding box center [502, 251] width 1005 height 502
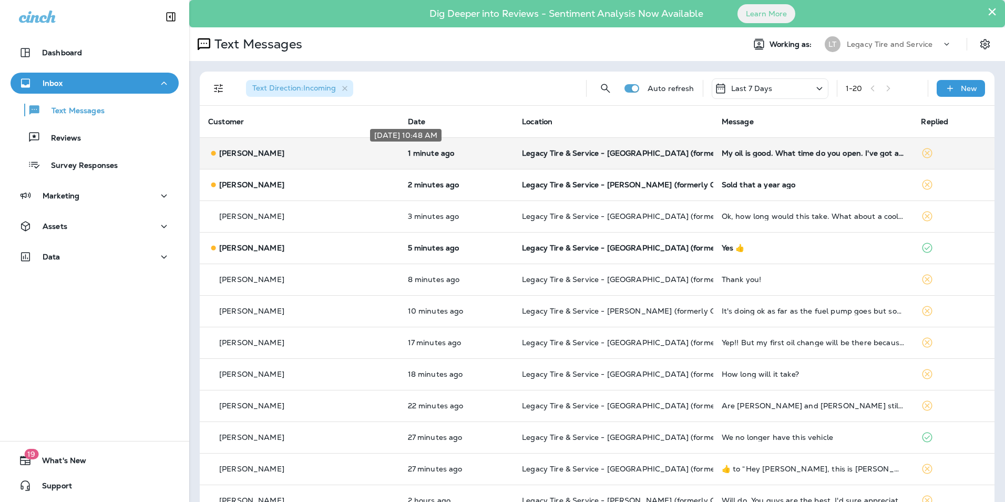
click at [442, 155] on p "1 minute ago" at bounding box center [457, 153] width 98 height 8
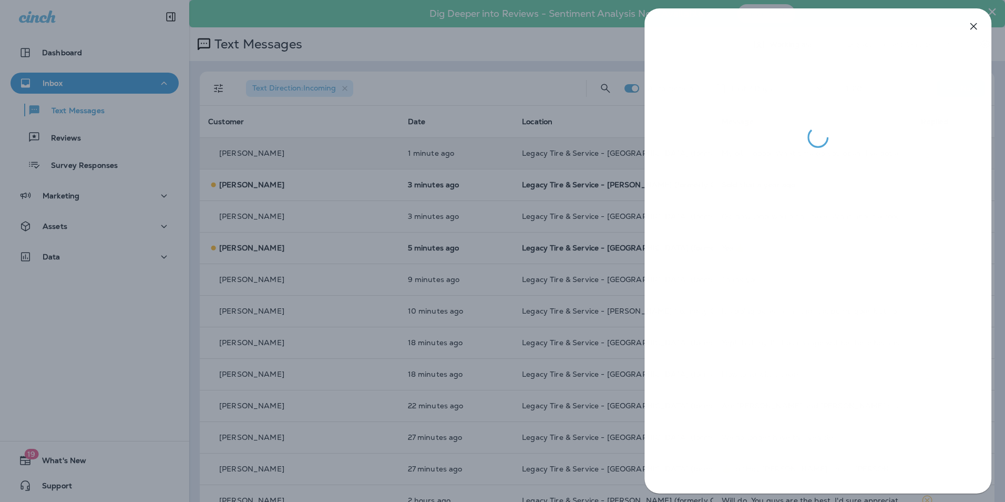
click at [386, 133] on div at bounding box center [502, 251] width 1005 height 502
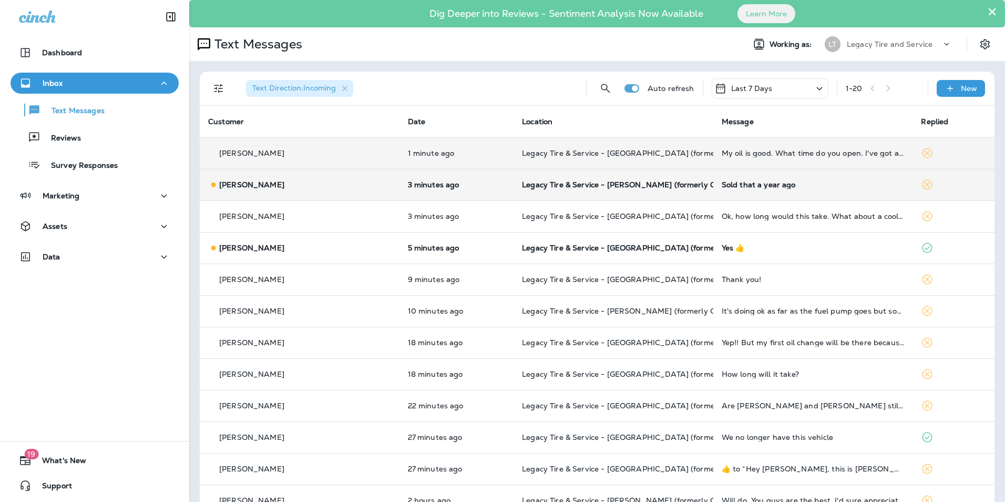
click at [474, 194] on td "3 minutes ago" at bounding box center [457, 185] width 115 height 32
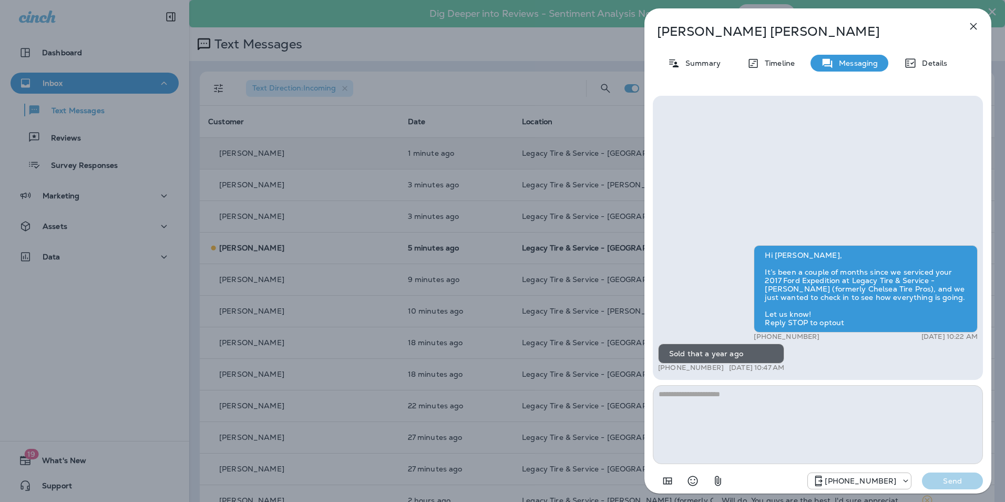
drag, startPoint x: 510, startPoint y: 217, endPoint x: 496, endPoint y: 218, distance: 13.7
click at [510, 217] on div "Darell Eidson Summary Timeline Messaging Details Hi Darell, It’s been a couple …" at bounding box center [502, 251] width 1005 height 502
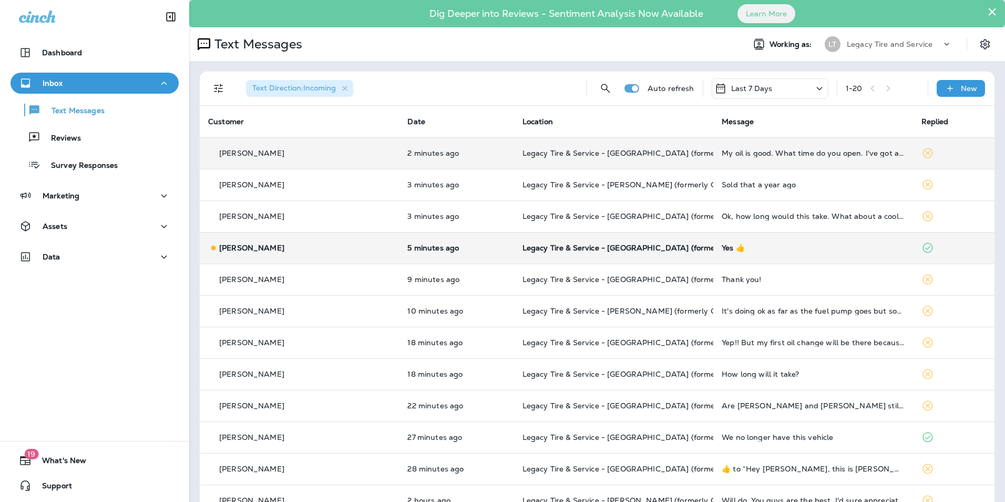
click at [327, 243] on div "David Fielding" at bounding box center [299, 247] width 182 height 11
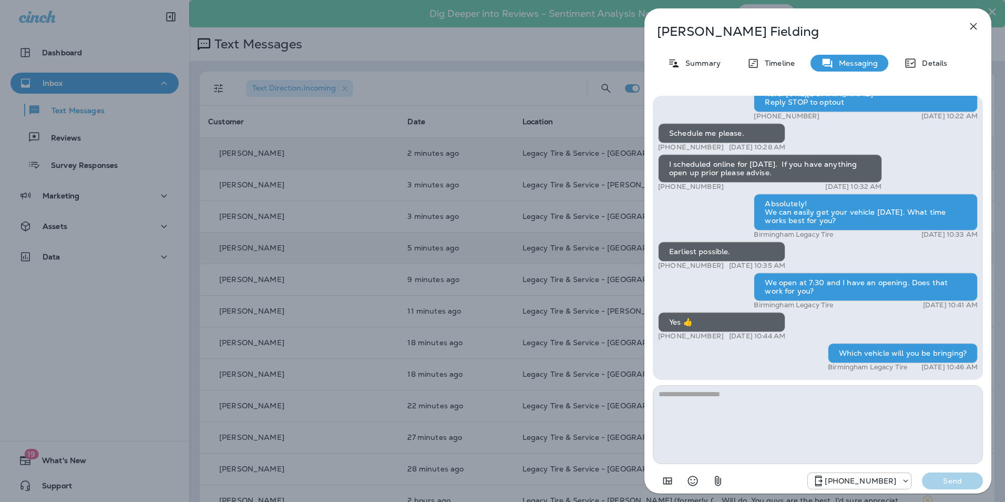
click at [327, 243] on div "David Fielding Summary Timeline Messaging Details Hey David, this is Brandon fr…" at bounding box center [502, 251] width 1005 height 502
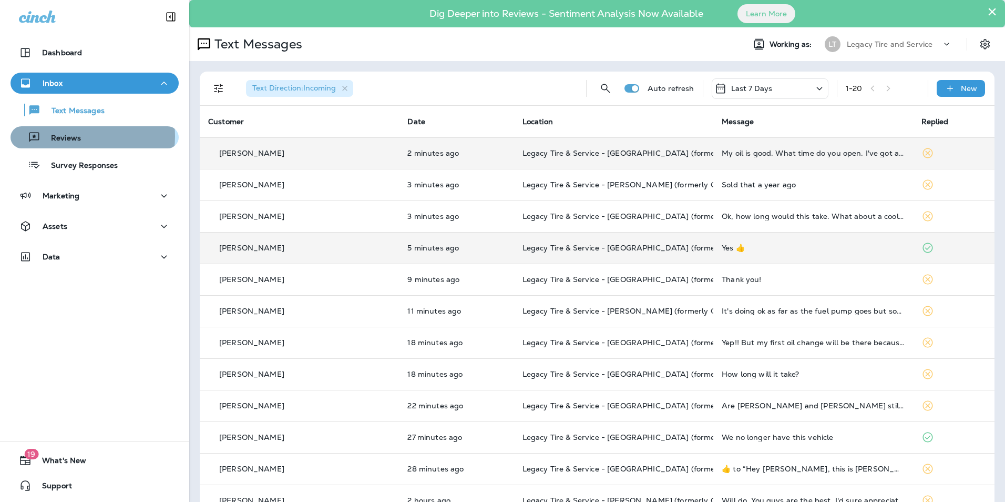
click at [83, 136] on div "Reviews" at bounding box center [95, 137] width 160 height 16
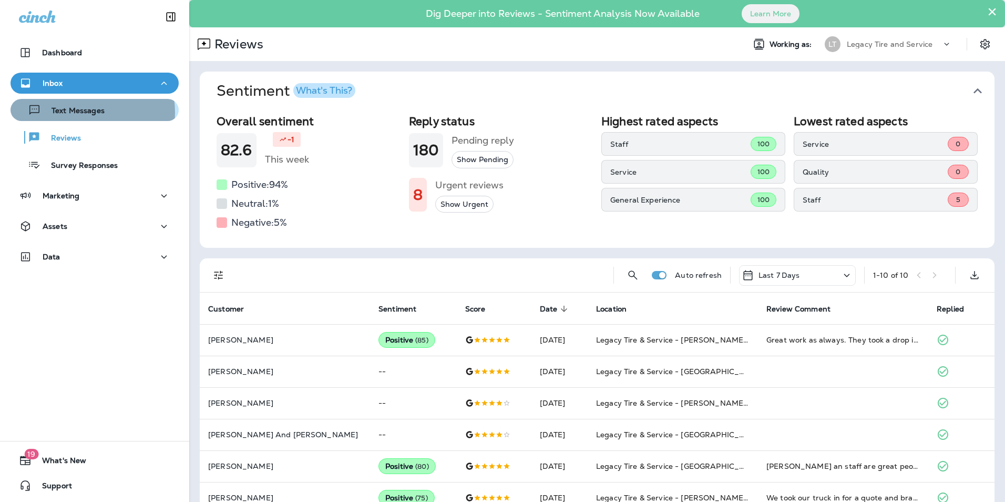
click at [77, 113] on p "Text Messages" at bounding box center [73, 111] width 64 height 10
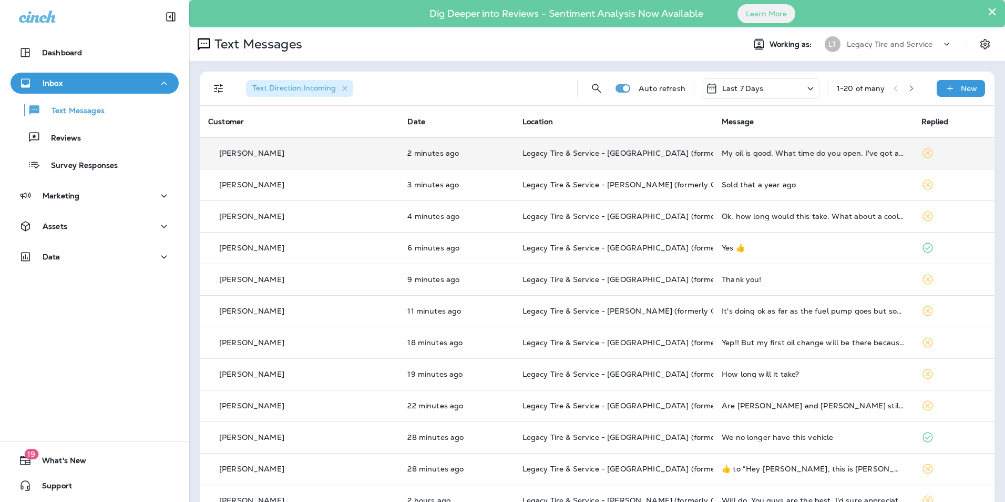
click at [308, 158] on div "Jane Stokes" at bounding box center [299, 153] width 182 height 11
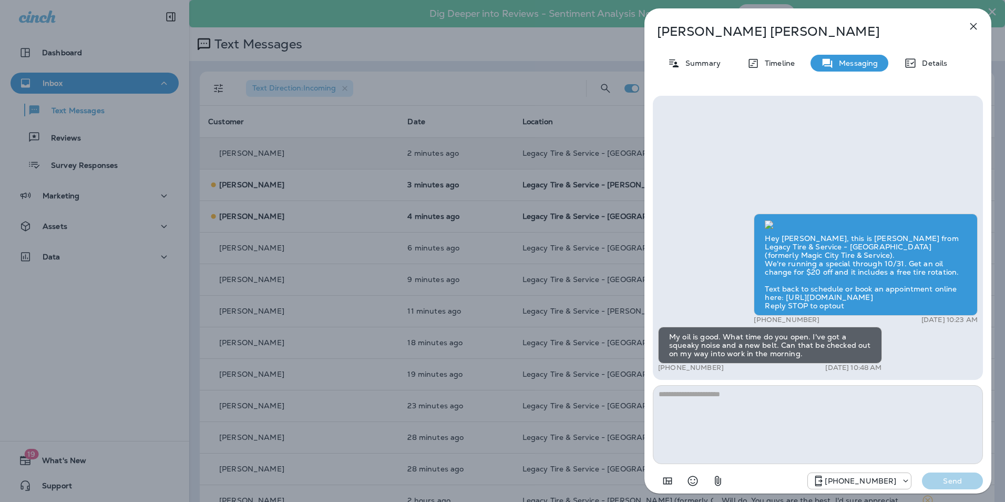
click at [308, 158] on div "Jane Stokes Summary Timeline Messaging Details Hey Jane, this is Brandon from L…" at bounding box center [502, 251] width 1005 height 502
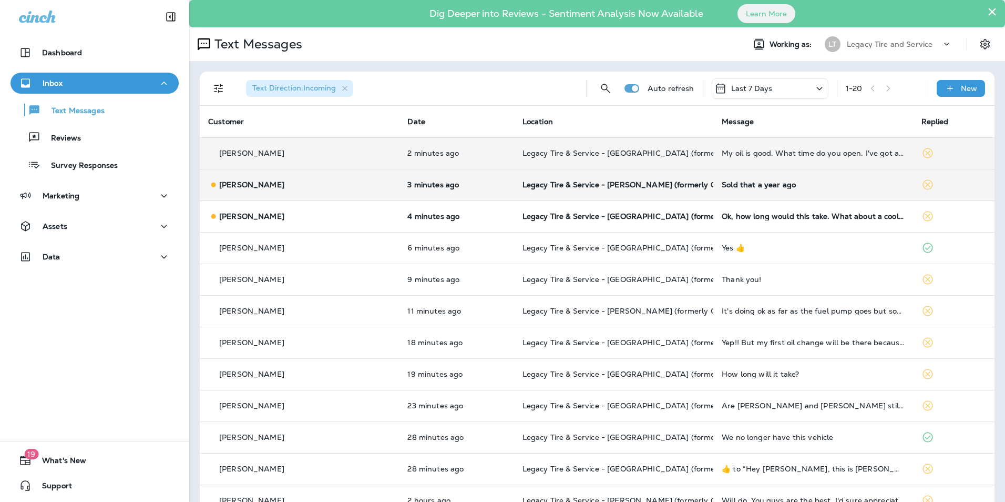
click at [314, 173] on td "Darell Eidson" at bounding box center [299, 185] width 199 height 32
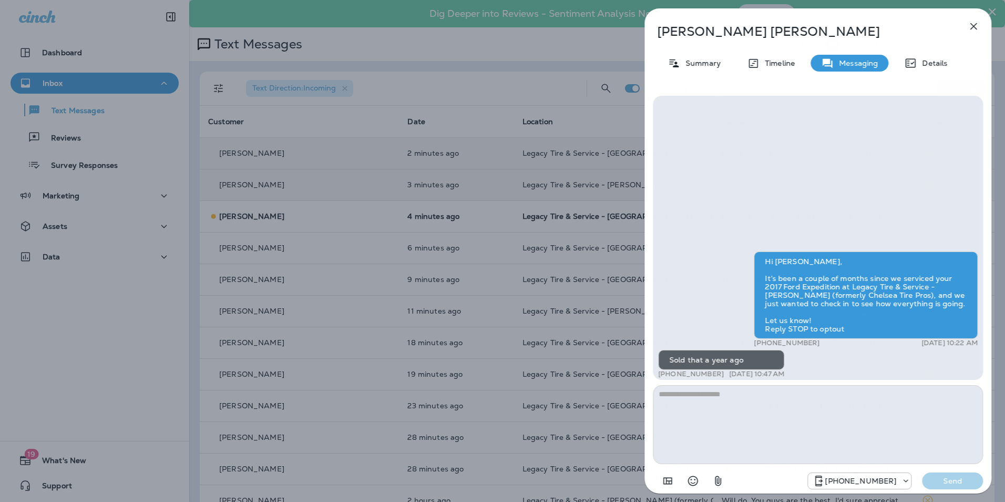
click at [314, 173] on div "Darell Eidson Summary Timeline Messaging Details Hi Darell, It’s been a couple …" at bounding box center [502, 251] width 1005 height 502
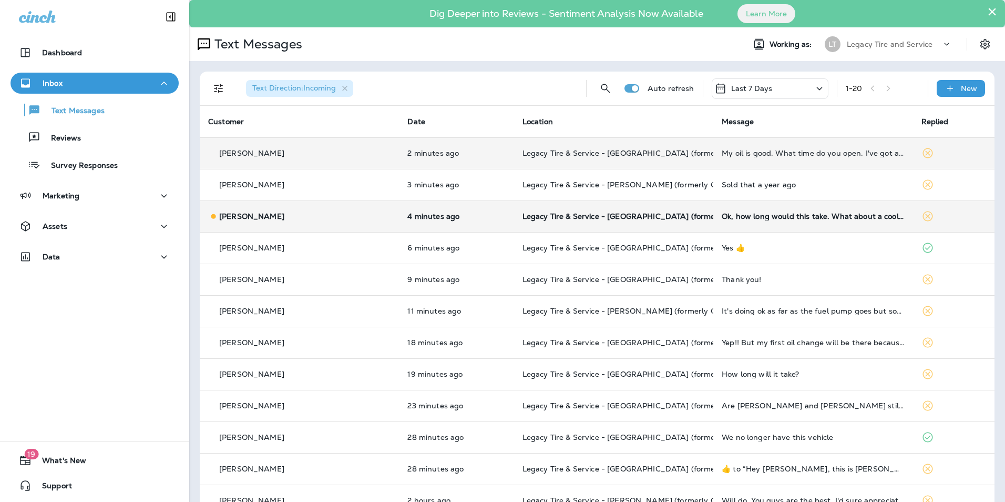
click at [310, 211] on div "Sam Hughes" at bounding box center [299, 216] width 182 height 11
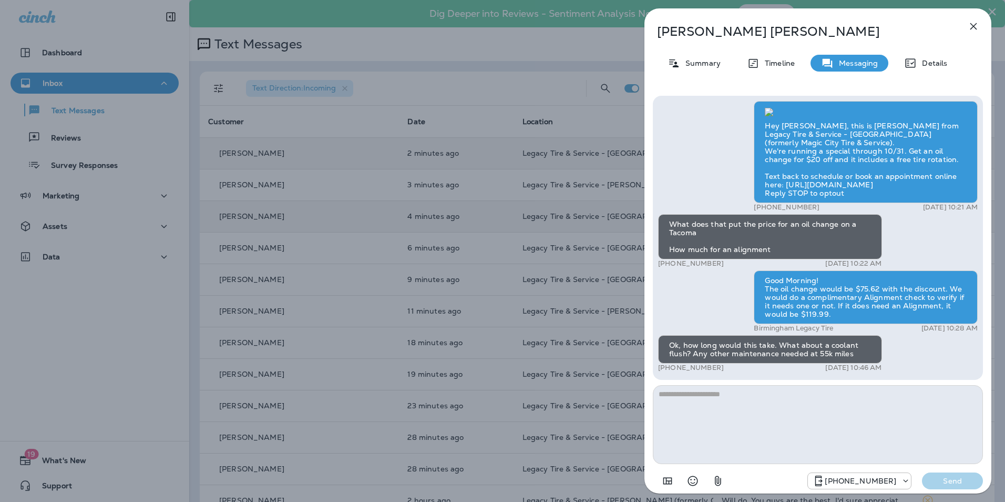
click at [310, 211] on div "Sam Hughes Summary Timeline Messaging Details Hey Sam, this is Brandon from Leg…" at bounding box center [502, 251] width 1005 height 502
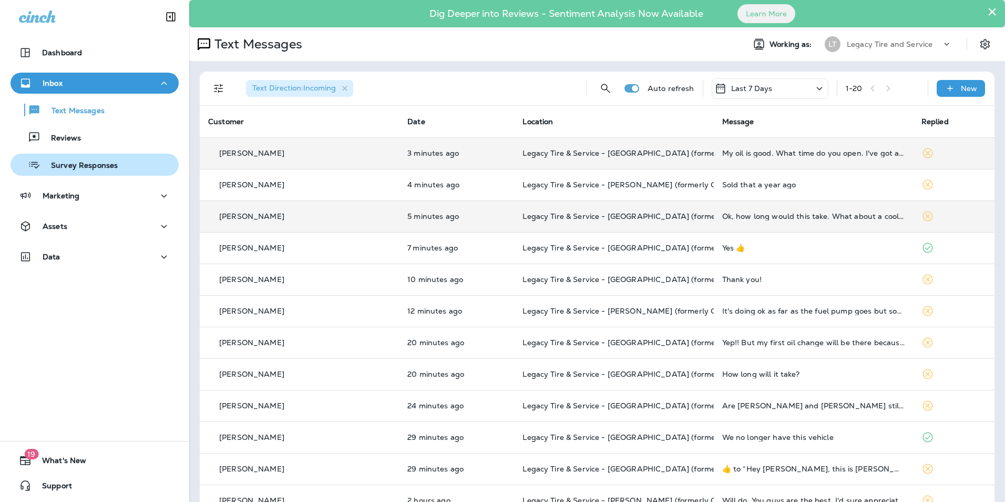
click at [123, 155] on button "Survey Responses" at bounding box center [95, 165] width 168 height 22
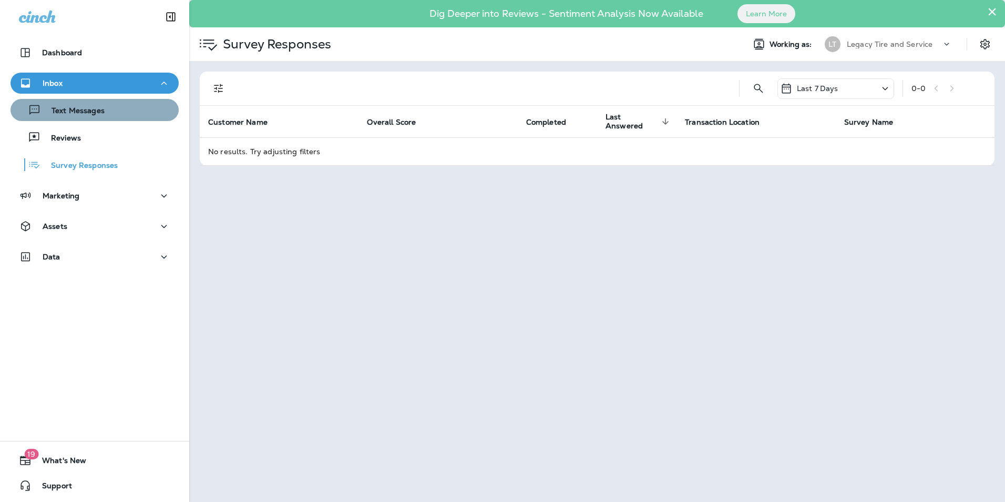
click at [110, 115] on div "Text Messages" at bounding box center [95, 110] width 160 height 16
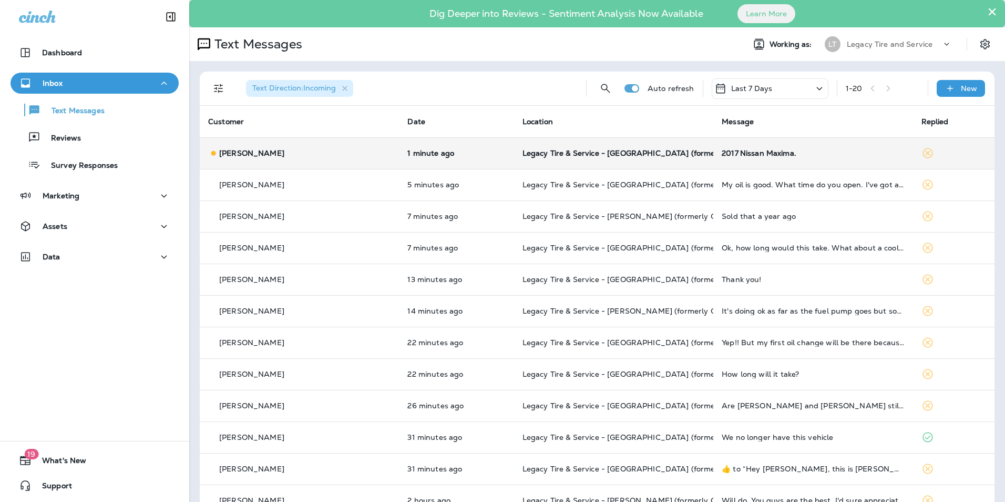
click at [315, 153] on div "David Fielding" at bounding box center [299, 153] width 182 height 11
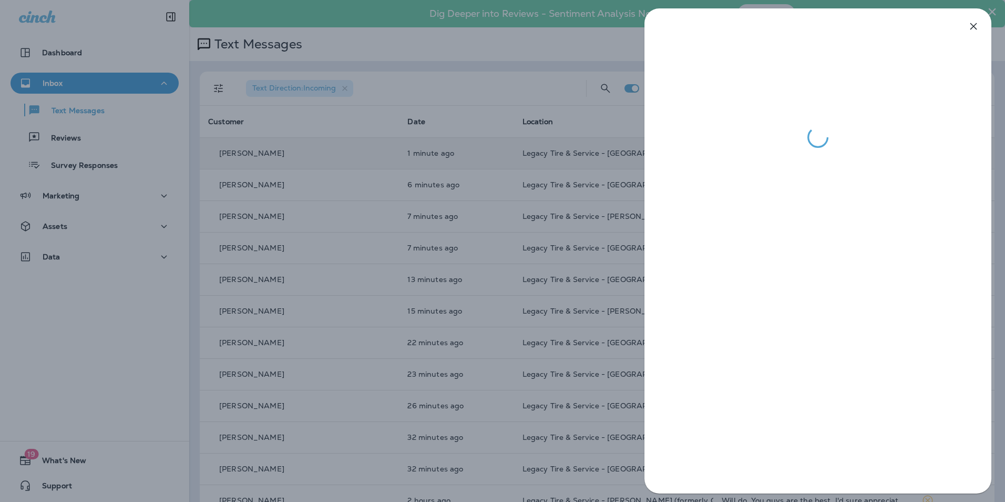
click at [406, 209] on div at bounding box center [502, 251] width 1005 height 502
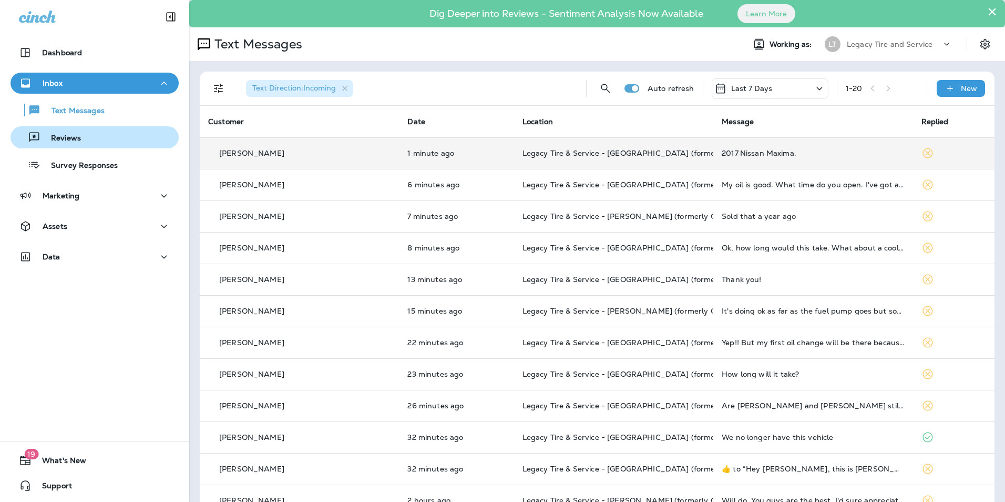
click at [119, 144] on div "Reviews" at bounding box center [95, 137] width 160 height 16
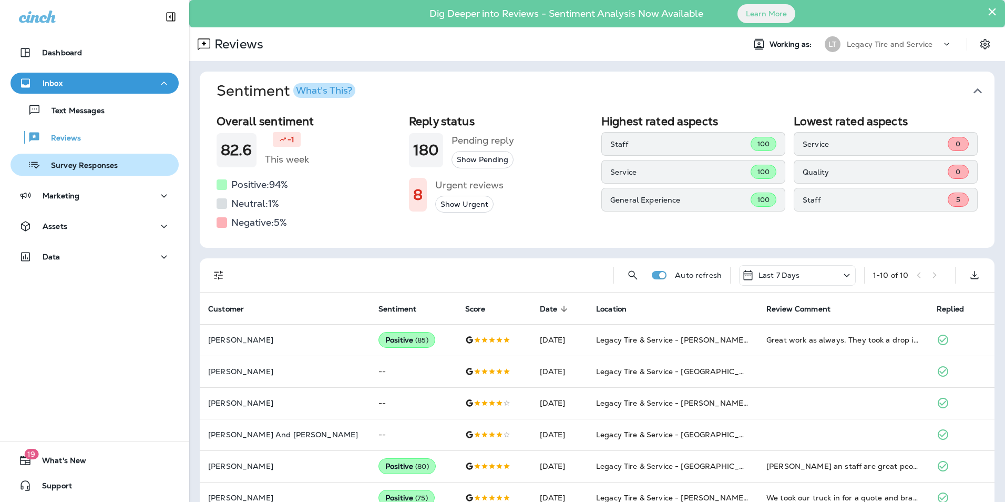
click at [99, 159] on div "Survey Responses" at bounding box center [66, 165] width 103 height 16
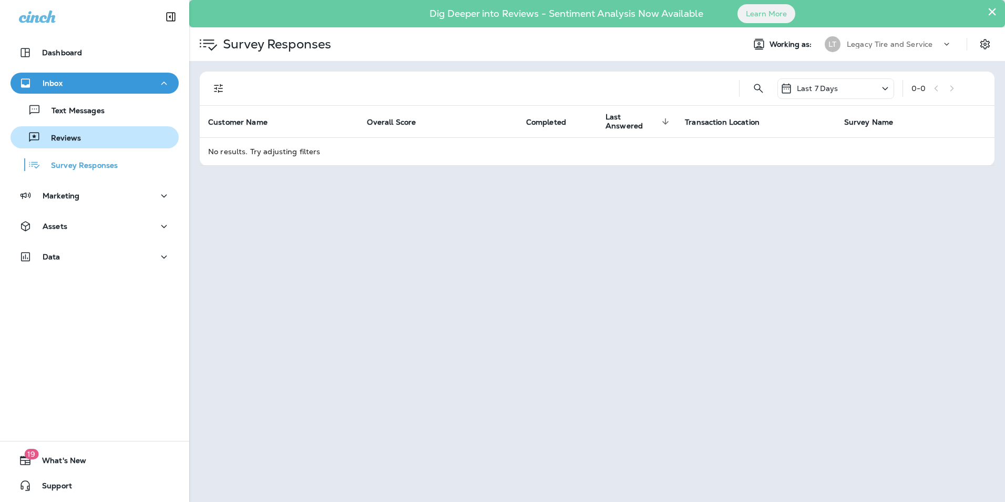
click at [99, 142] on div "Reviews" at bounding box center [95, 137] width 160 height 16
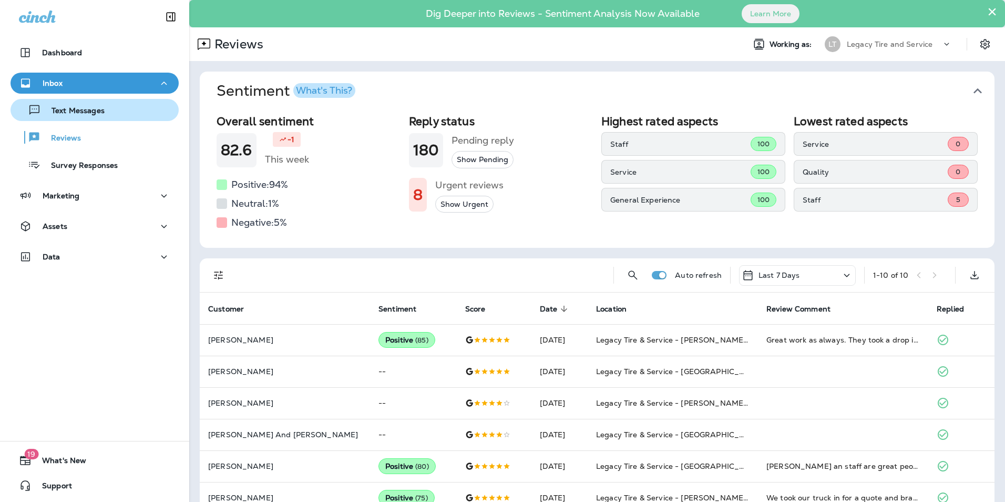
click at [99, 115] on p "Text Messages" at bounding box center [73, 111] width 64 height 10
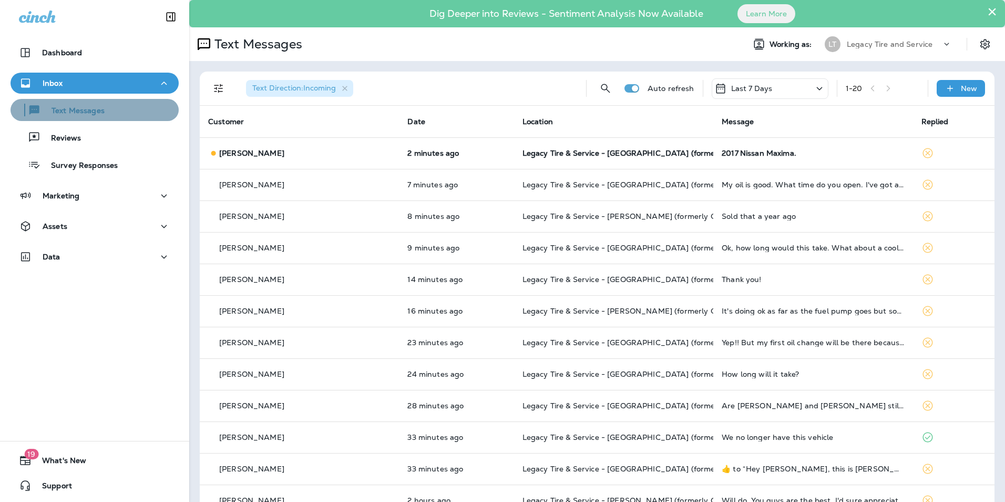
click at [103, 119] on button "Text Messages" at bounding box center [95, 110] width 168 height 22
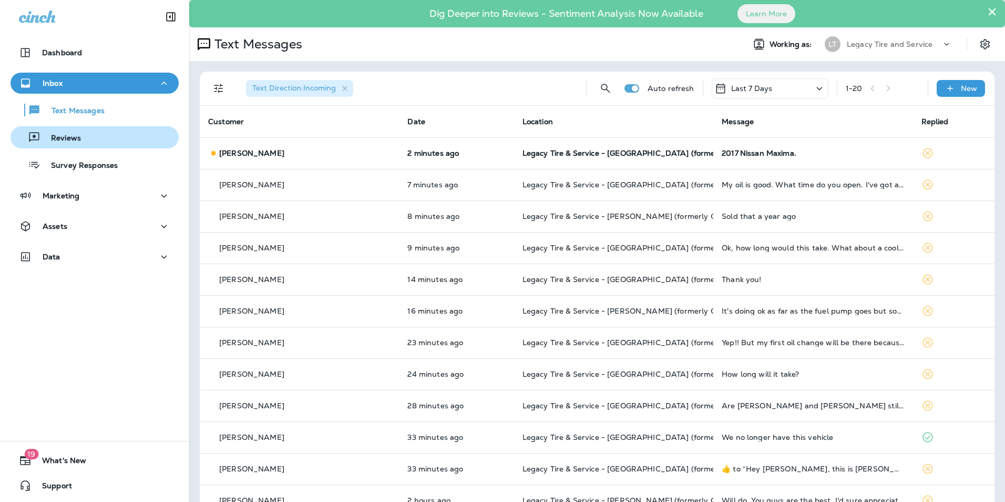
click at [98, 137] on div "Reviews" at bounding box center [95, 137] width 160 height 16
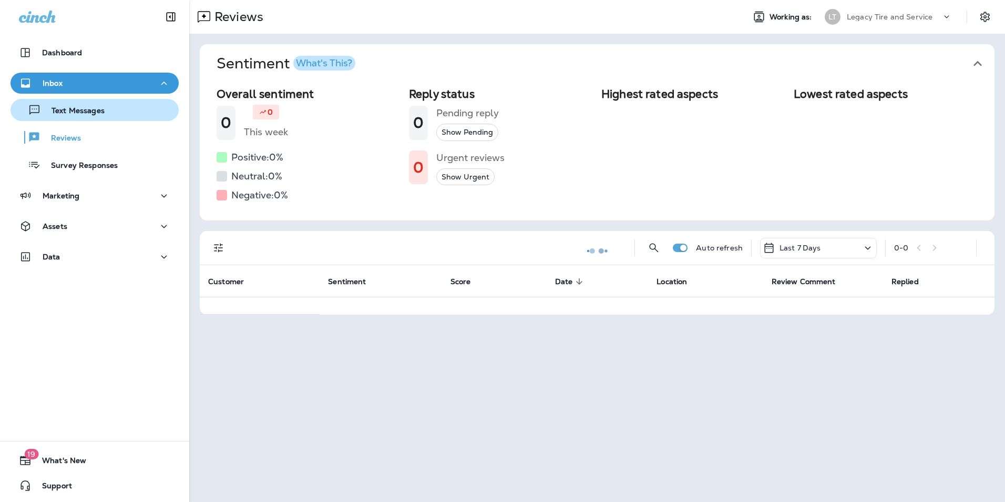
click at [99, 111] on p "Text Messages" at bounding box center [73, 111] width 64 height 10
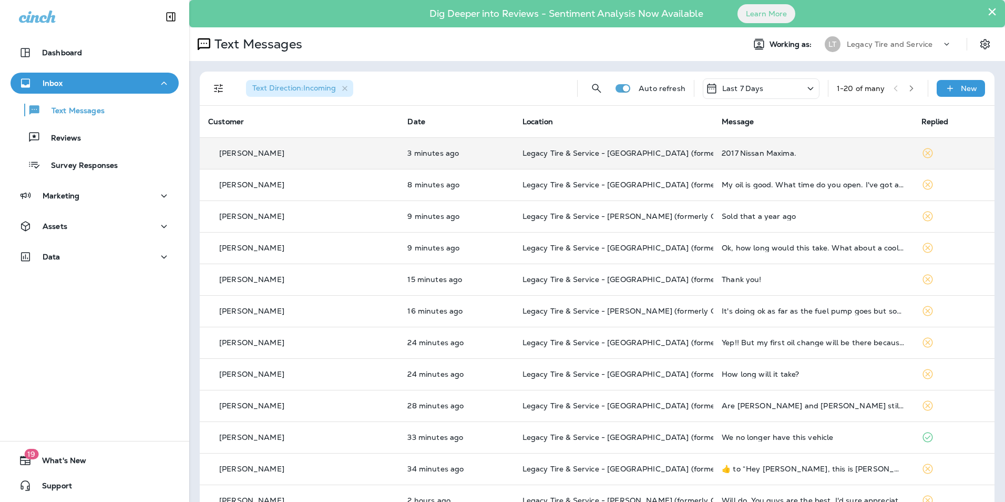
click at [307, 155] on div "David Fielding" at bounding box center [299, 153] width 182 height 11
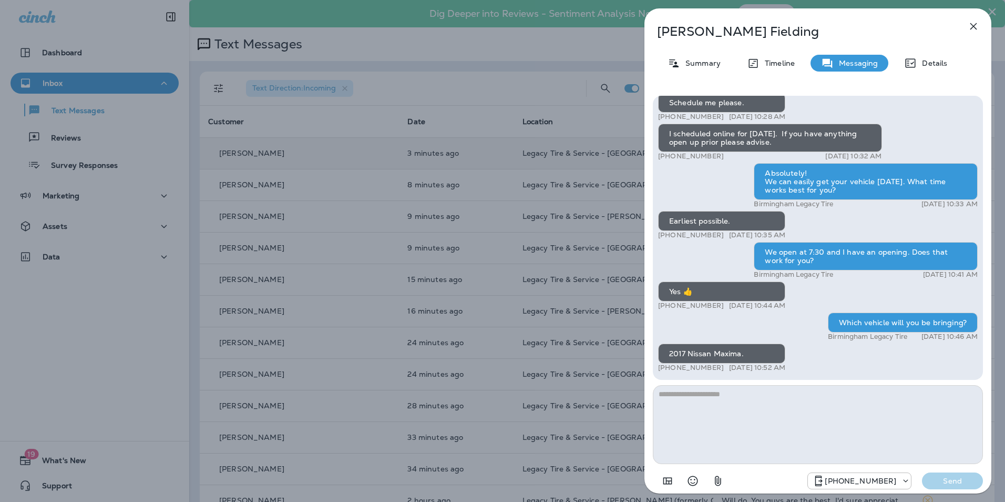
click at [339, 171] on div "David Fielding Summary Timeline Messaging Details Hey David, this is Brandon fr…" at bounding box center [502, 251] width 1005 height 502
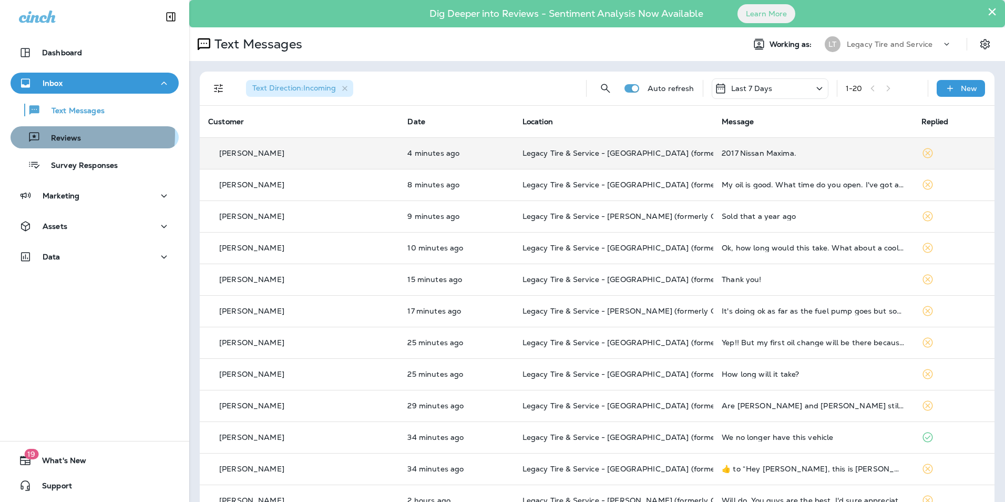
click at [63, 135] on p "Reviews" at bounding box center [60, 139] width 40 height 10
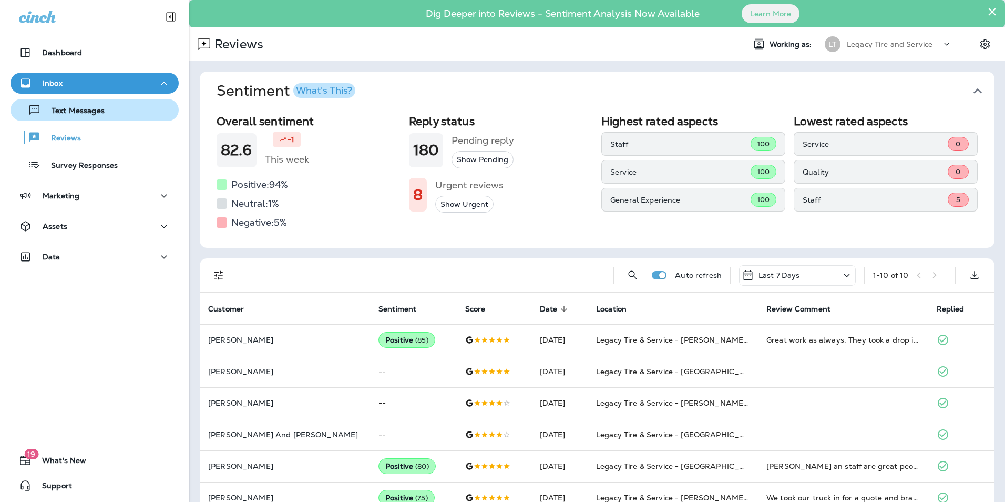
click at [69, 111] on p "Text Messages" at bounding box center [73, 111] width 64 height 10
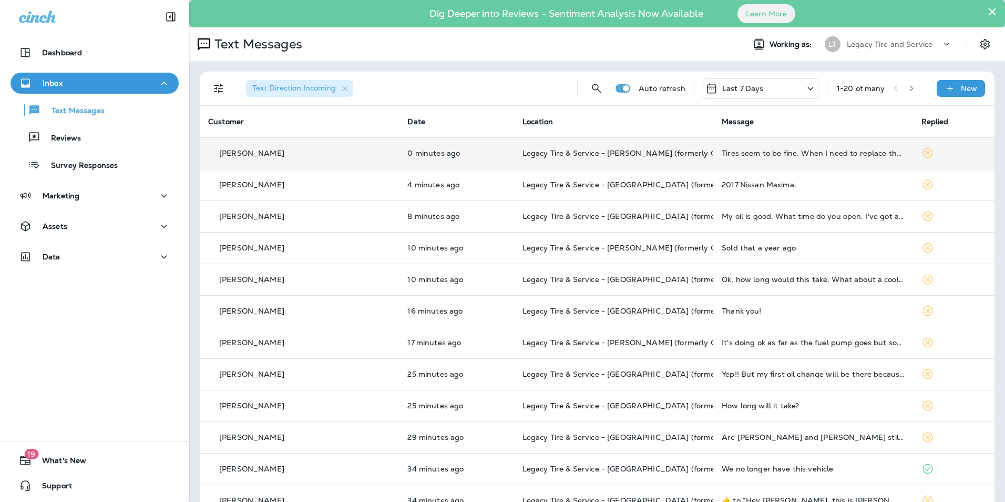
click at [312, 158] on div "Bruce Bogese" at bounding box center [299, 153] width 182 height 11
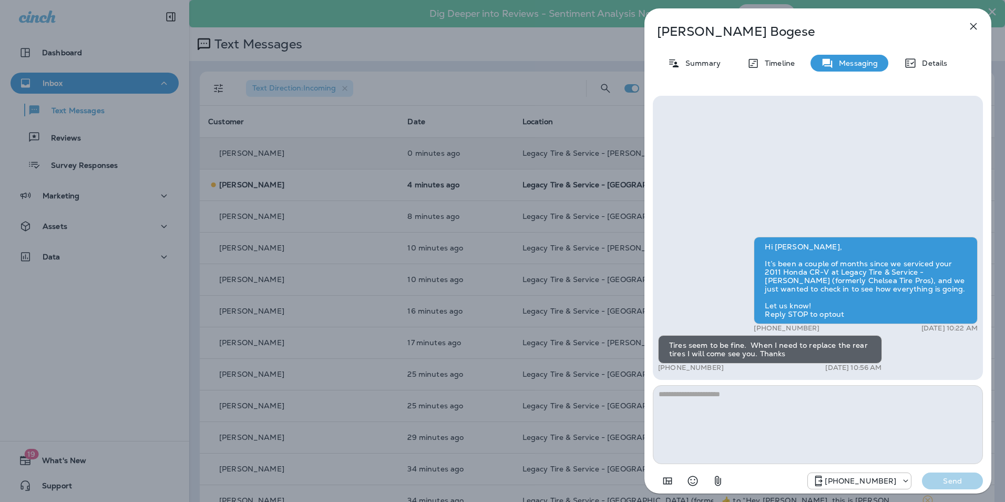
click at [335, 178] on div "Bruce Bogese Summary Timeline Messaging Details Hi Bruce, It’s been a couple of…" at bounding box center [502, 251] width 1005 height 502
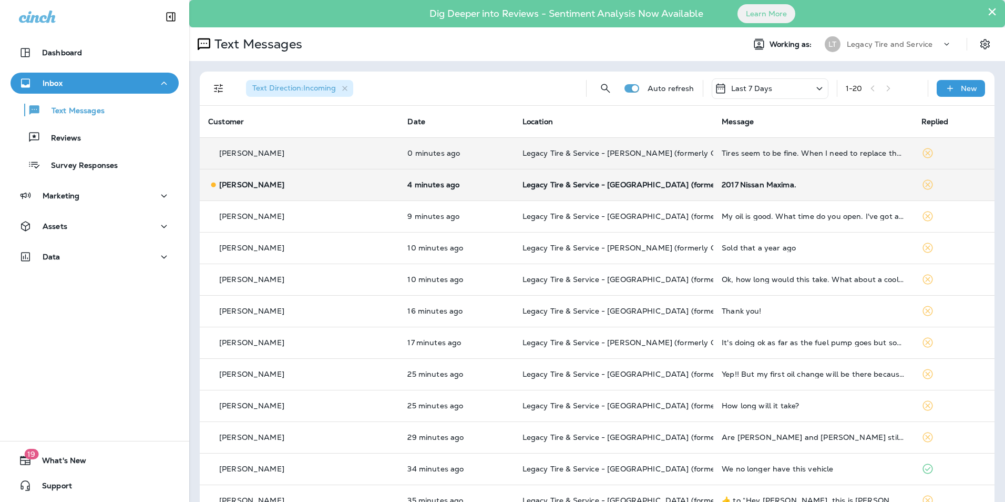
click at [335, 184] on div "David Fielding" at bounding box center [299, 184] width 182 height 11
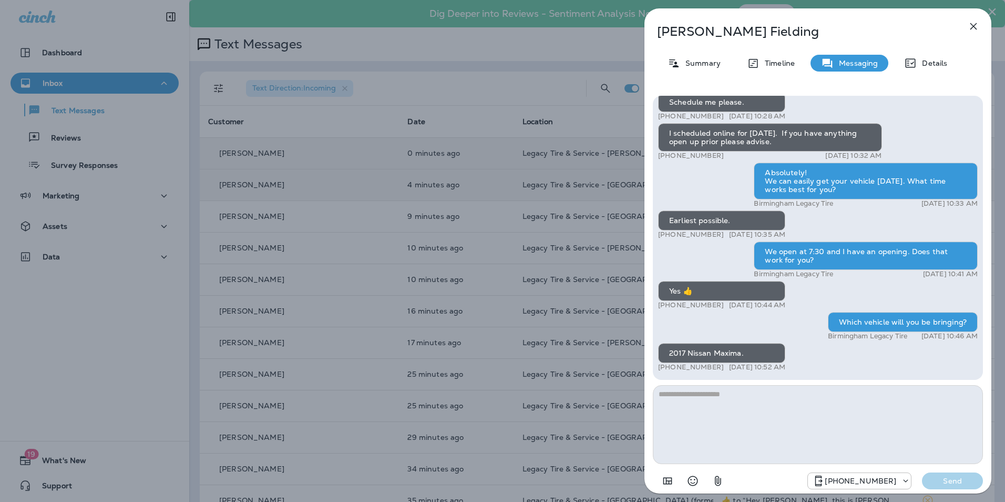
click at [335, 184] on div "David Fielding Summary Timeline Messaging Details Hey David, this is Brandon fr…" at bounding box center [502, 251] width 1005 height 502
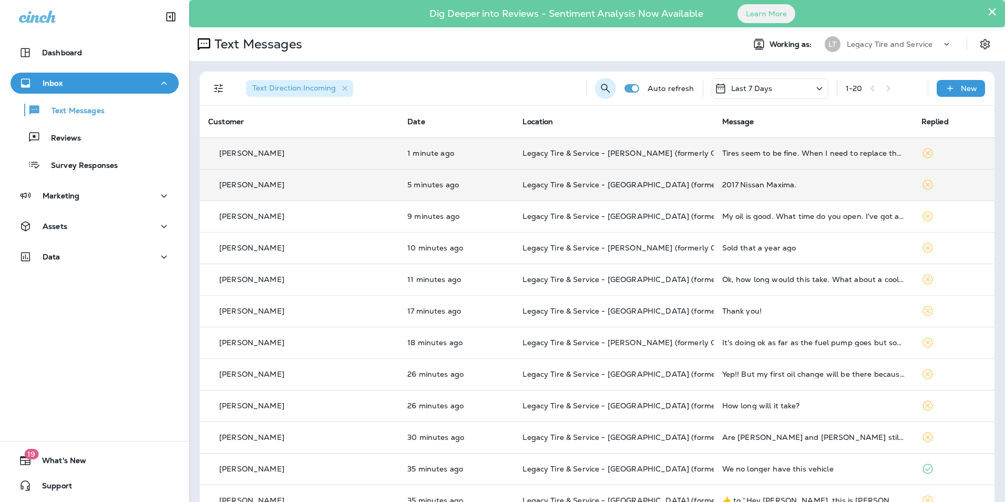
click at [599, 89] on icon "Search Messages" at bounding box center [605, 88] width 13 height 13
click at [544, 88] on input "text" at bounding box center [559, 88] width 94 height 28
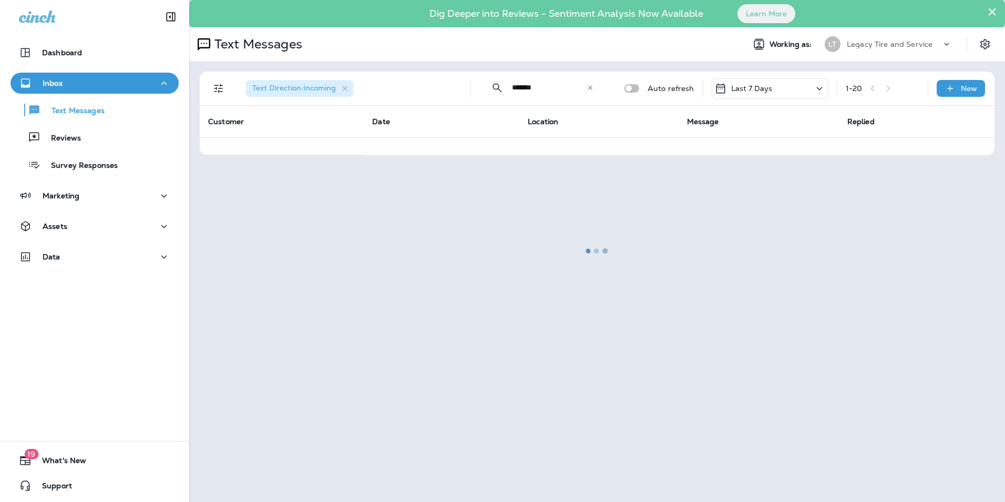
type input "*******"
click at [218, 86] on div at bounding box center [597, 251] width 814 height 500
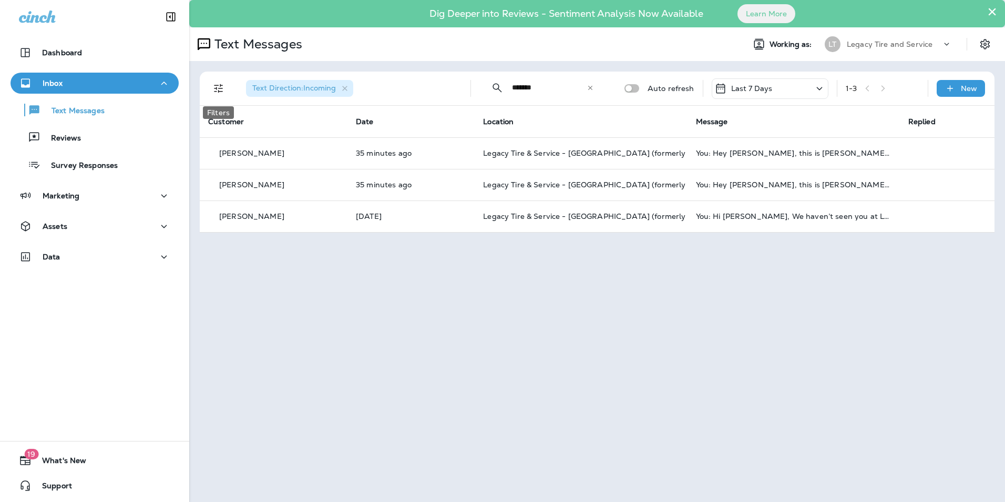
click at [219, 89] on icon "Filters" at bounding box center [218, 88] width 13 height 13
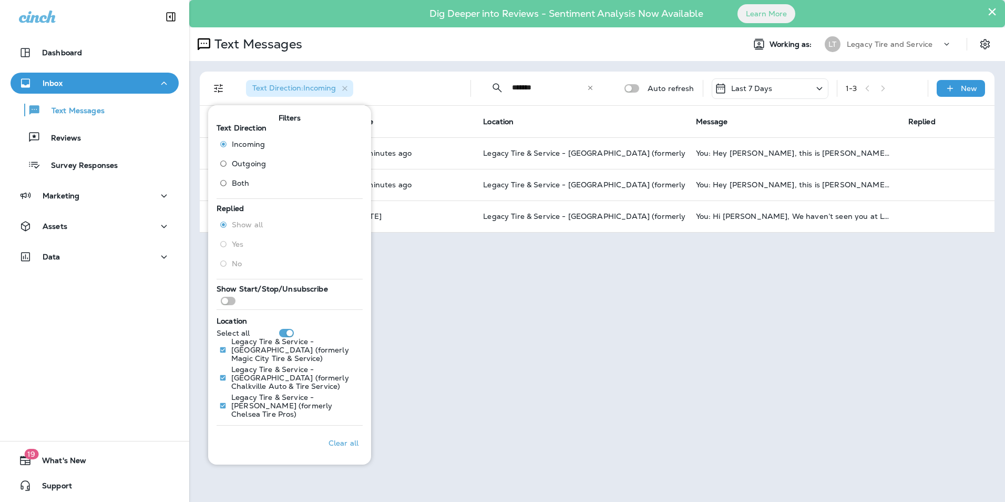
click at [232, 177] on label "Both" at bounding box center [240, 183] width 51 height 17
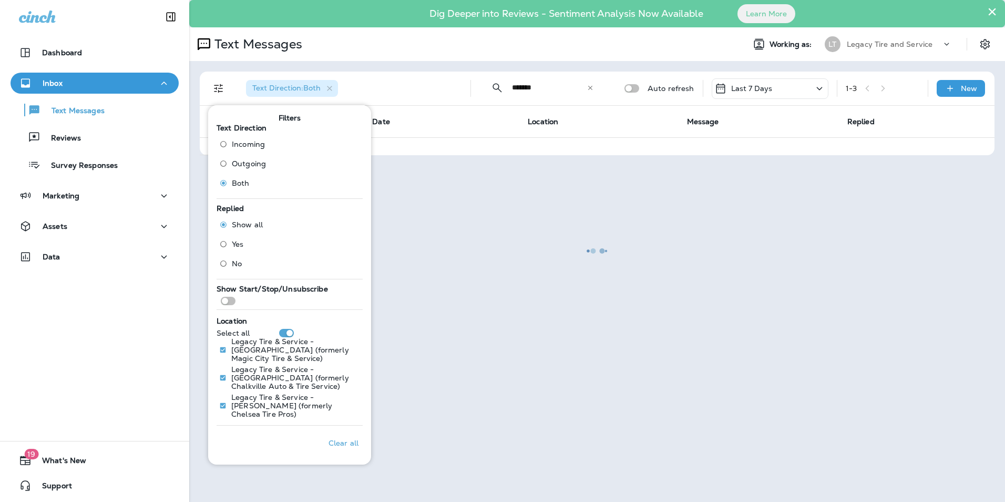
click at [394, 205] on div at bounding box center [597, 251] width 814 height 500
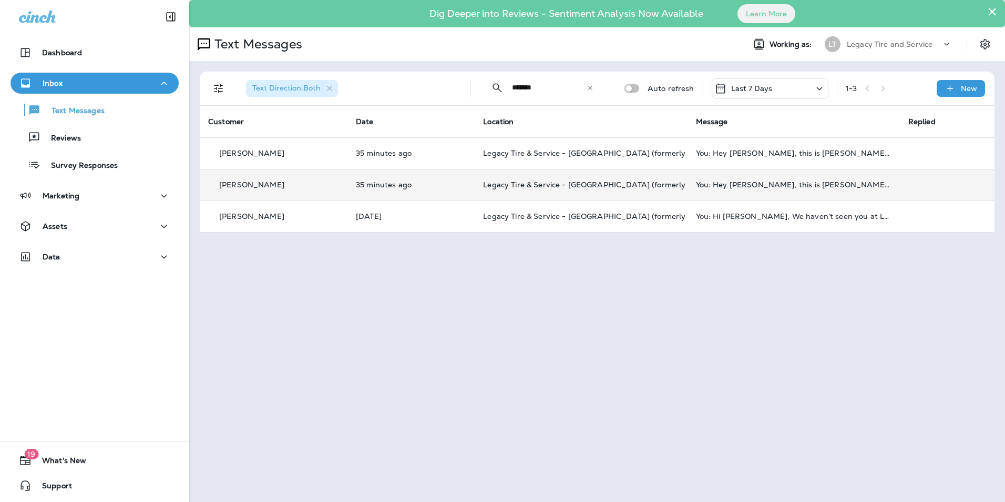
click at [324, 181] on div "[PERSON_NAME]" at bounding box center [273, 184] width 131 height 11
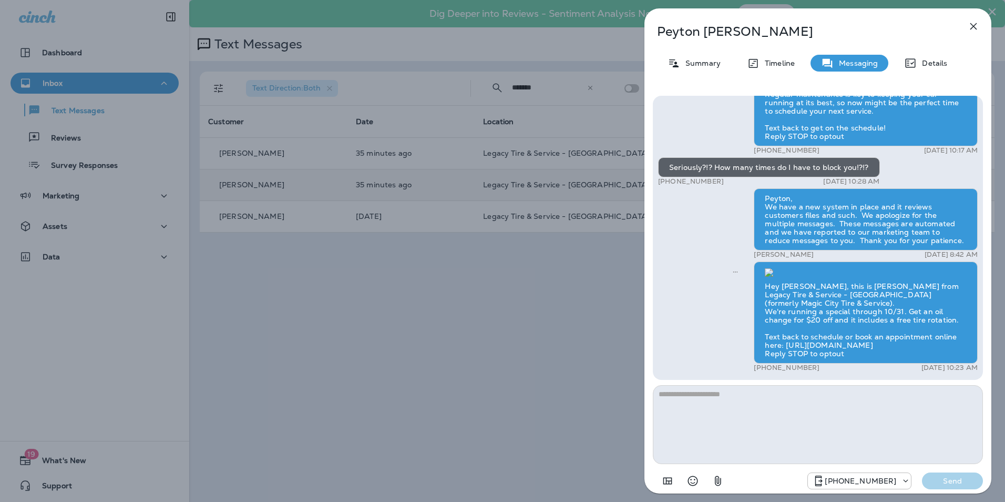
click at [383, 247] on div "Peyton Richard Summary Timeline Messaging Details Hi Peyton, this is Legacy Tir…" at bounding box center [502, 251] width 1005 height 502
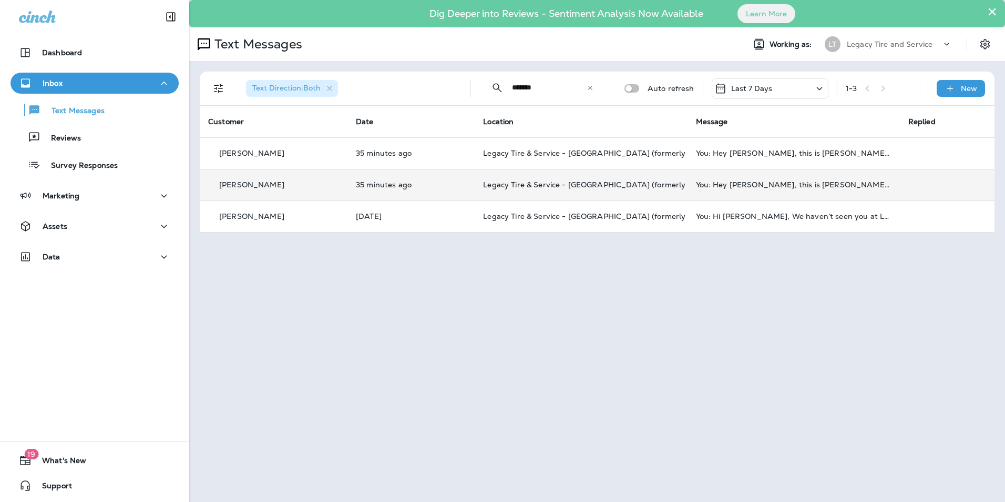
click at [441, 191] on td "35 minutes ago" at bounding box center [411, 185] width 127 height 32
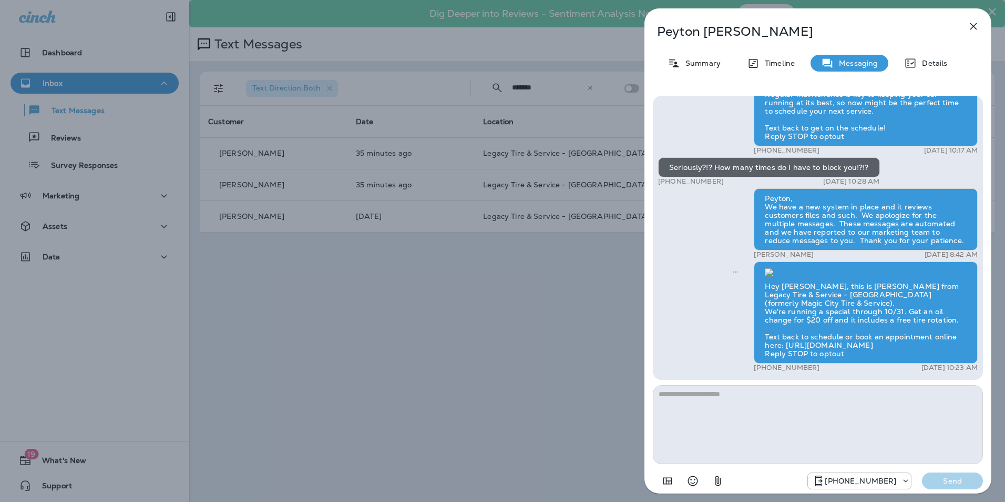
scroll to position [1, 0]
click at [932, 67] on p "Details" at bounding box center [932, 63] width 30 height 8
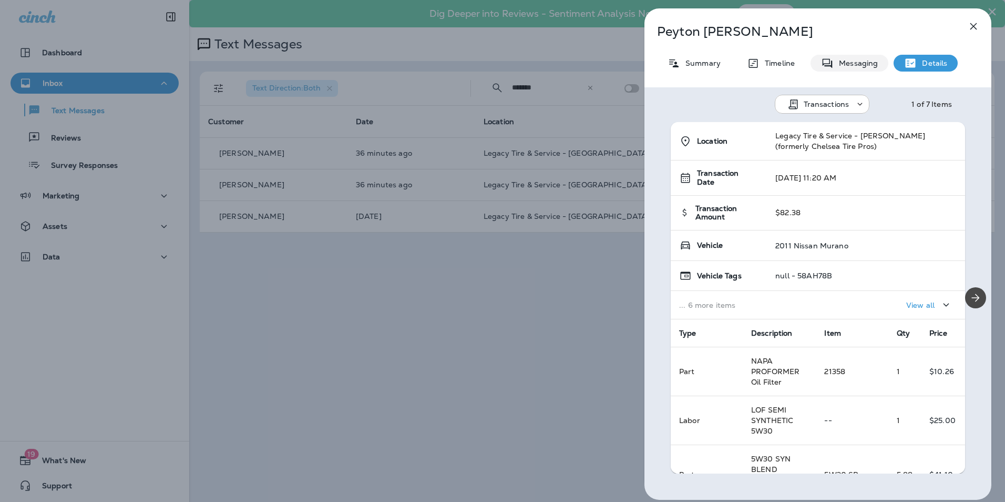
click at [860, 66] on p "Messaging" at bounding box center [856, 63] width 44 height 8
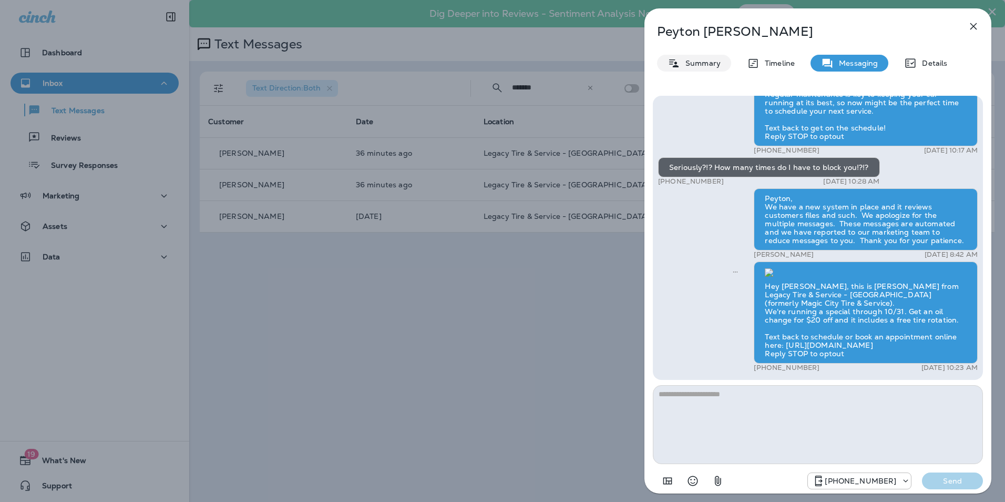
click at [694, 70] on div "Summary" at bounding box center [694, 63] width 74 height 17
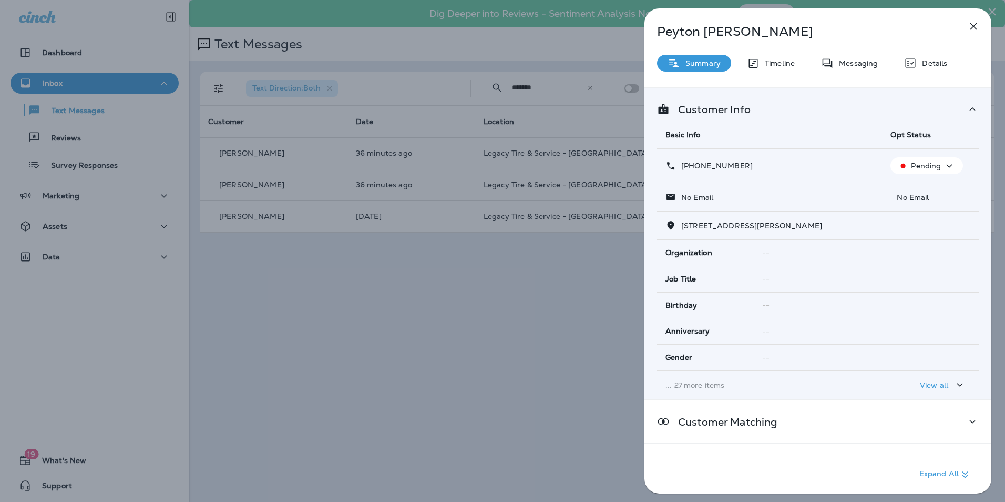
click at [939, 166] on div "Pending" at bounding box center [927, 165] width 64 height 13
click at [931, 184] on button "Opt out" at bounding box center [924, 190] width 75 height 25
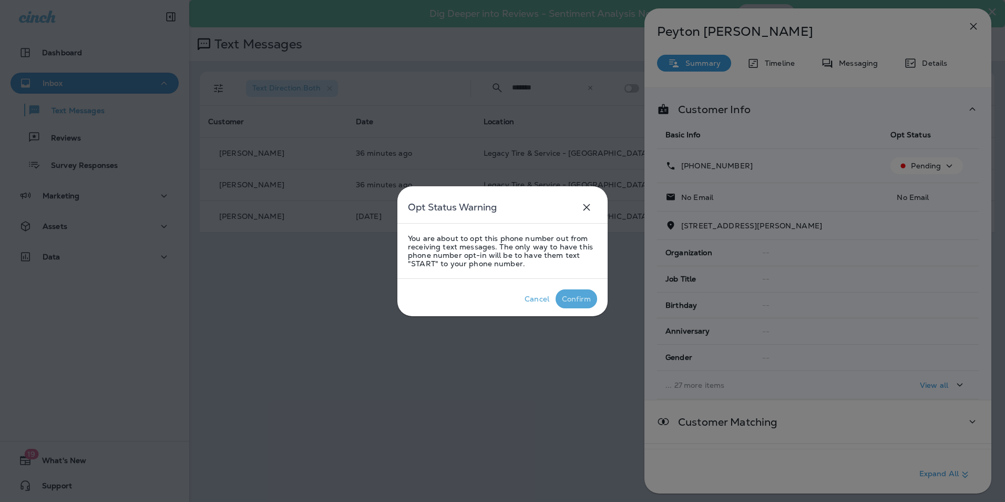
click at [579, 295] on div "Confirm" at bounding box center [576, 298] width 29 height 8
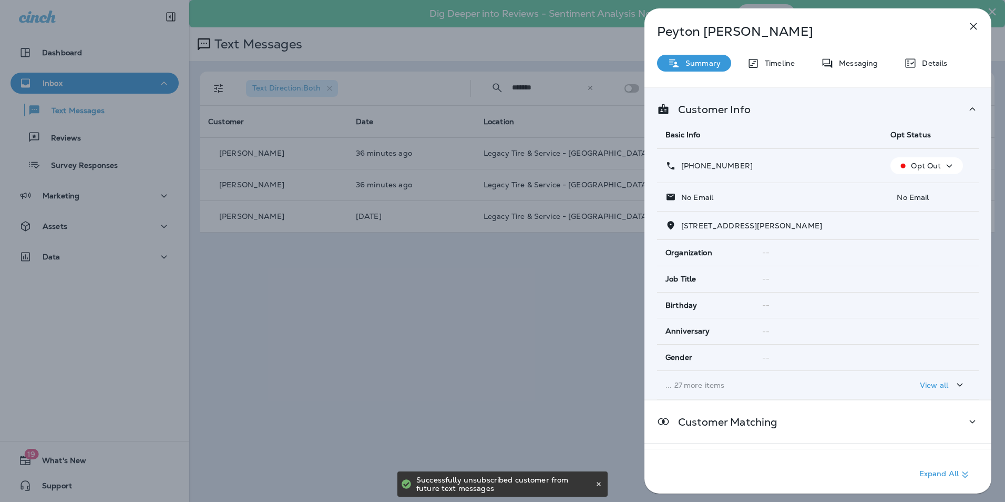
click at [972, 30] on icon "button" at bounding box center [974, 26] width 13 height 13
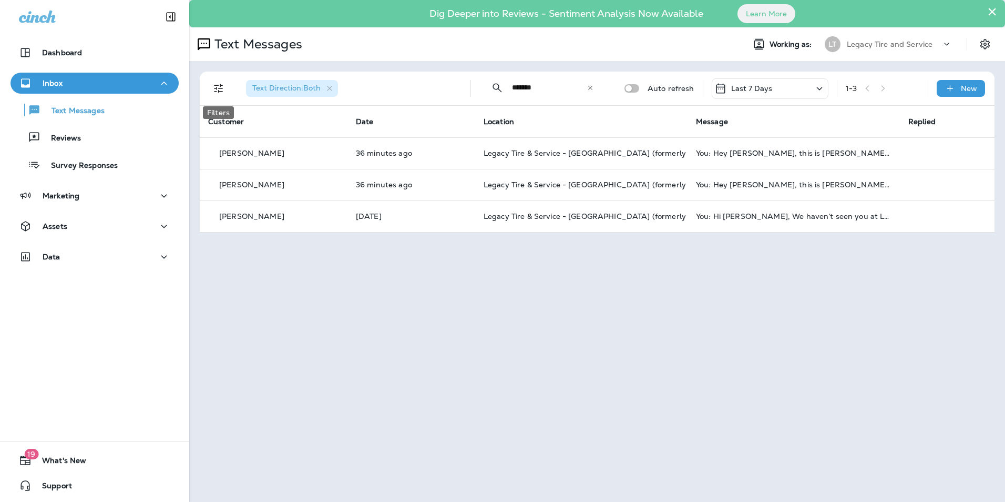
click at [221, 86] on icon "Filters" at bounding box center [218, 88] width 13 height 13
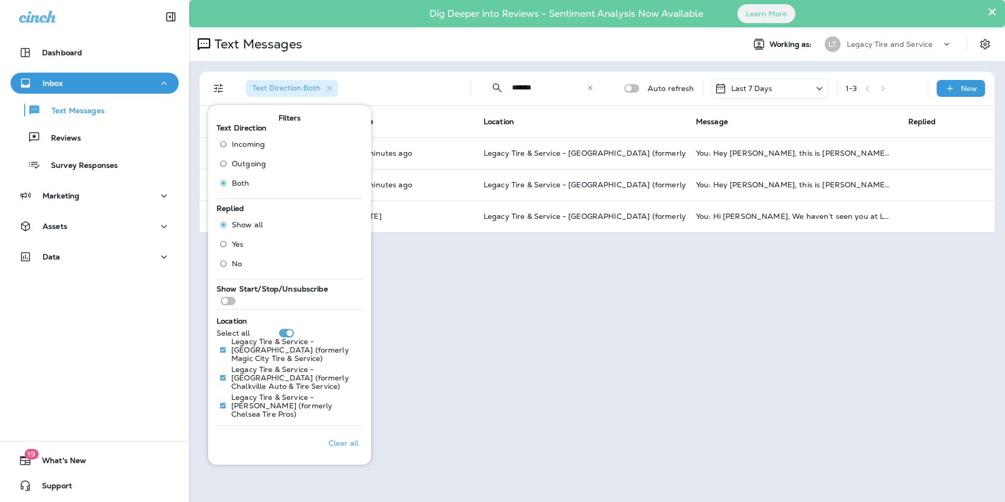
click at [241, 140] on span "Incoming" at bounding box center [248, 144] width 33 height 8
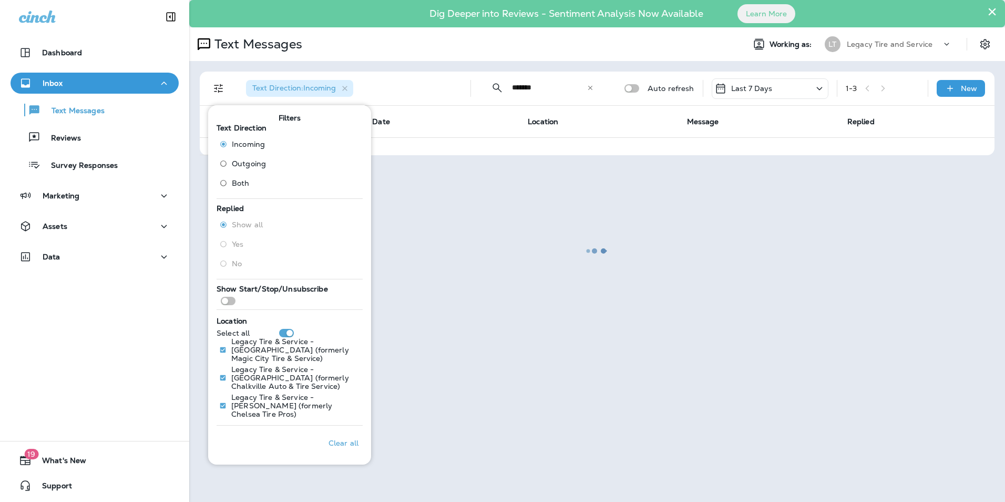
click at [568, 86] on div at bounding box center [597, 251] width 814 height 500
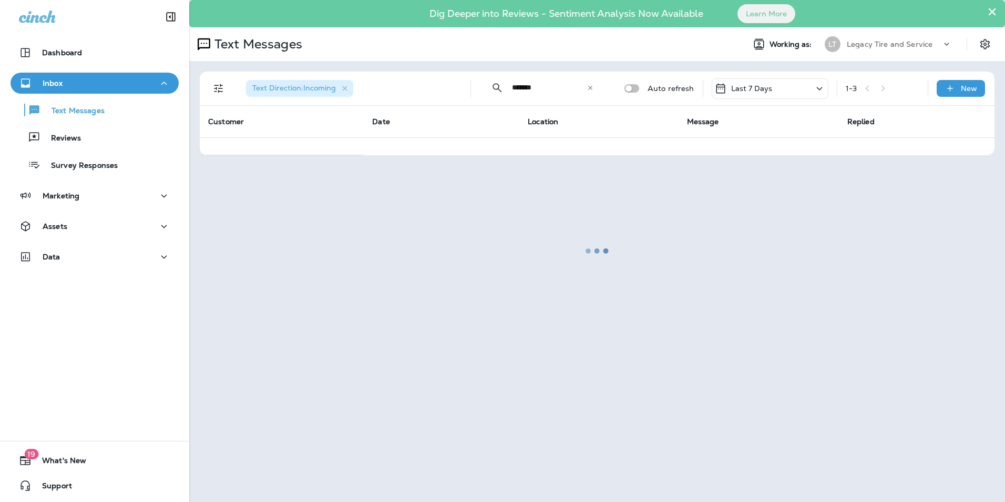
click at [590, 86] on div at bounding box center [597, 251] width 814 height 500
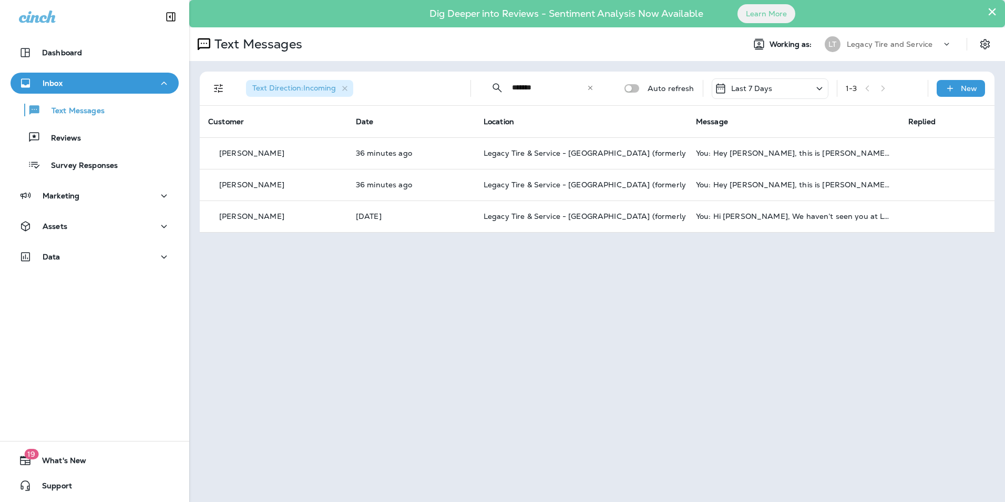
click at [594, 87] on icon at bounding box center [590, 87] width 7 height 7
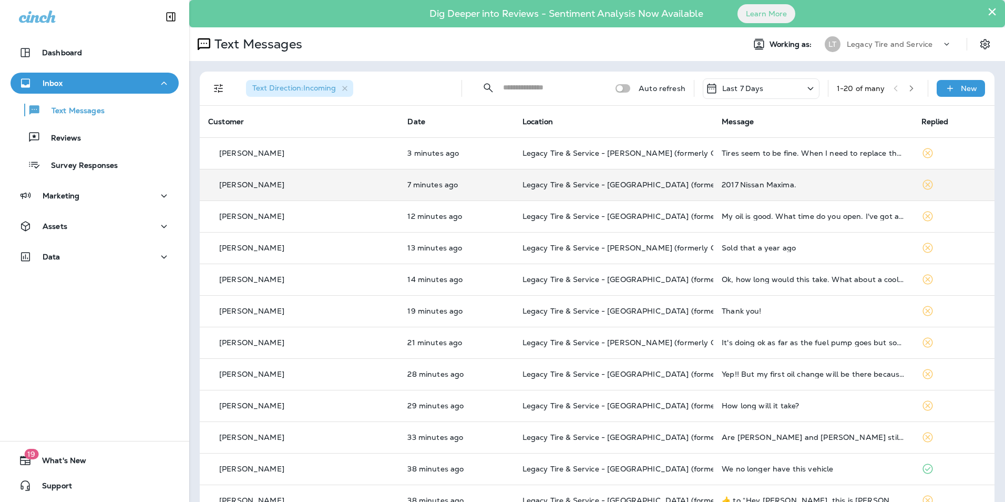
click at [350, 175] on td "David Fielding" at bounding box center [299, 185] width 199 height 32
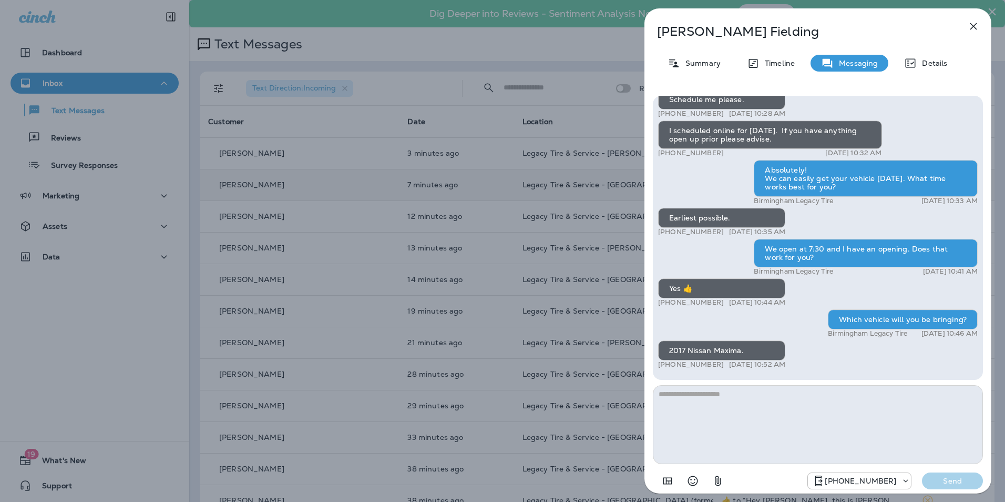
click at [350, 175] on div "David Fielding Summary Timeline Messaging Details Hey David, this is Brandon fr…" at bounding box center [502, 251] width 1005 height 502
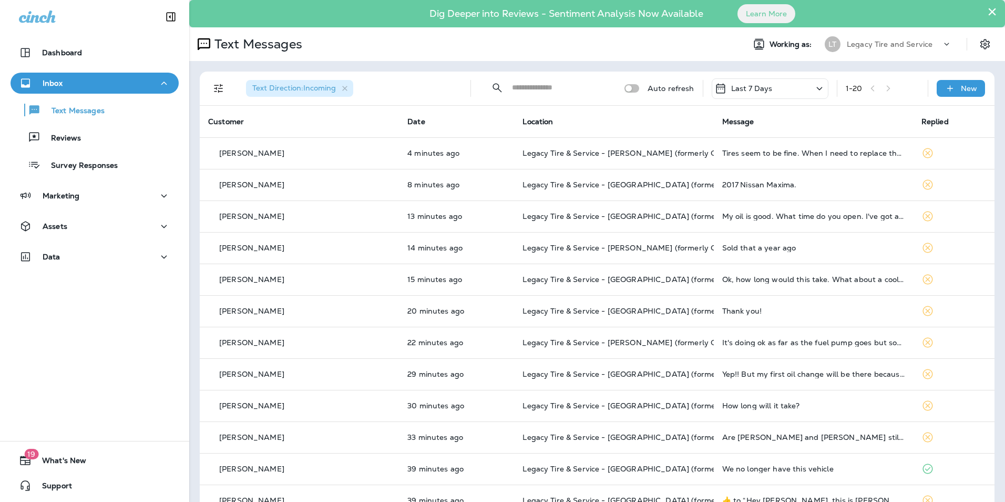
click at [80, 123] on div "Text Messages Reviews Survey Responses" at bounding box center [95, 135] width 168 height 82
click at [81, 116] on p "Text Messages" at bounding box center [73, 111] width 64 height 10
click at [11, 99] on button "Text Messages" at bounding box center [95, 110] width 168 height 22
click at [67, 85] on div "Inbox" at bounding box center [94, 83] width 151 height 13
click at [70, 74] on button "Inbox" at bounding box center [95, 83] width 168 height 21
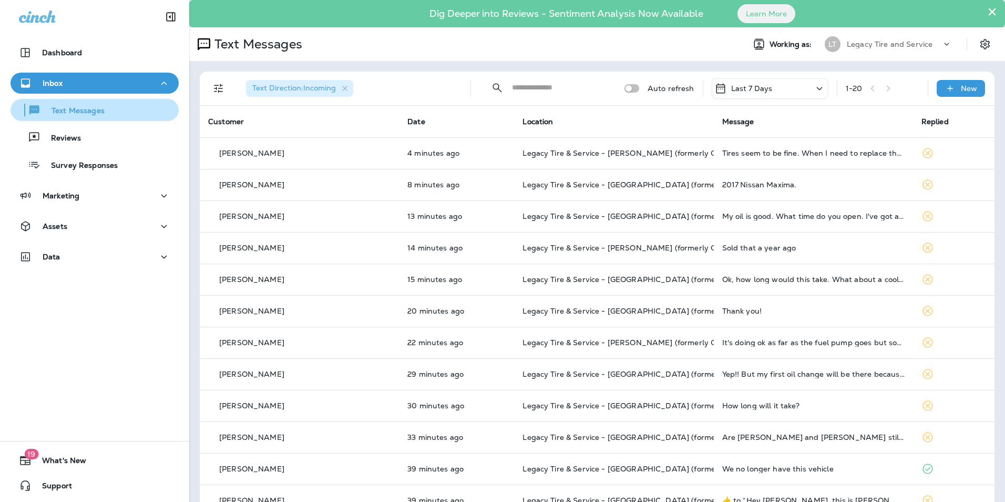
click at [64, 114] on p "Text Messages" at bounding box center [73, 111] width 64 height 10
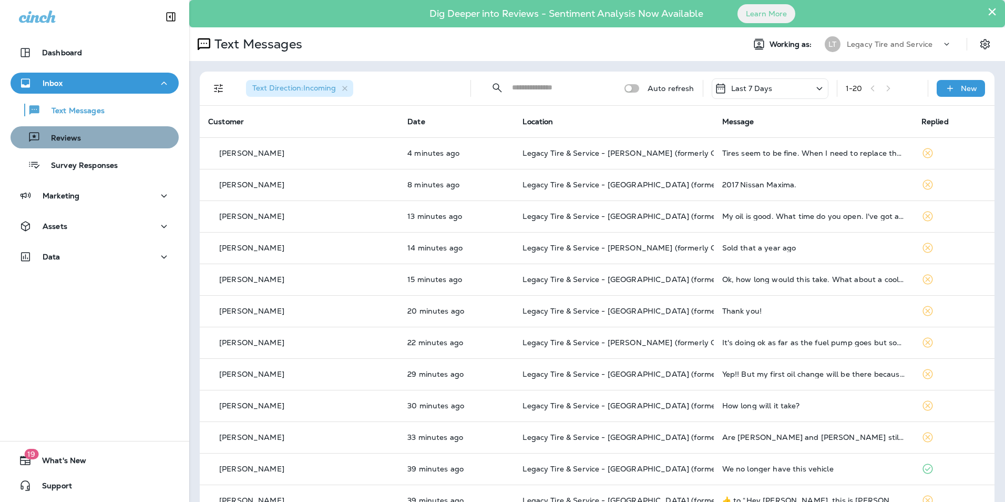
click at [96, 139] on div "Reviews" at bounding box center [95, 137] width 160 height 16
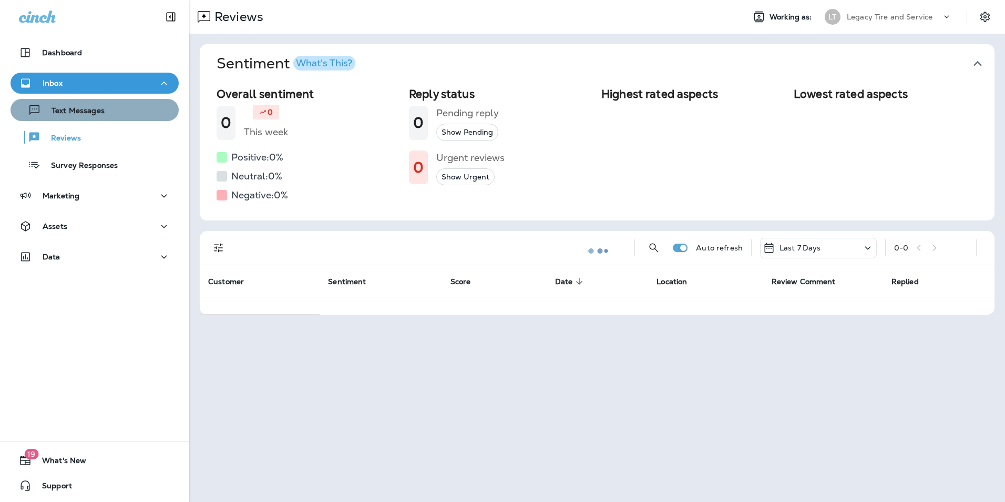
click at [96, 106] on p "Text Messages" at bounding box center [73, 111] width 64 height 10
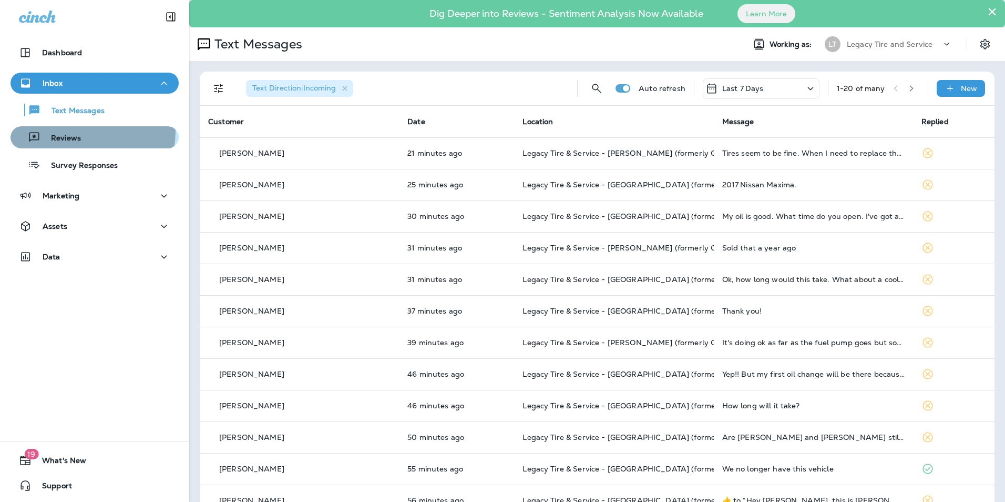
click at [91, 132] on div "Reviews" at bounding box center [95, 137] width 160 height 16
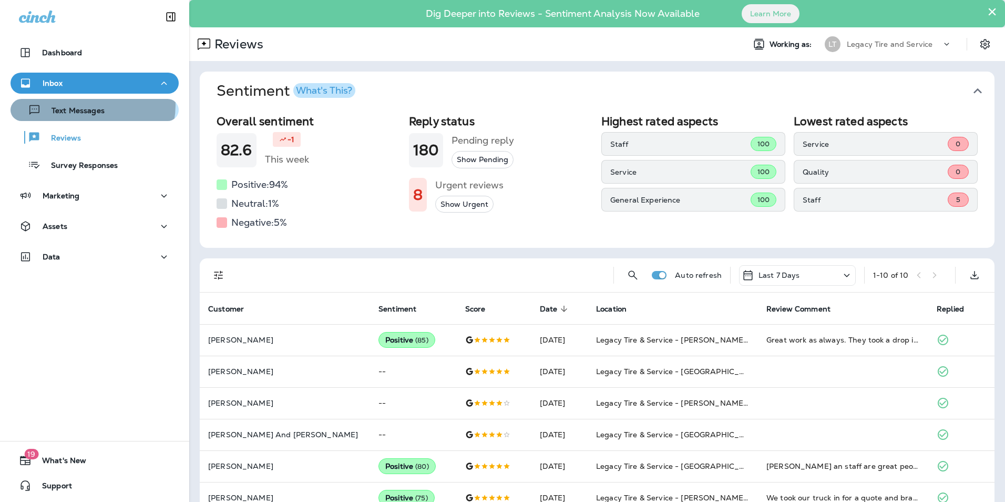
click at [91, 105] on div "Text Messages" at bounding box center [60, 110] width 90 height 16
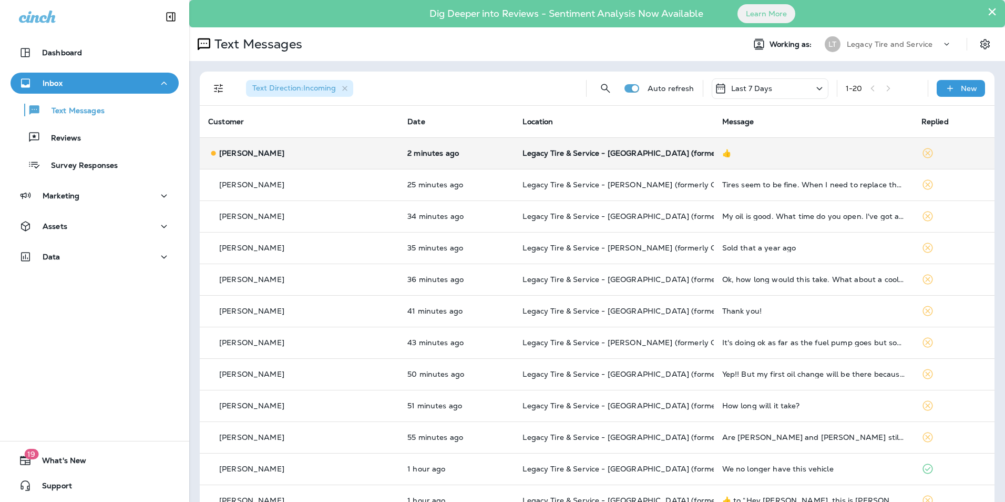
click at [314, 146] on td "David Fielding" at bounding box center [299, 153] width 199 height 32
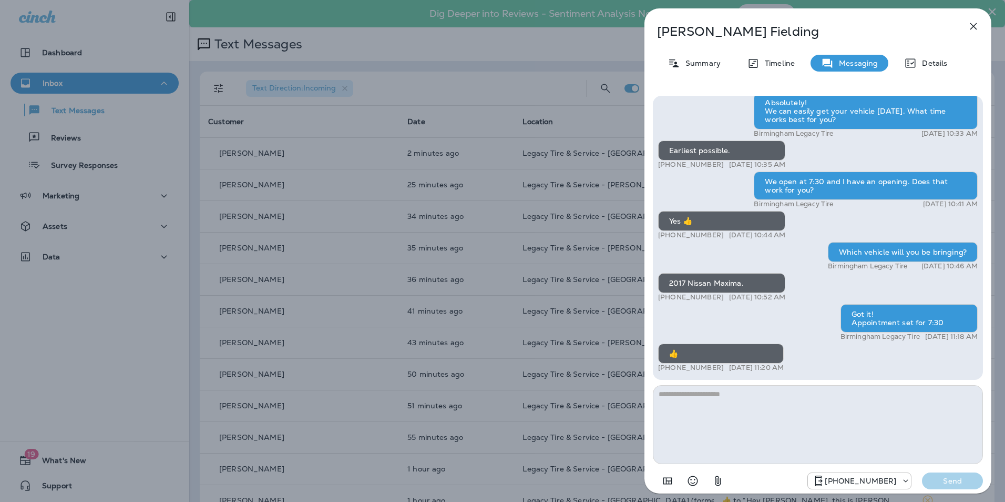
click at [369, 172] on div "David Fielding Summary Timeline Messaging Details Hey David, this is Brandon fr…" at bounding box center [502, 251] width 1005 height 502
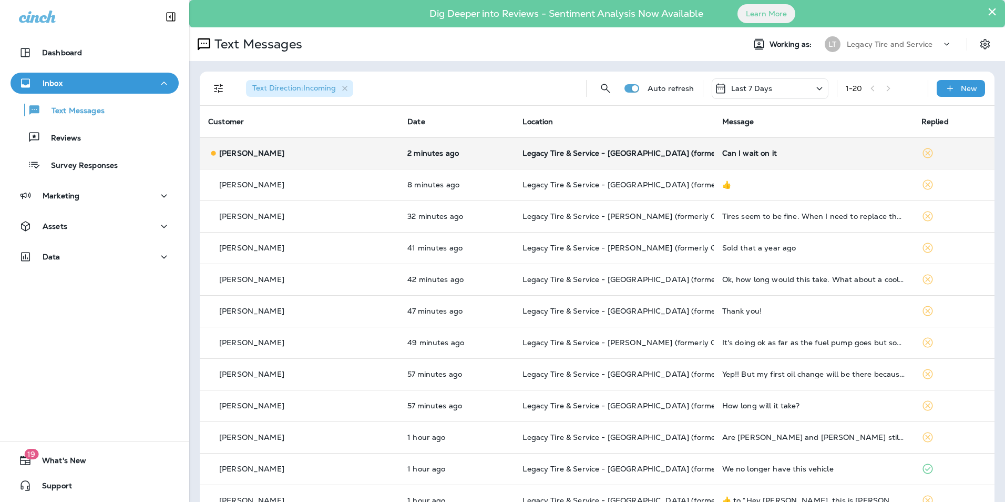
click at [307, 157] on div "Jane Stokes" at bounding box center [299, 153] width 182 height 11
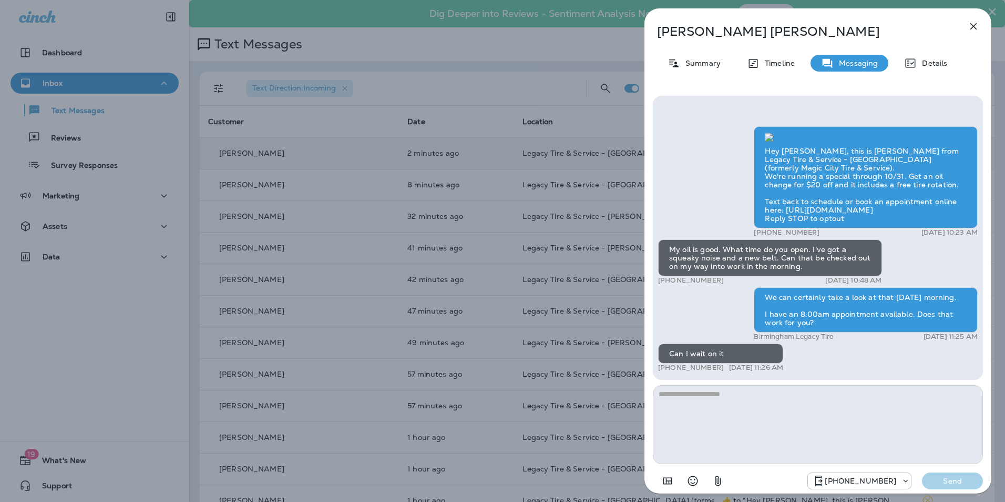
click at [352, 154] on div "Jane Stokes Summary Timeline Messaging Details Hey Jane, this is Brandon from L…" at bounding box center [502, 251] width 1005 height 502
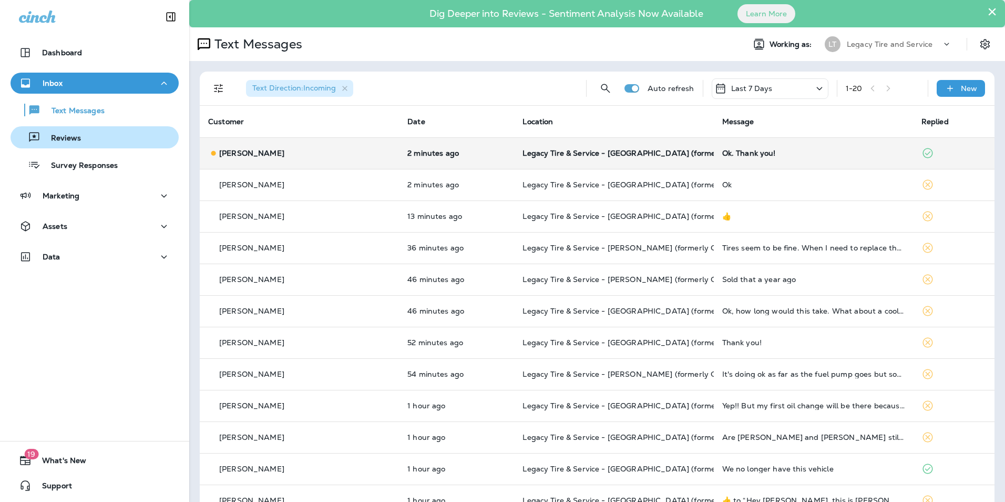
click at [105, 148] on button "Reviews" at bounding box center [95, 137] width 168 height 22
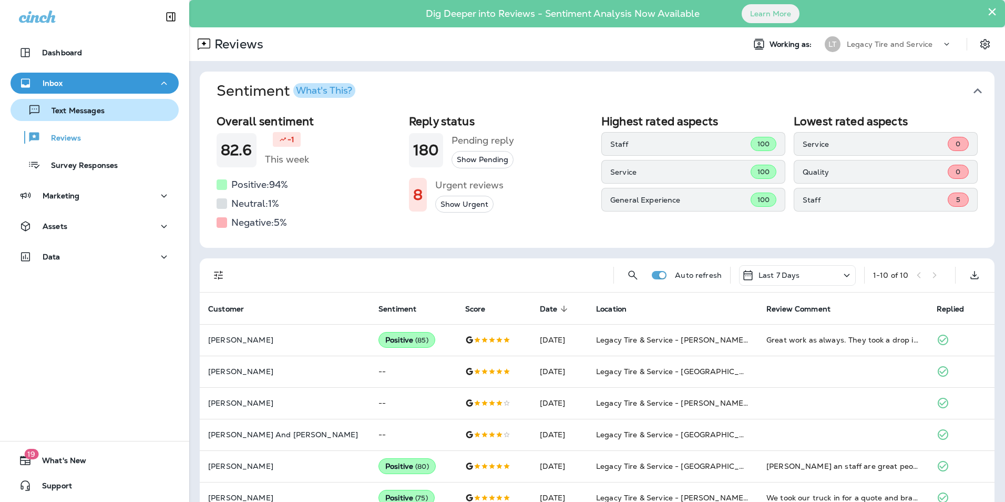
click at [104, 114] on div "Text Messages" at bounding box center [95, 110] width 160 height 16
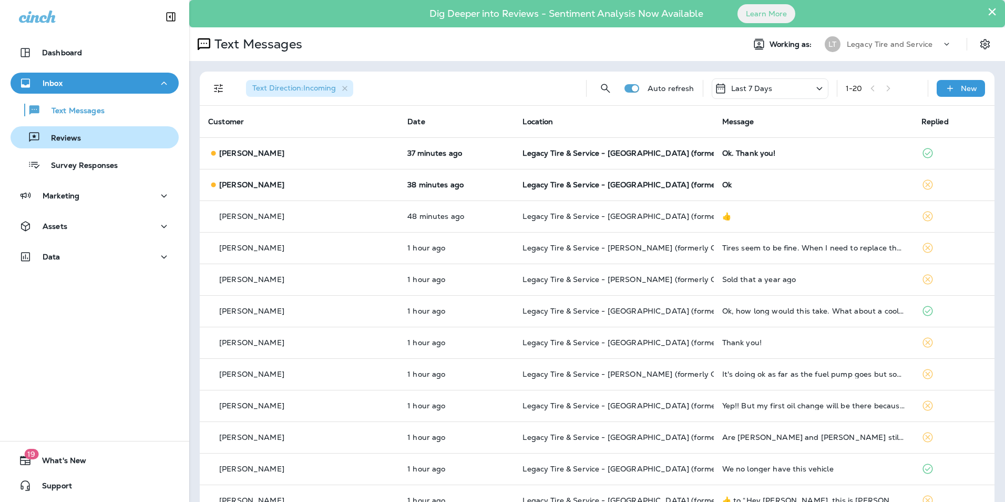
click at [76, 139] on p "Reviews" at bounding box center [60, 139] width 40 height 10
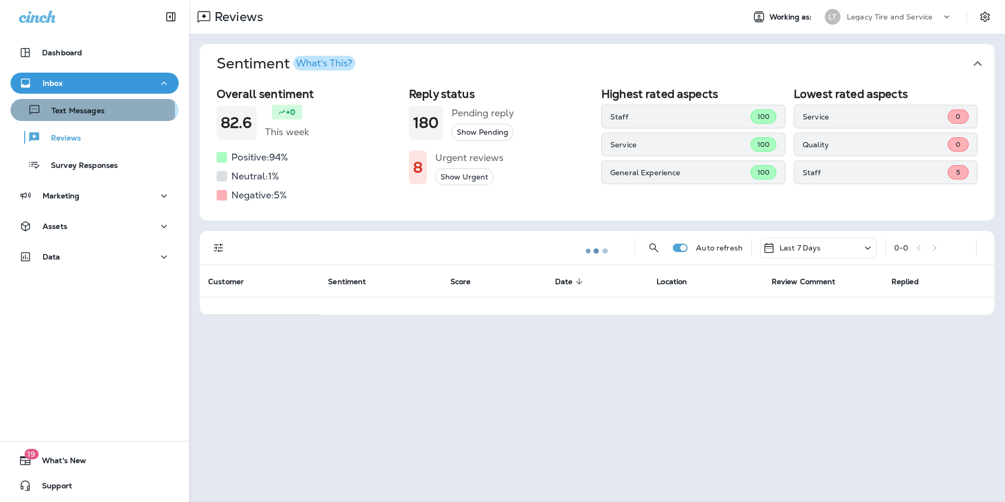
click at [81, 111] on p "Text Messages" at bounding box center [73, 111] width 64 height 10
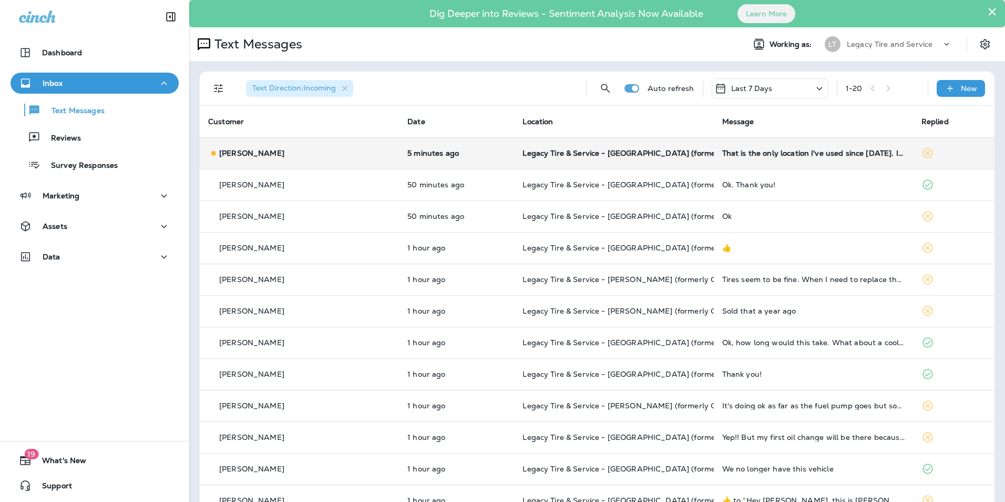
click at [299, 163] on td "Shannon Tucker" at bounding box center [299, 153] width 199 height 32
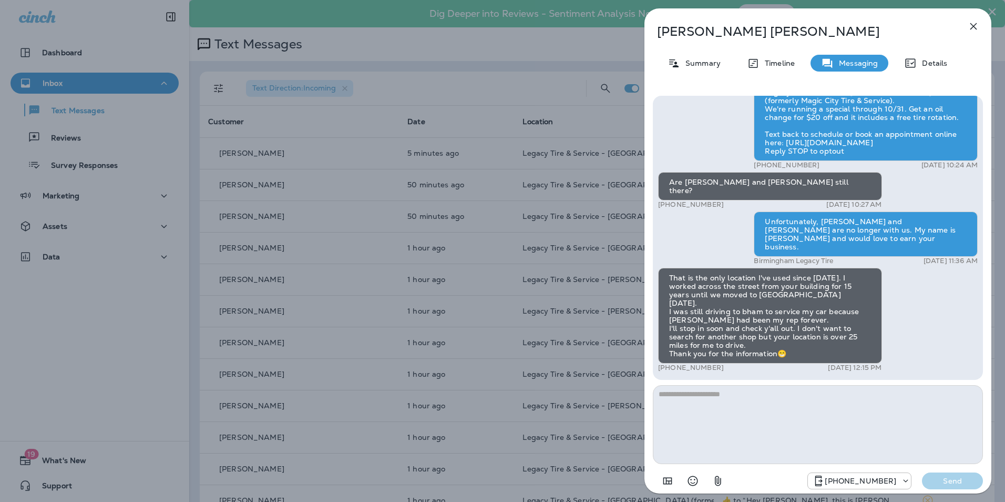
click at [314, 194] on div "Shannon Tucker Summary Timeline Messaging Details Hey Shannon, this is Brandon …" at bounding box center [502, 251] width 1005 height 502
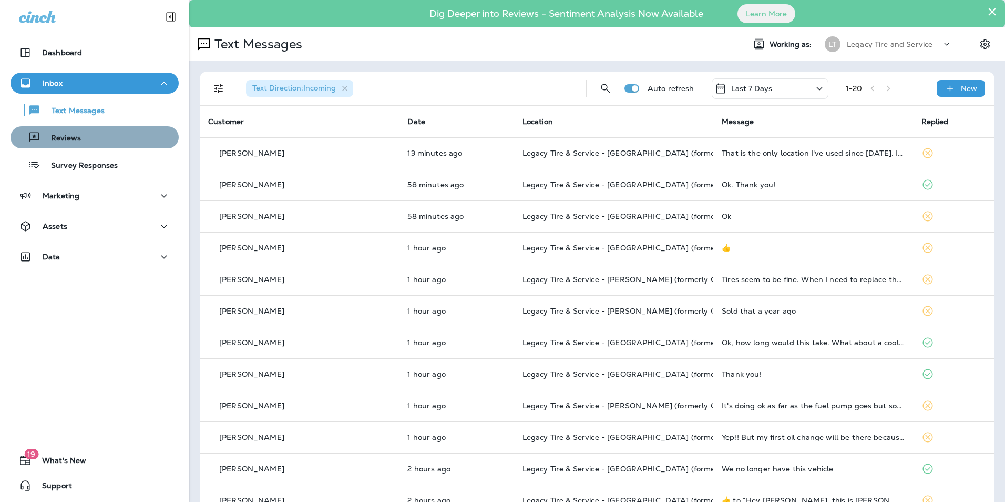
click at [107, 139] on div "Reviews" at bounding box center [95, 137] width 160 height 16
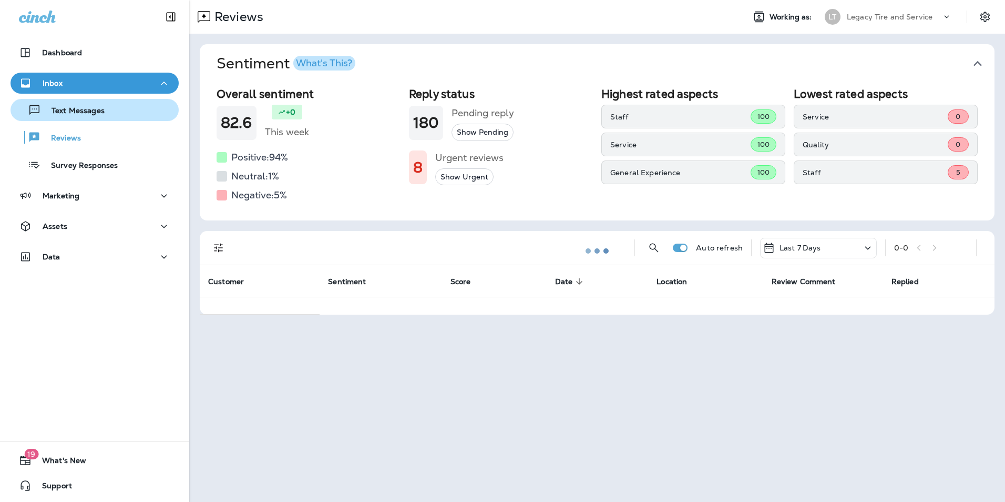
click at [107, 115] on div "Text Messages" at bounding box center [95, 110] width 160 height 16
